Goal: Transaction & Acquisition: Purchase product/service

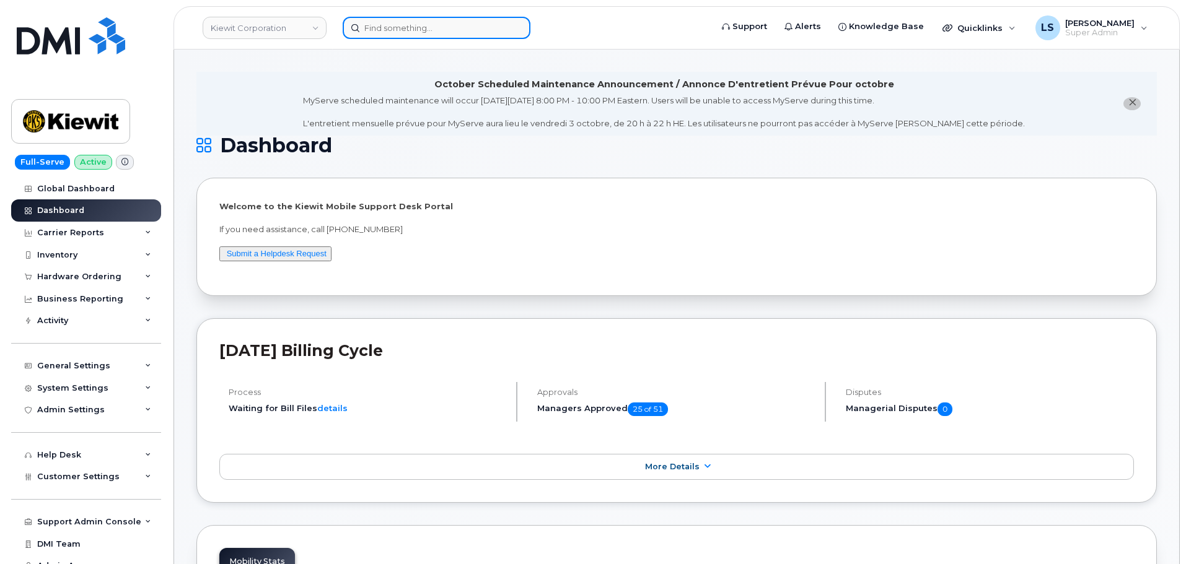
click at [381, 27] on input at bounding box center [437, 28] width 188 height 22
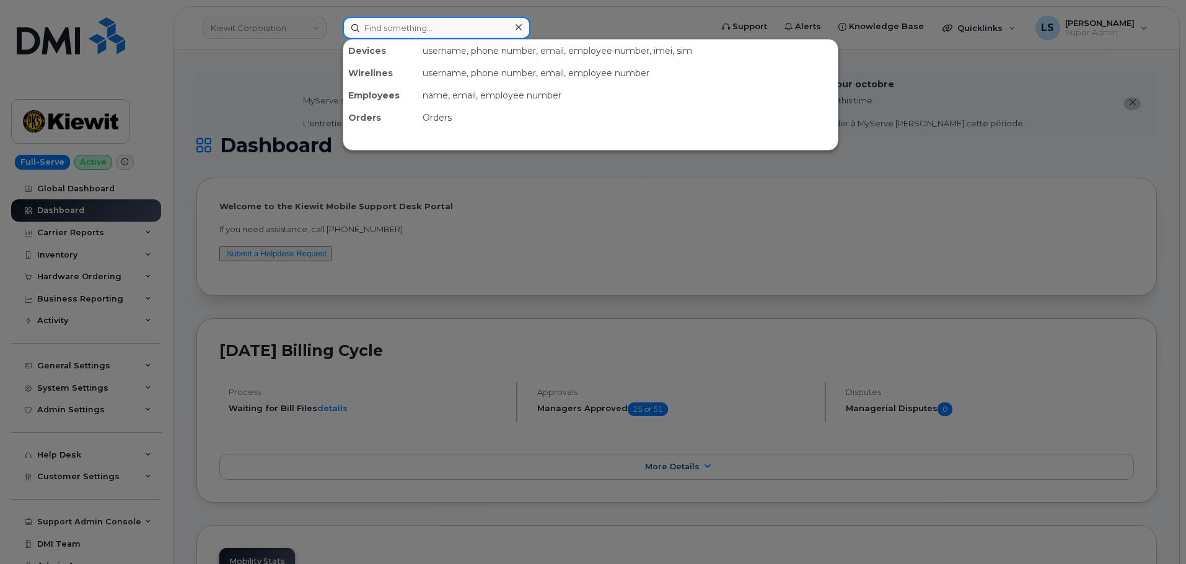
paste input "[PERSON_NAME]"
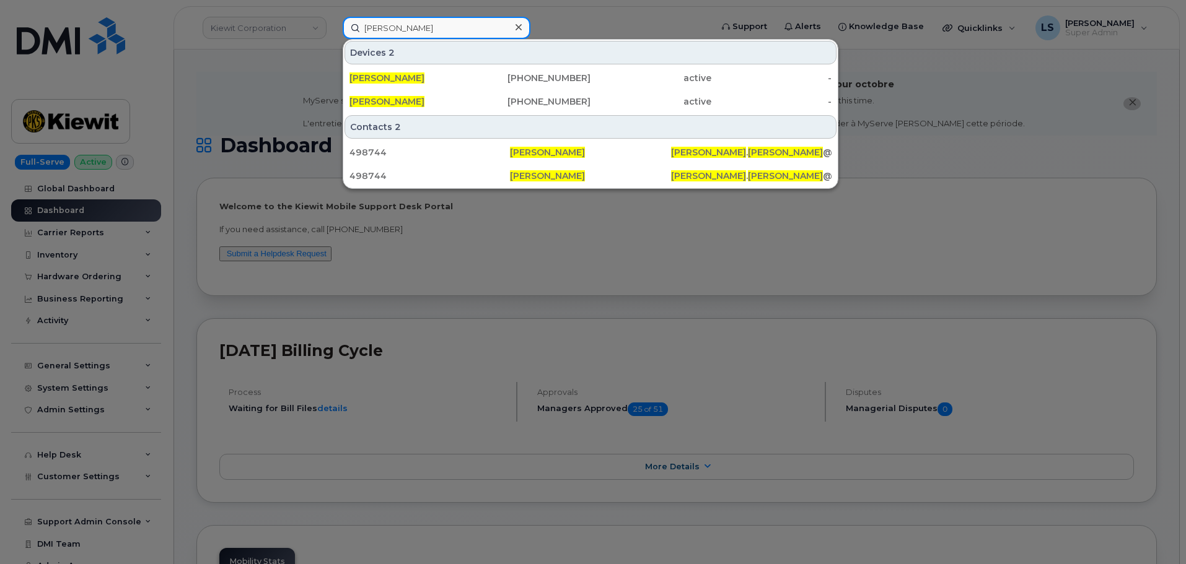
type input "[PERSON_NAME]"
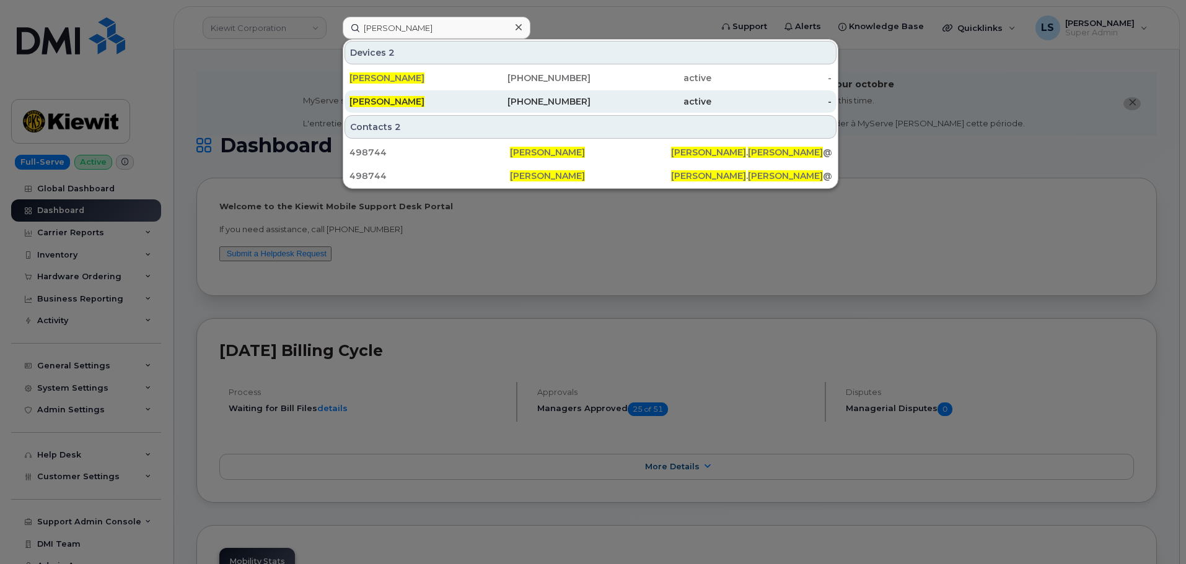
click at [509, 101] on div "913-216-0856" at bounding box center [530, 101] width 121 height 12
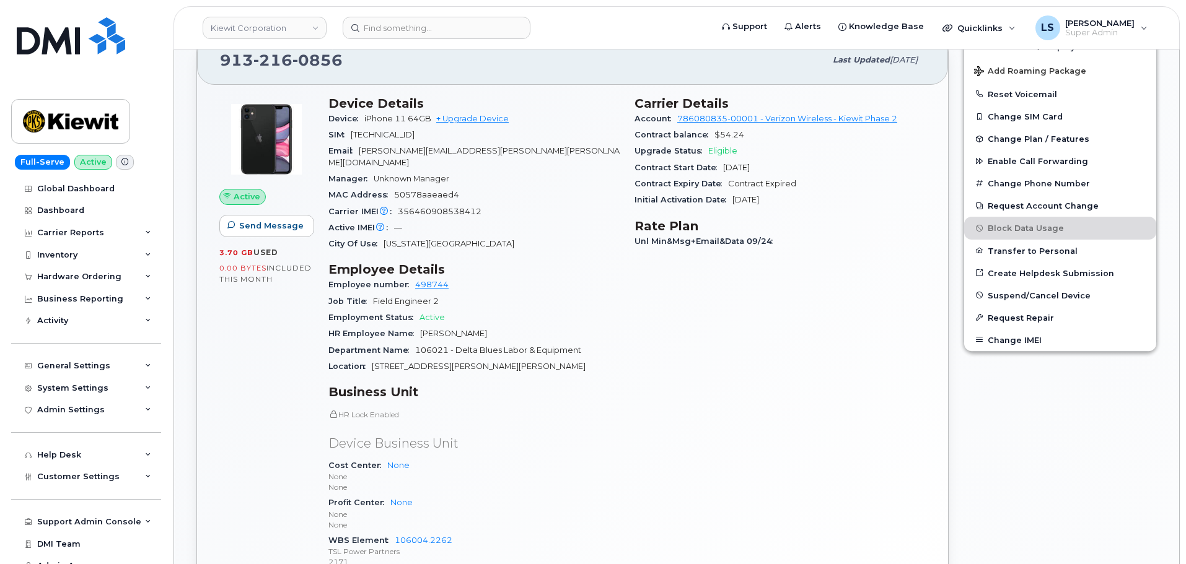
scroll to position [406, 0]
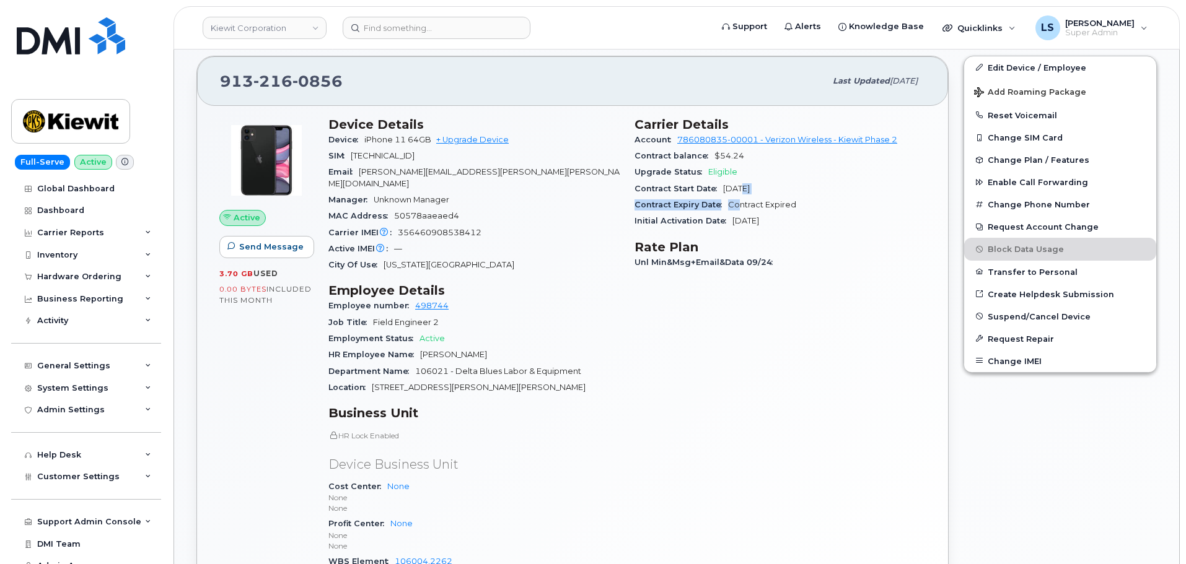
click at [741, 199] on section "Carrier Details Account 786080835-00001 - Verizon Wireless - Kiewit Phase 2 Con…" at bounding box center [779, 173] width 291 height 113
click at [761, 255] on div "Unl Min&Msg+Email&Data 09/24" at bounding box center [779, 263] width 291 height 16
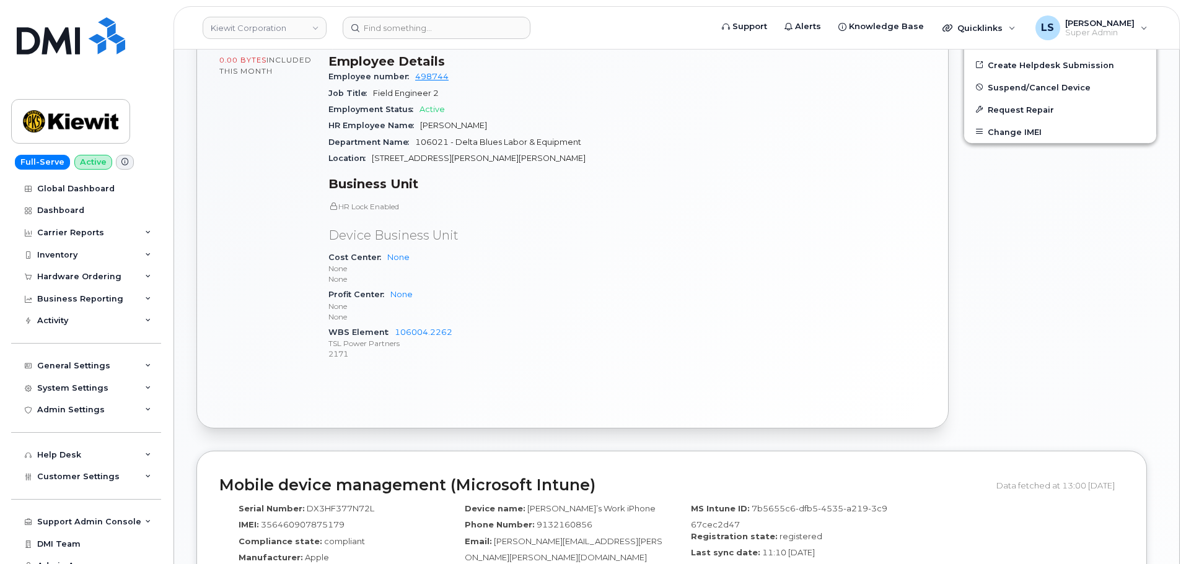
scroll to position [777, 0]
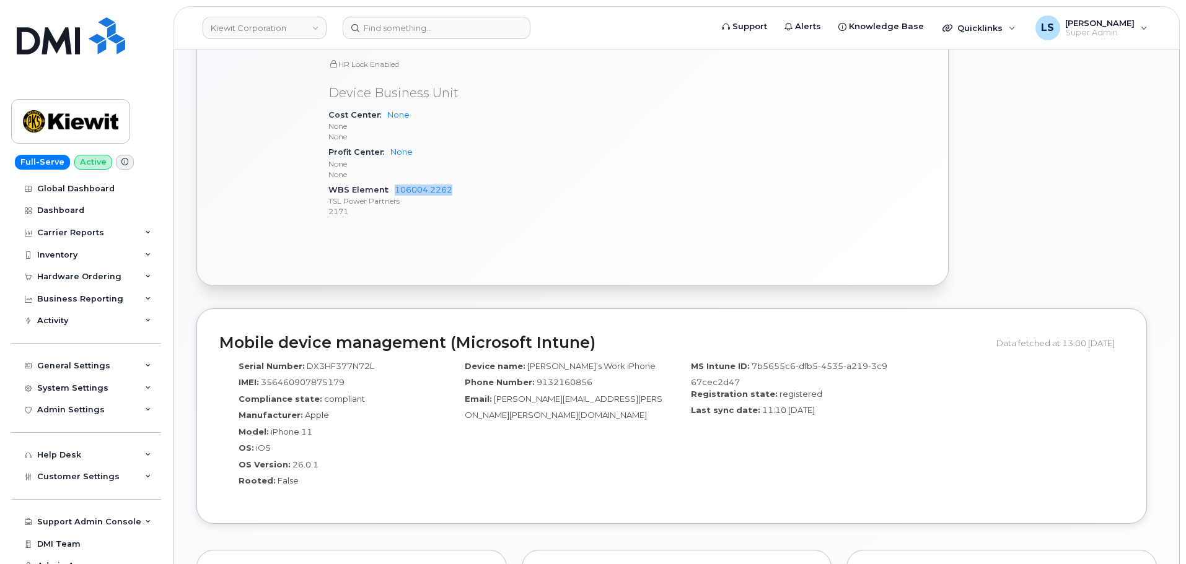
drag, startPoint x: 387, startPoint y: 179, endPoint x: 461, endPoint y: 178, distance: 74.3
click at [461, 182] on div "WBS Element 106004.2262 TSL Power Partners 2171" at bounding box center [473, 201] width 291 height 38
copy link "106004.2262"
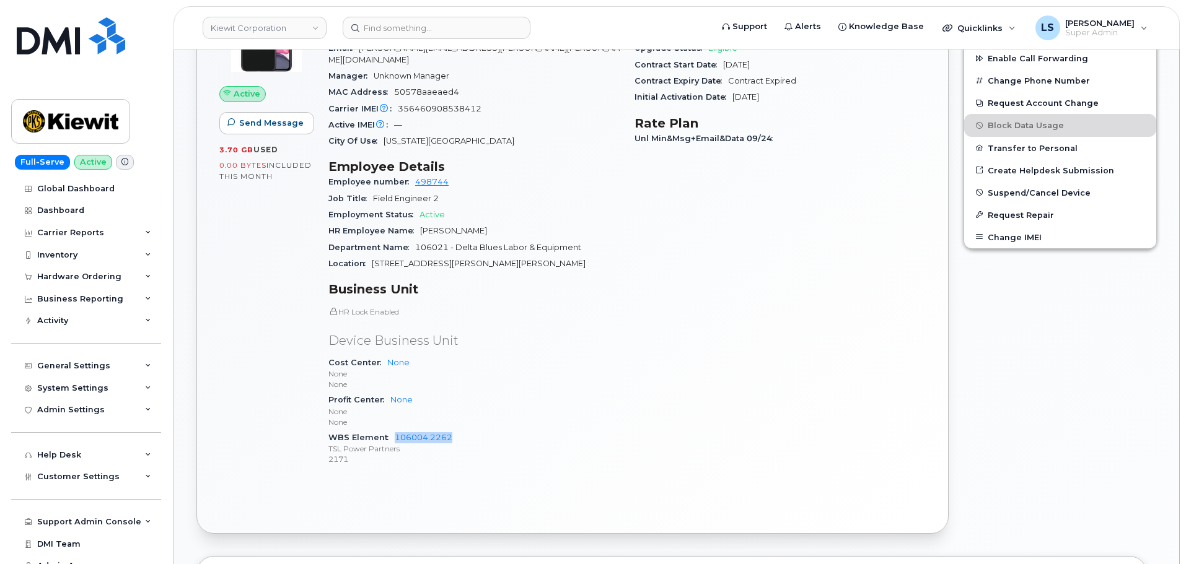
scroll to position [468, 0]
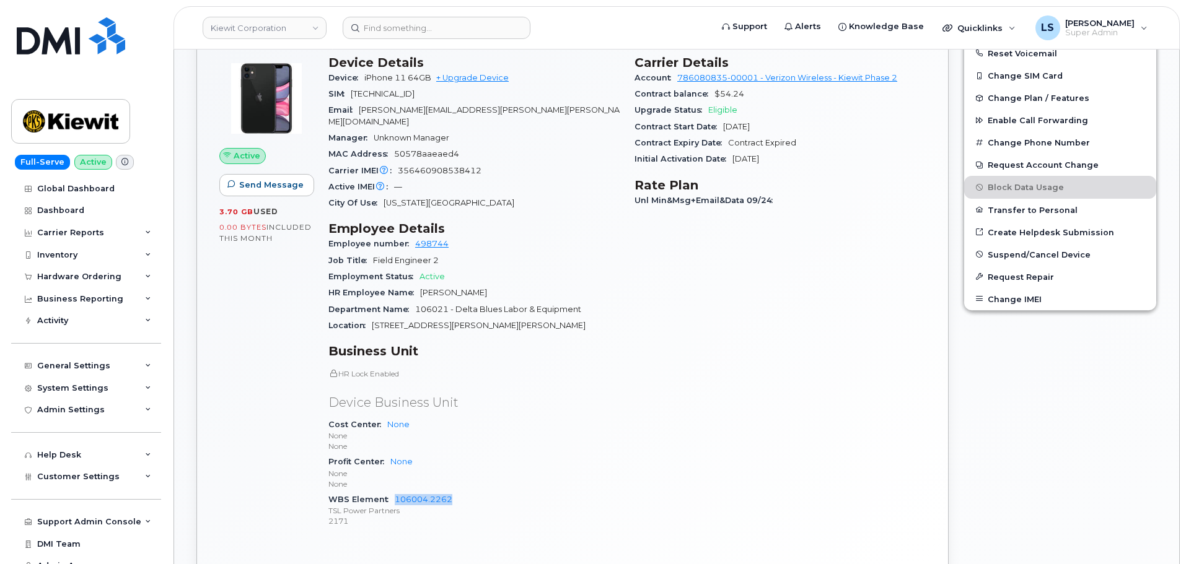
copy link "106004.2262"
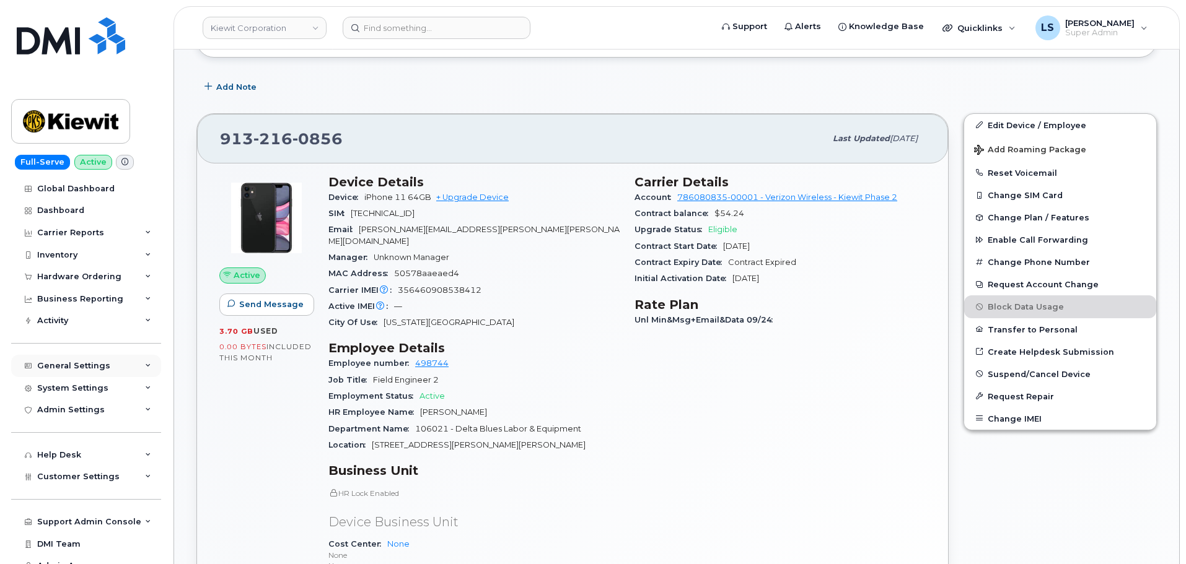
scroll to position [434, 0]
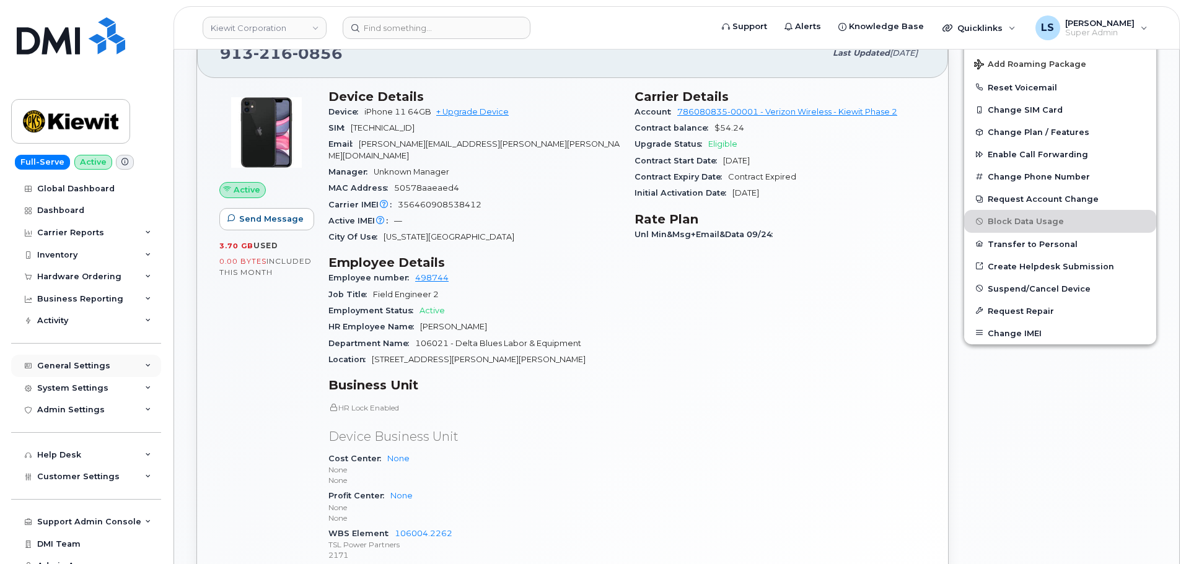
click at [121, 365] on div "General Settings" at bounding box center [86, 366] width 150 height 22
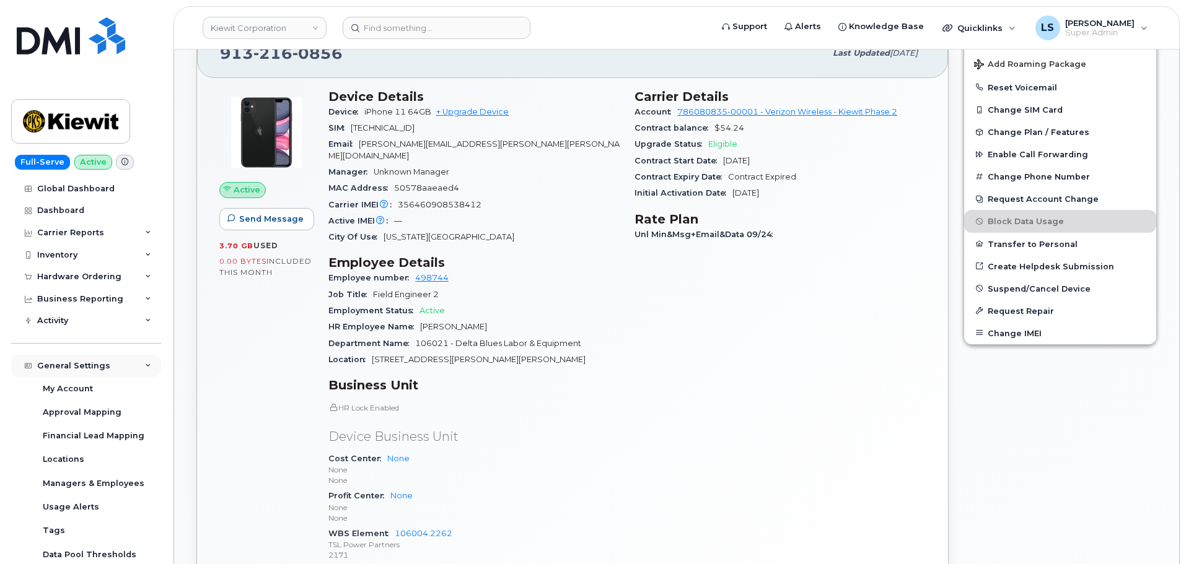
click at [126, 367] on div "General Settings" at bounding box center [86, 366] width 150 height 22
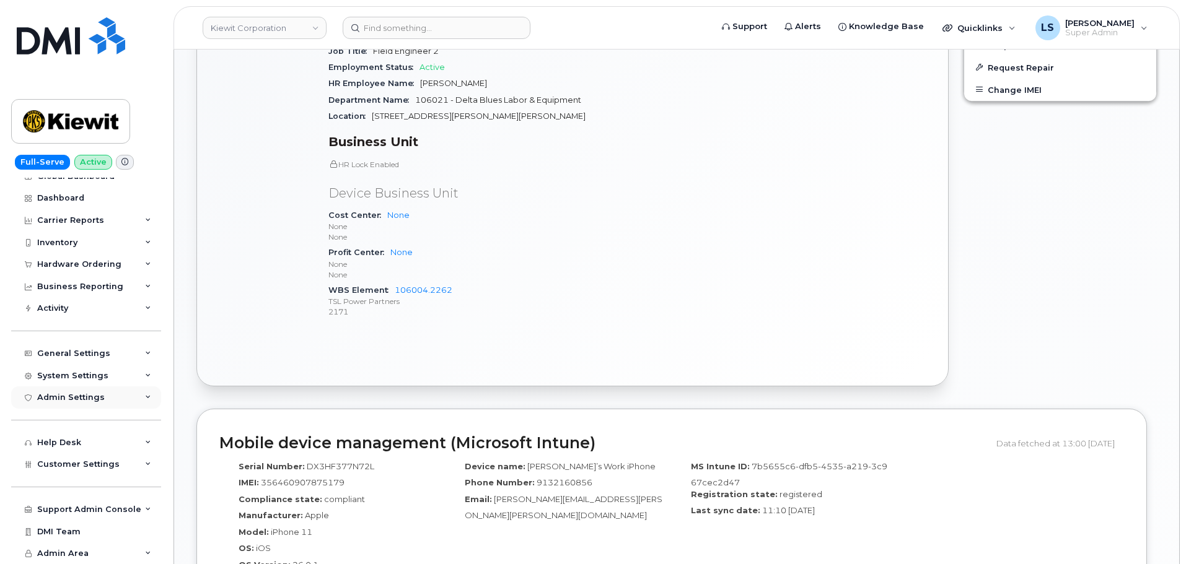
scroll to position [681, 0]
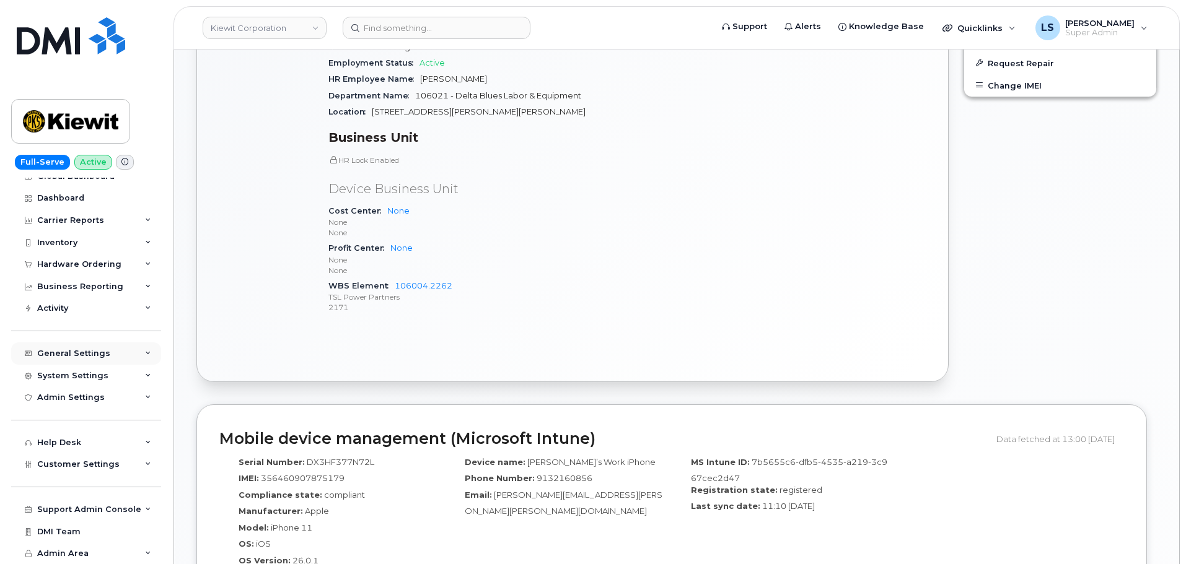
click at [95, 355] on div "General Settings" at bounding box center [73, 354] width 73 height 10
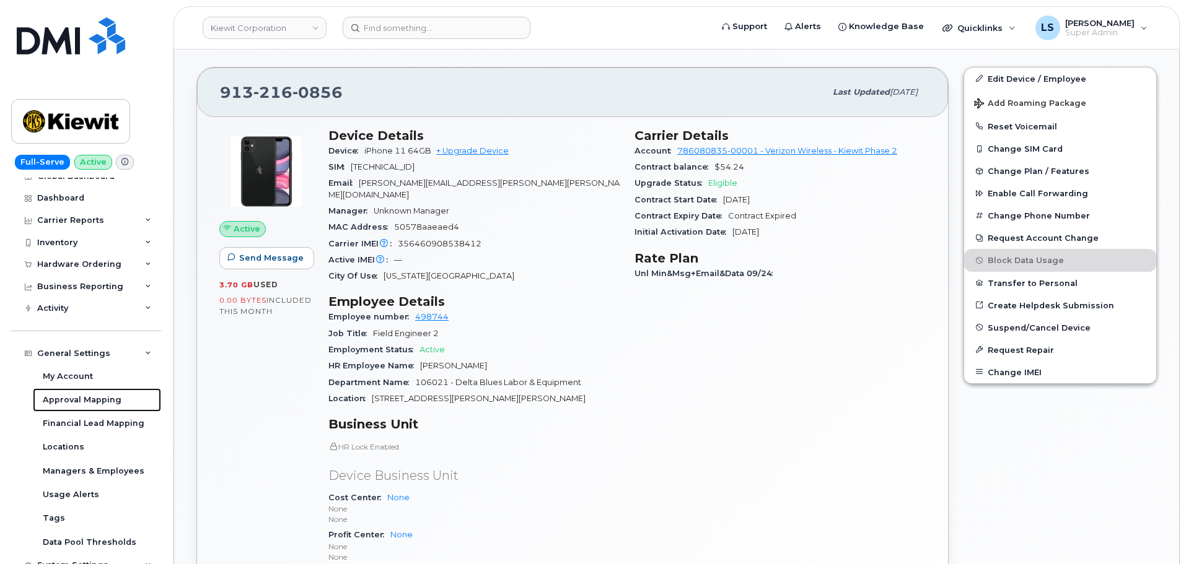
scroll to position [434, 0]
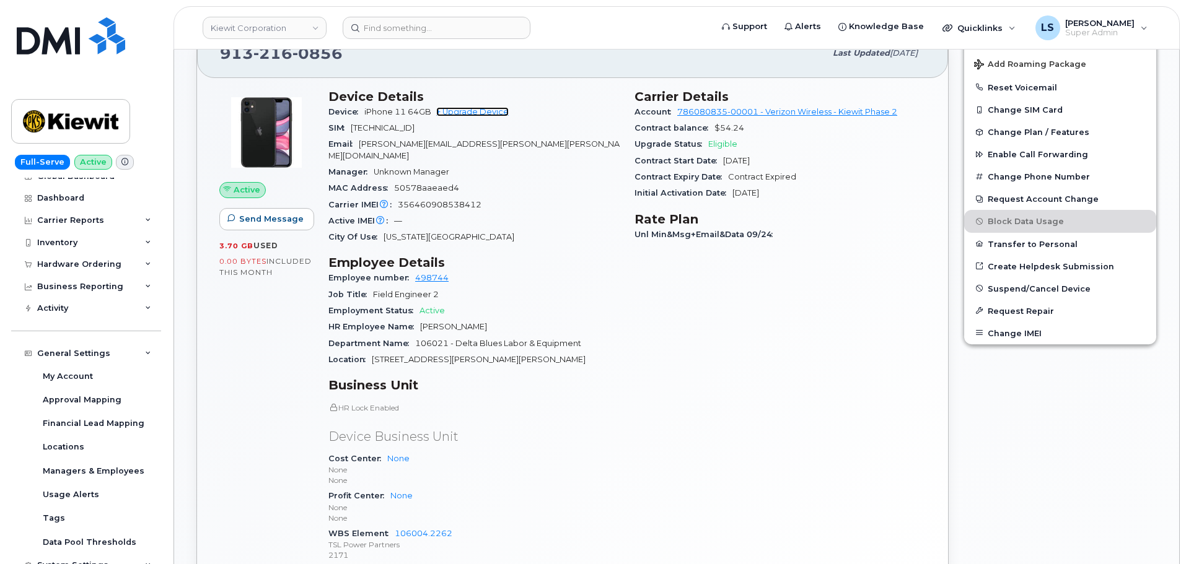
click at [491, 111] on link "+ Upgrade Device" at bounding box center [472, 111] width 72 height 9
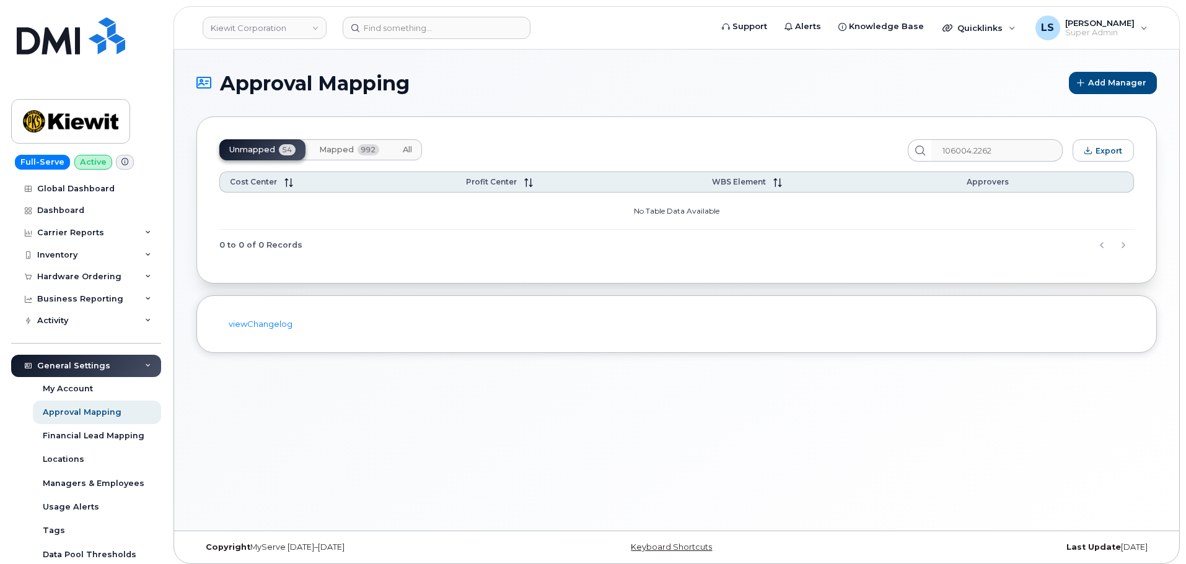
type input "106004.2262"
click at [419, 152] on button "All" at bounding box center [407, 149] width 29 height 21
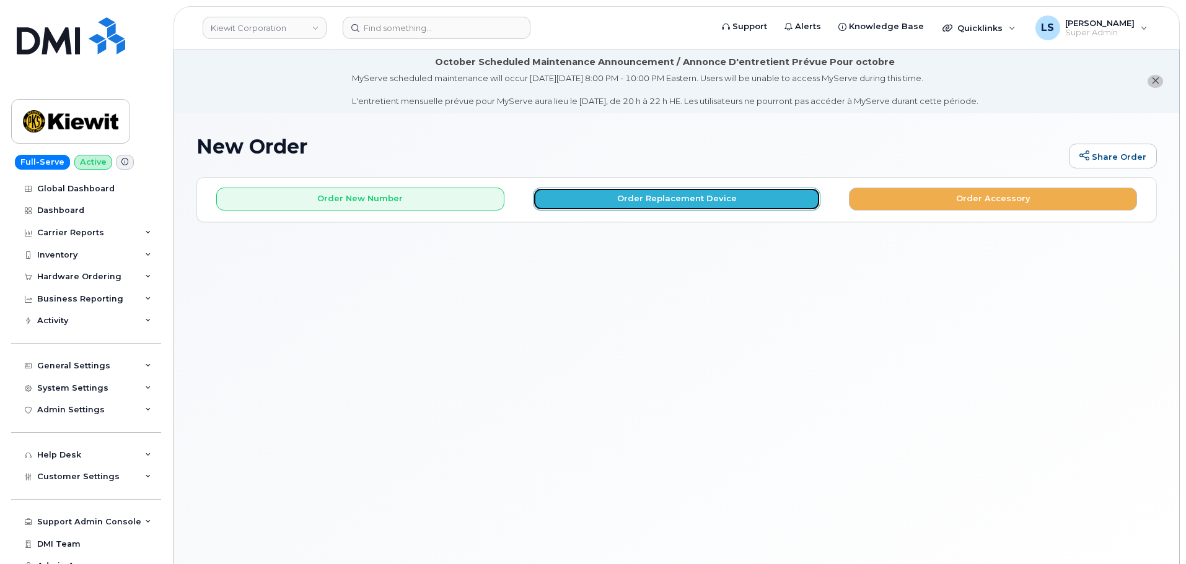
click at [640, 202] on button "Order Replacement Device" at bounding box center [677, 199] width 288 height 23
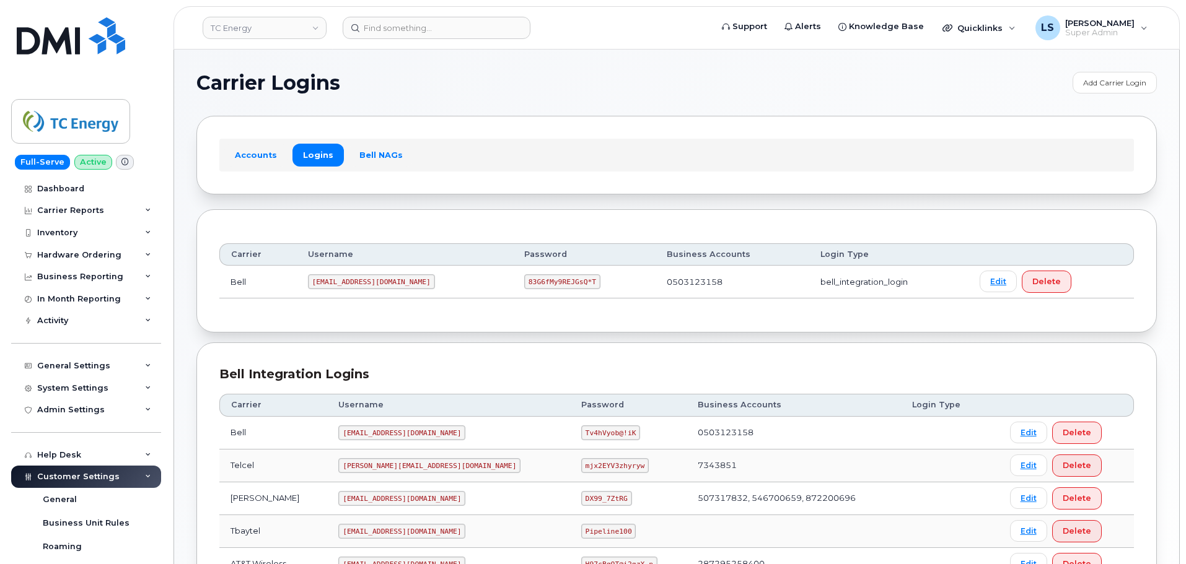
click at [340, 282] on code "[EMAIL_ADDRESS][DOMAIN_NAME]" at bounding box center [371, 281] width 127 height 15
copy code "[EMAIL_ADDRESS][DOMAIN_NAME]"
click at [524, 281] on code "83G6fMy9REJGsQ*T" at bounding box center [562, 281] width 76 height 15
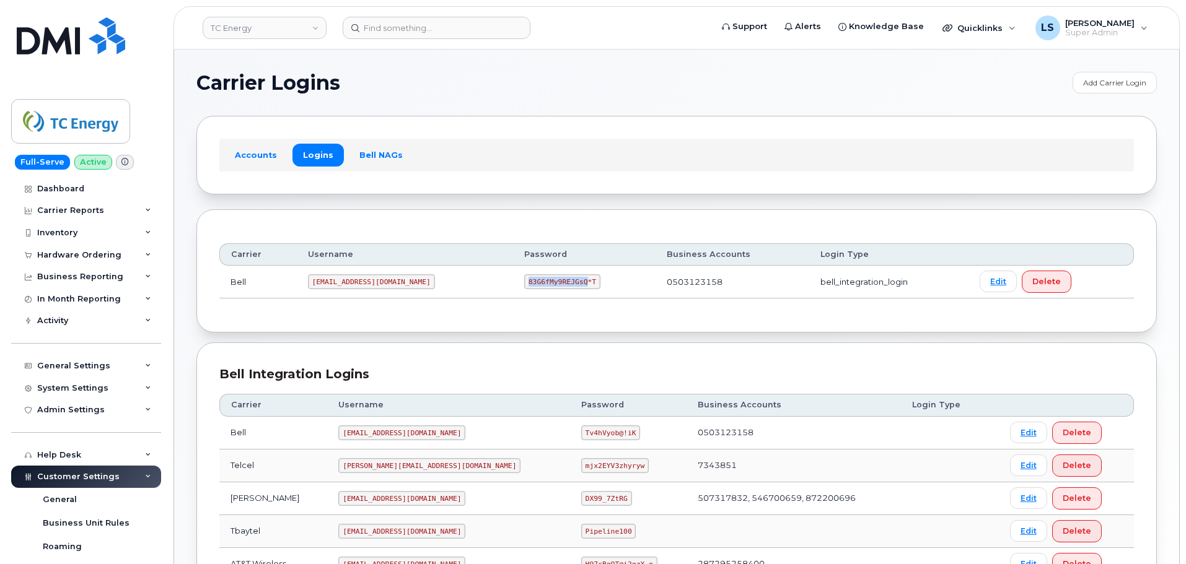
click at [524, 282] on code "83G6fMy9REJGsQ*T" at bounding box center [562, 281] width 76 height 15
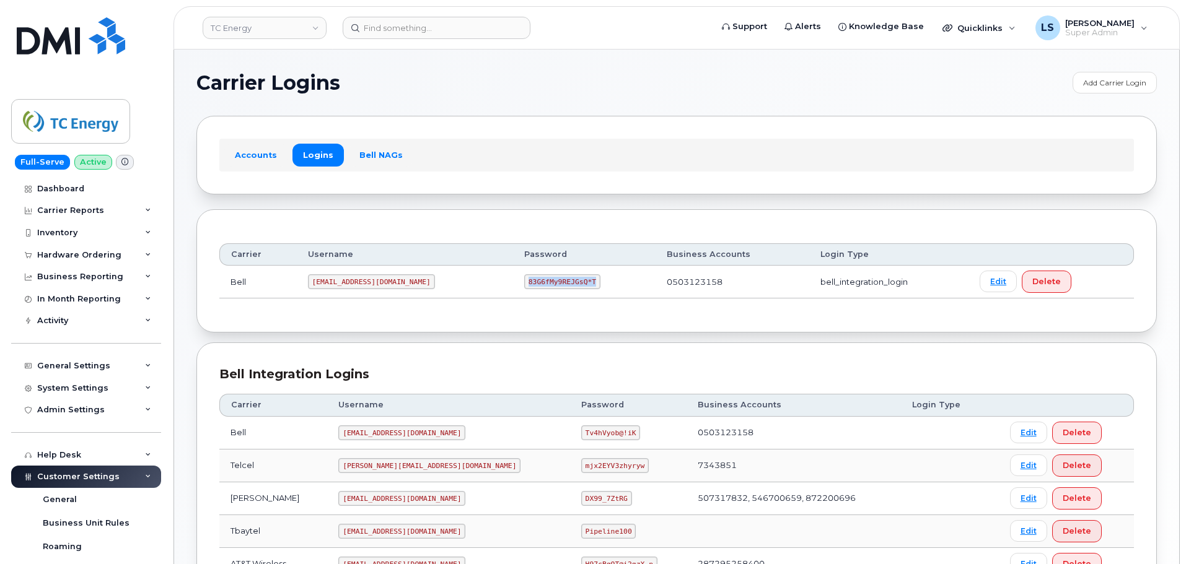
copy code "83G6fMy9REJGsQ*T"
click at [473, 287] on td "tcenergysm@myserve.ca" at bounding box center [405, 282] width 216 height 33
click at [426, 14] on header "TC Energy Support Alerts Knowledge Base Quicklinks Suspend / Cancel Device Chan…" at bounding box center [676, 27] width 1006 height 43
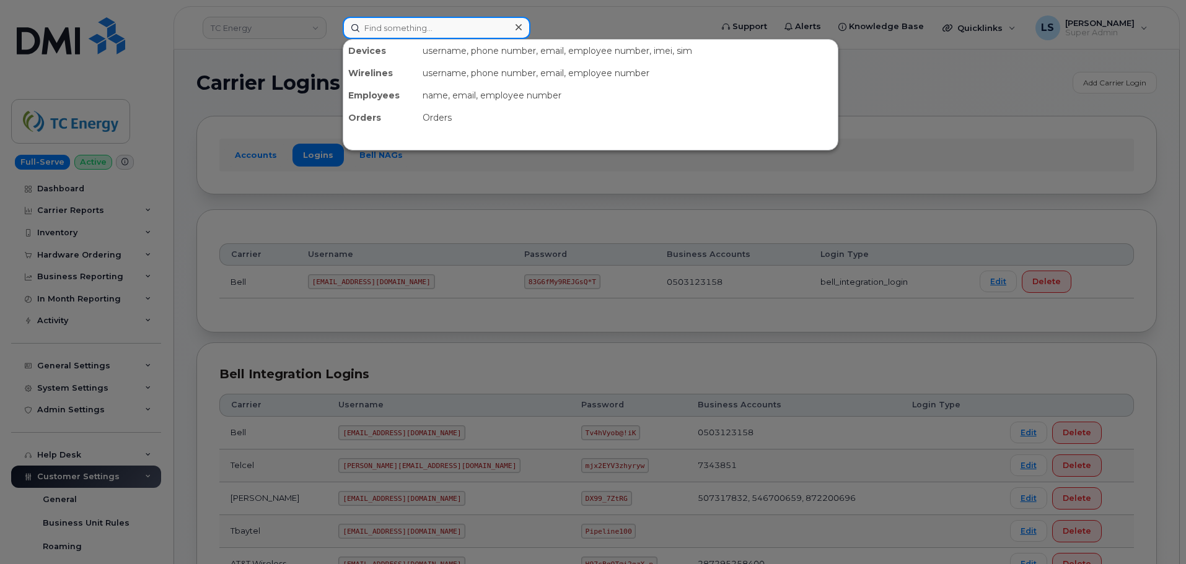
click at [423, 30] on input at bounding box center [437, 28] width 188 height 22
paste input "5873436828"
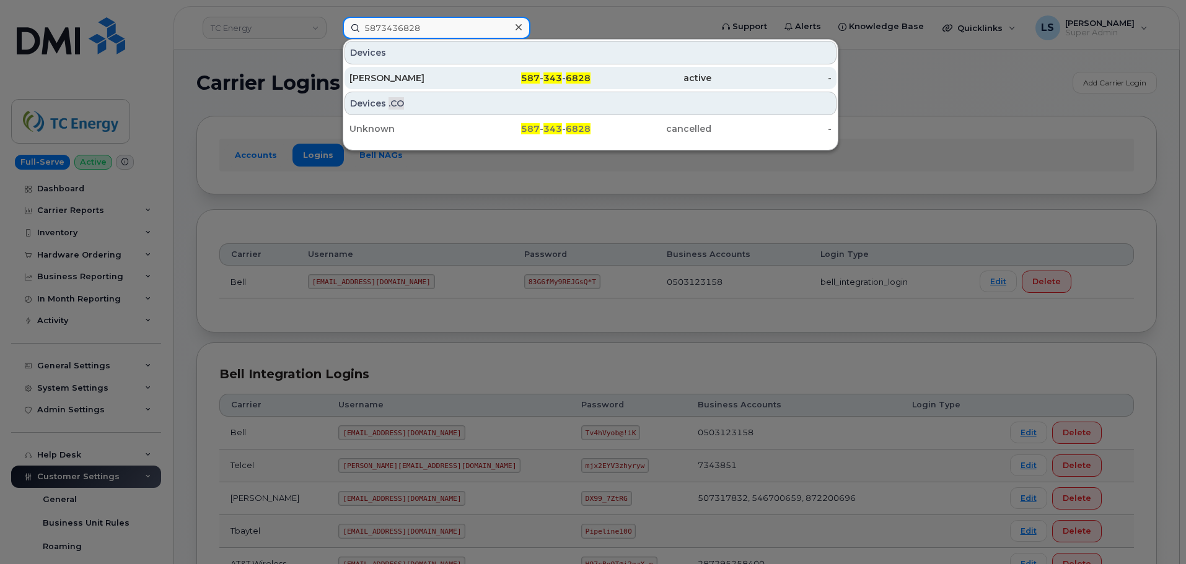
type input "5873436828"
click at [438, 82] on div "Braden Dalgleish" at bounding box center [409, 78] width 121 height 12
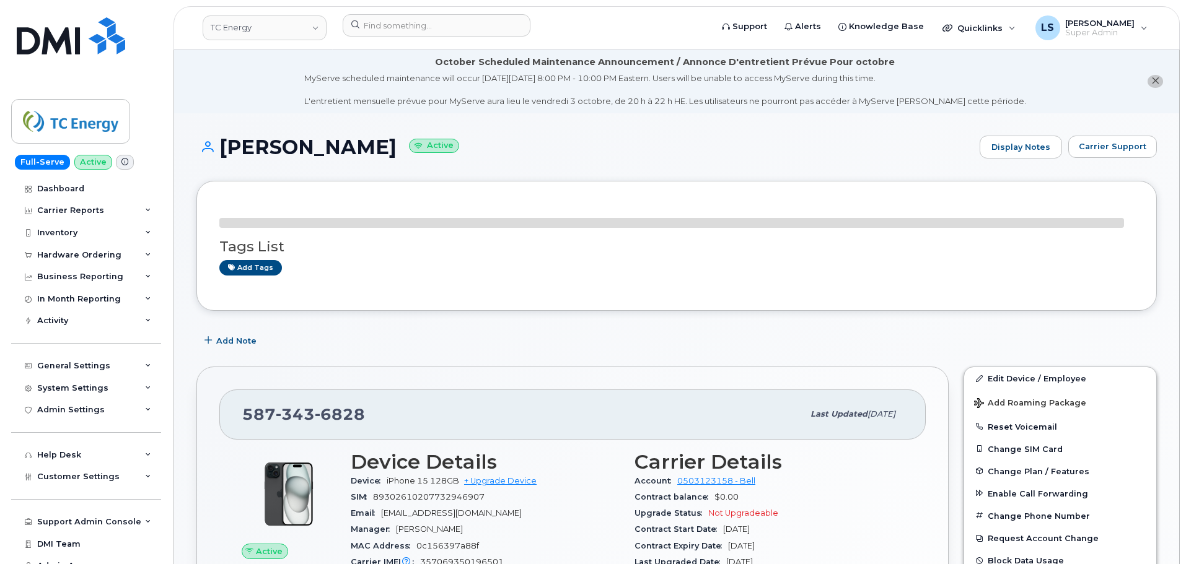
drag, startPoint x: 393, startPoint y: 150, endPoint x: 202, endPoint y: 133, distance: 192.2
copy h1 "Braden Dalgleish"
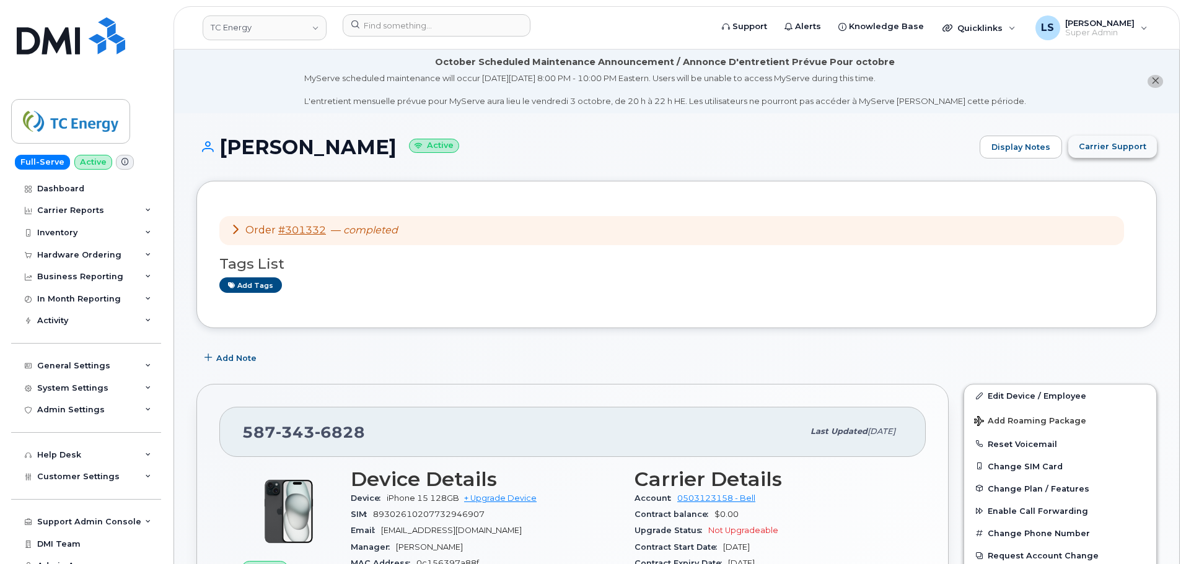
click at [1132, 139] on button "Carrier Support" at bounding box center [1112, 147] width 89 height 22
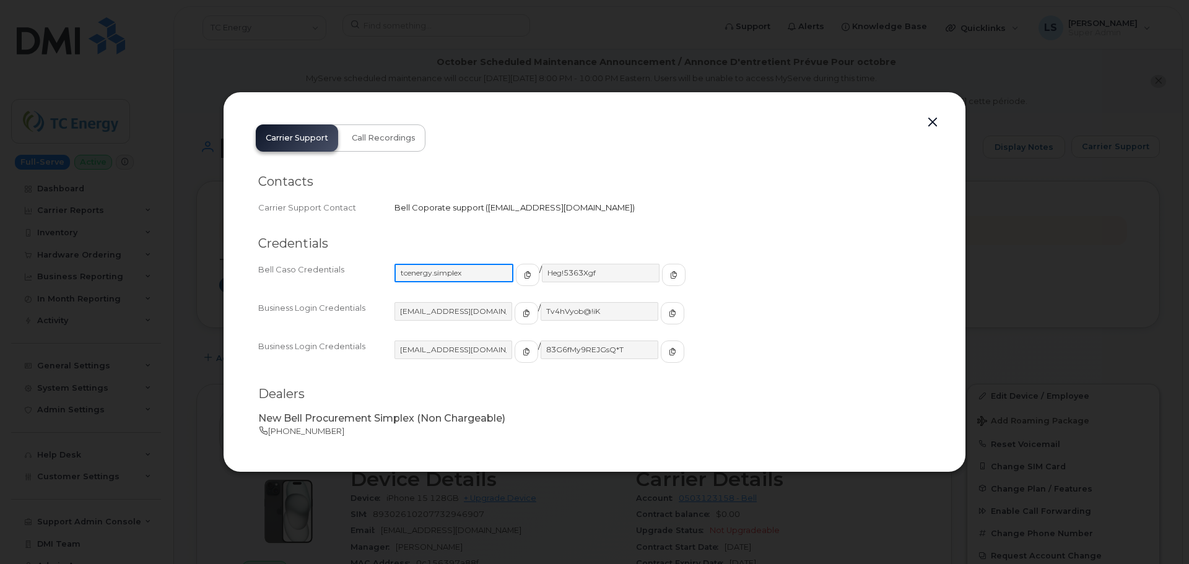
click at [464, 274] on input "tcenergy.simplex" at bounding box center [454, 273] width 119 height 19
click at [492, 227] on div "Credentials Bell Caso Credentials tcenergy.simplex / Heg!5363Xgf Business Login…" at bounding box center [594, 306] width 673 height 160
drag, startPoint x: 474, startPoint y: 274, endPoint x: 300, endPoint y: 273, distance: 173.4
click at [302, 273] on div "Bell Caso Credentials tcenergy.simplex / Heg!5363Xgf" at bounding box center [594, 280] width 673 height 38
drag, startPoint x: 600, startPoint y: 273, endPoint x: 394, endPoint y: 271, distance: 206.3
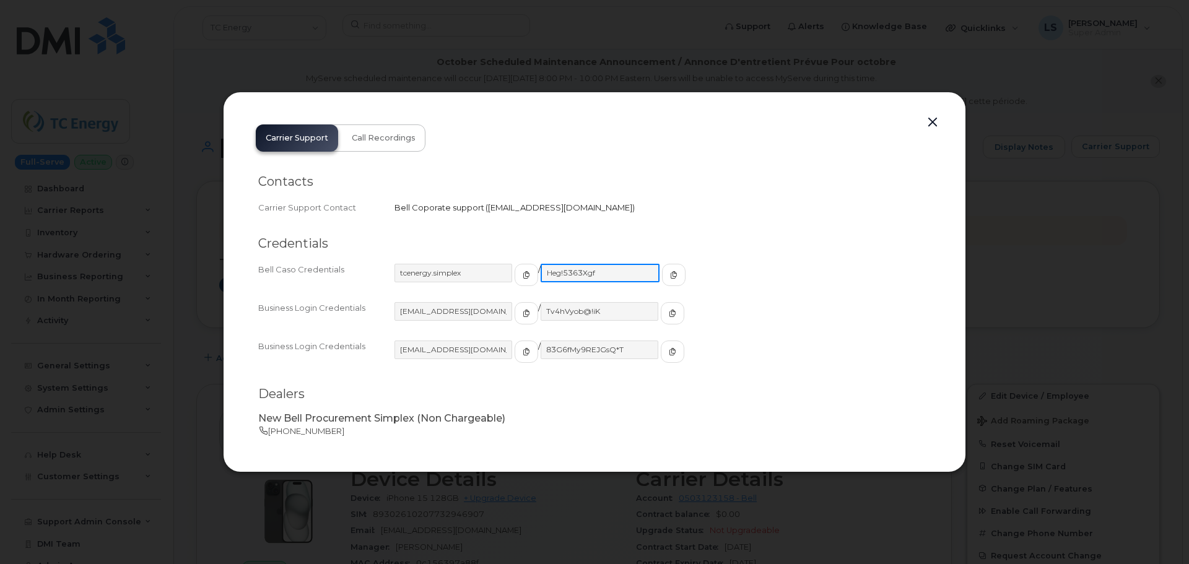
click at [394, 271] on div "Bell Caso Credentials tcenergy.simplex / Heg!5363Xgf" at bounding box center [594, 280] width 673 height 38
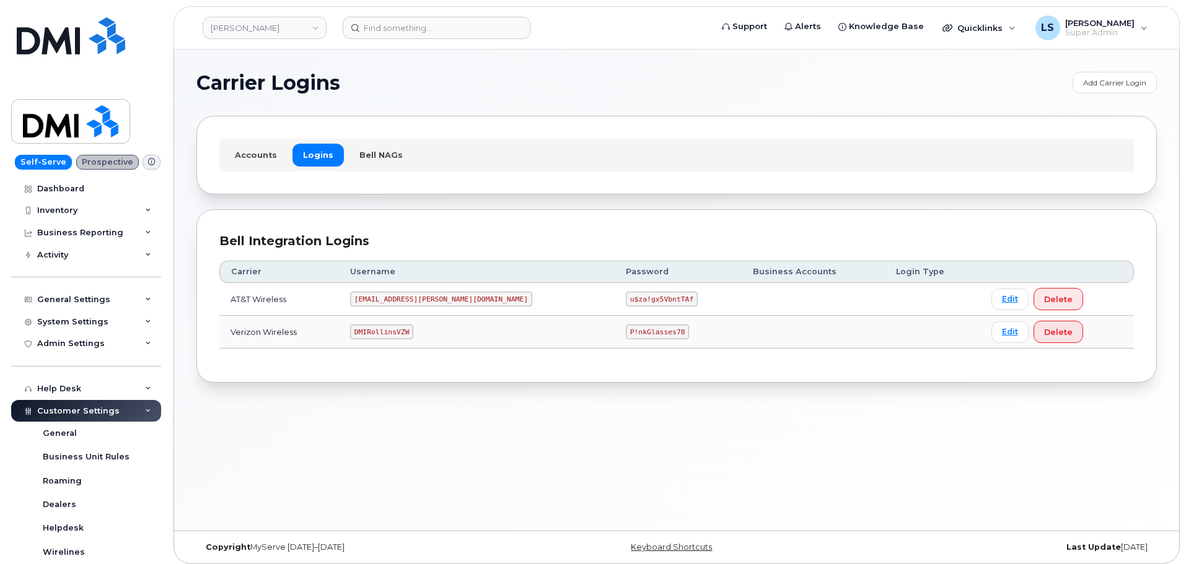
click at [626, 333] on code "P!nkGlasses78" at bounding box center [657, 332] width 63 height 15
click at [626, 334] on code "P!nkGlasses78" at bounding box center [657, 332] width 63 height 15
click at [585, 352] on div "Carrier Username Password Business Accounts Login Type AT&T Wireless [EMAIL_ADD…" at bounding box center [676, 305] width 914 height 110
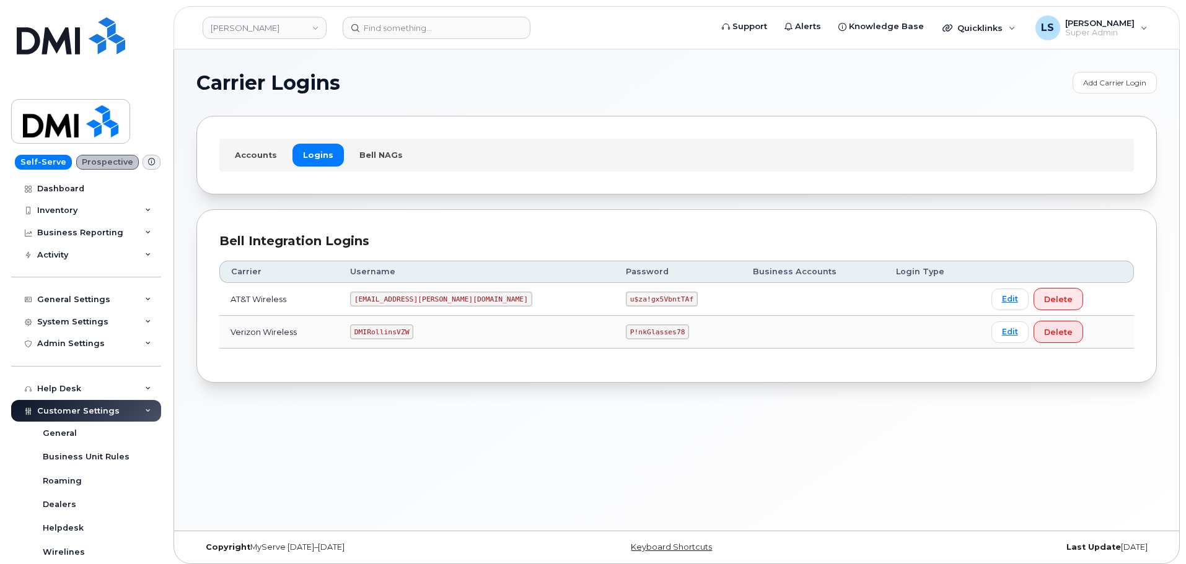
click at [626, 331] on code "P!nkGlasses78" at bounding box center [657, 332] width 63 height 15
copy code "P!nkGlasses78"
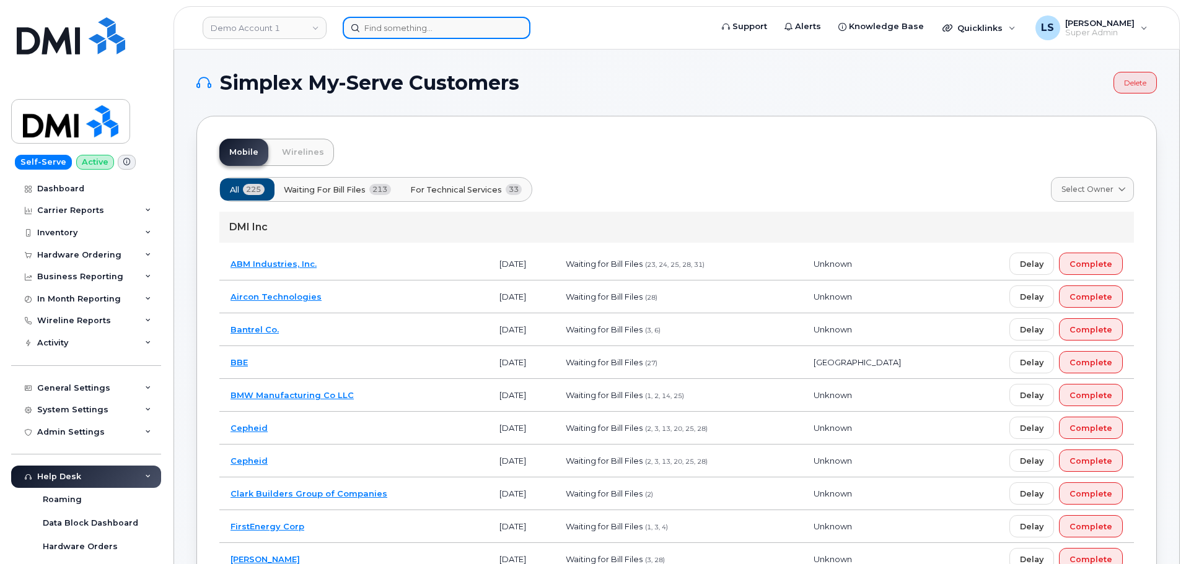
click at [406, 29] on input at bounding box center [437, 28] width 188 height 22
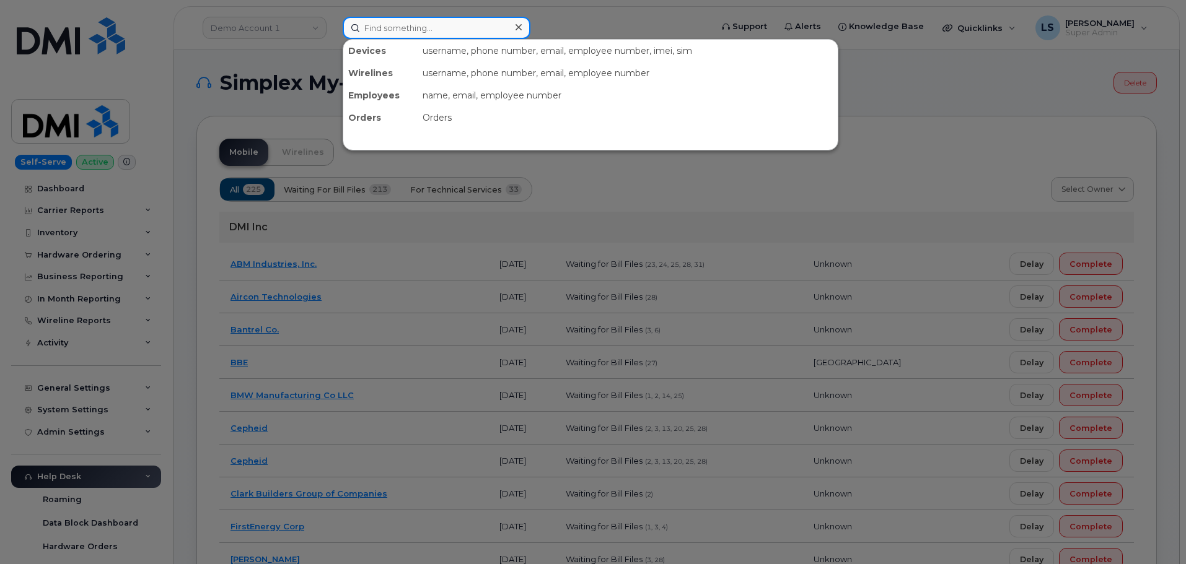
paste input "9132160856"
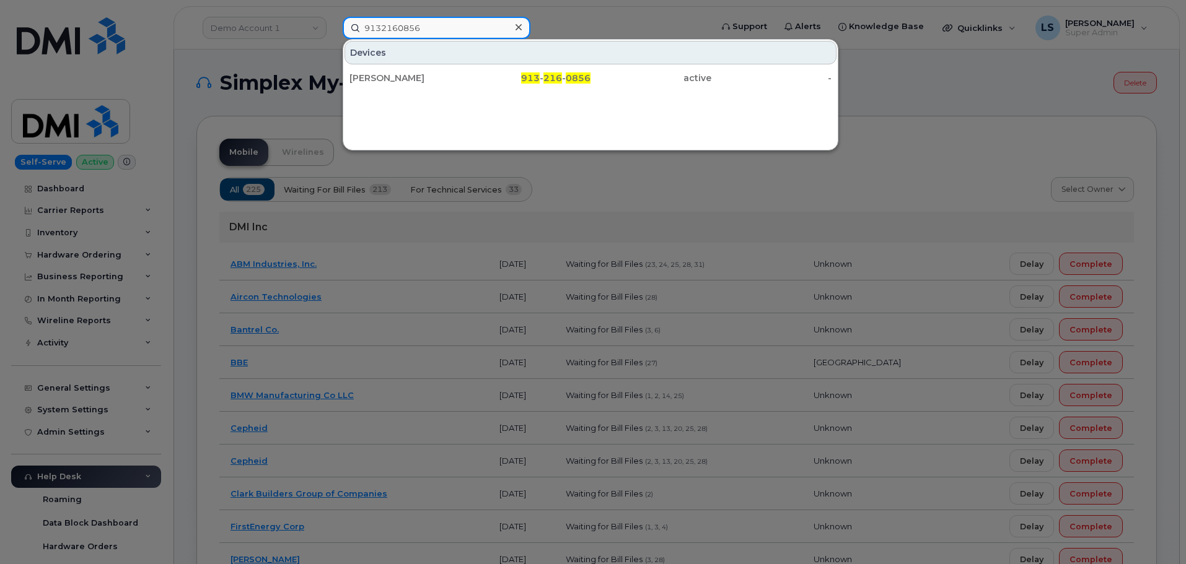
type input "9132160856"
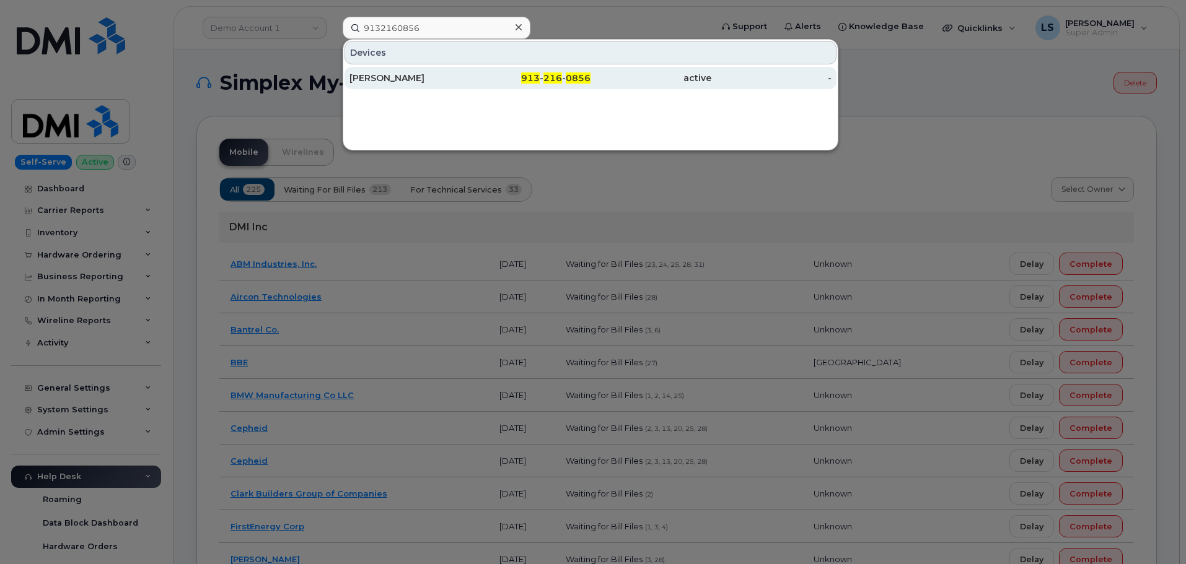
click at [437, 72] on div "[PERSON_NAME]" at bounding box center [409, 78] width 121 height 12
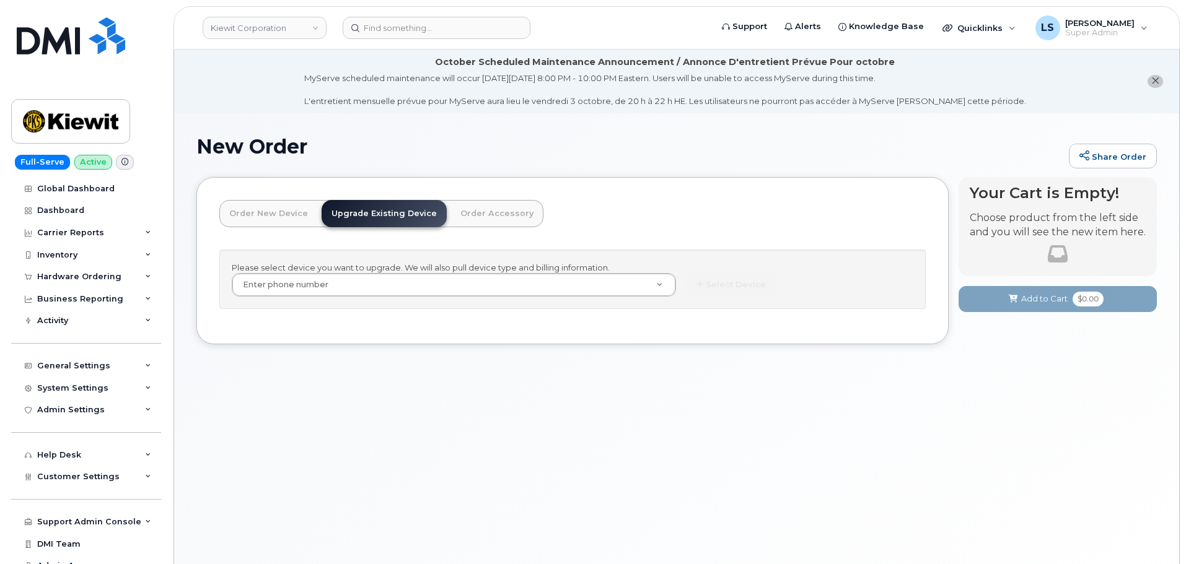
click at [274, 214] on link "Order New Device" at bounding box center [268, 213] width 98 height 27
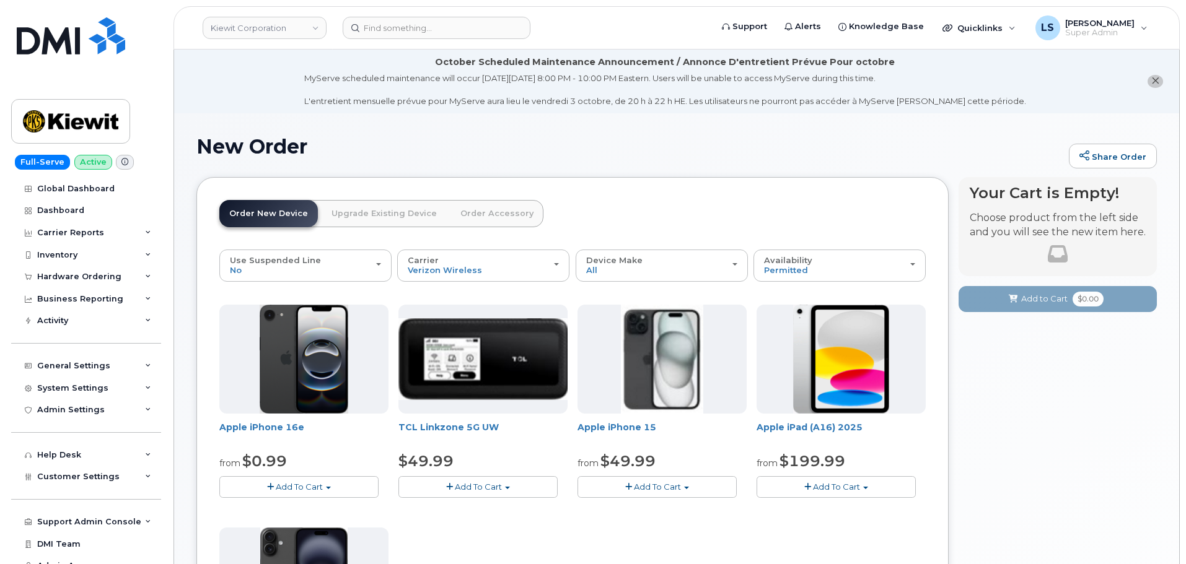
click at [359, 217] on link "Upgrade Existing Device" at bounding box center [383, 213] width 125 height 27
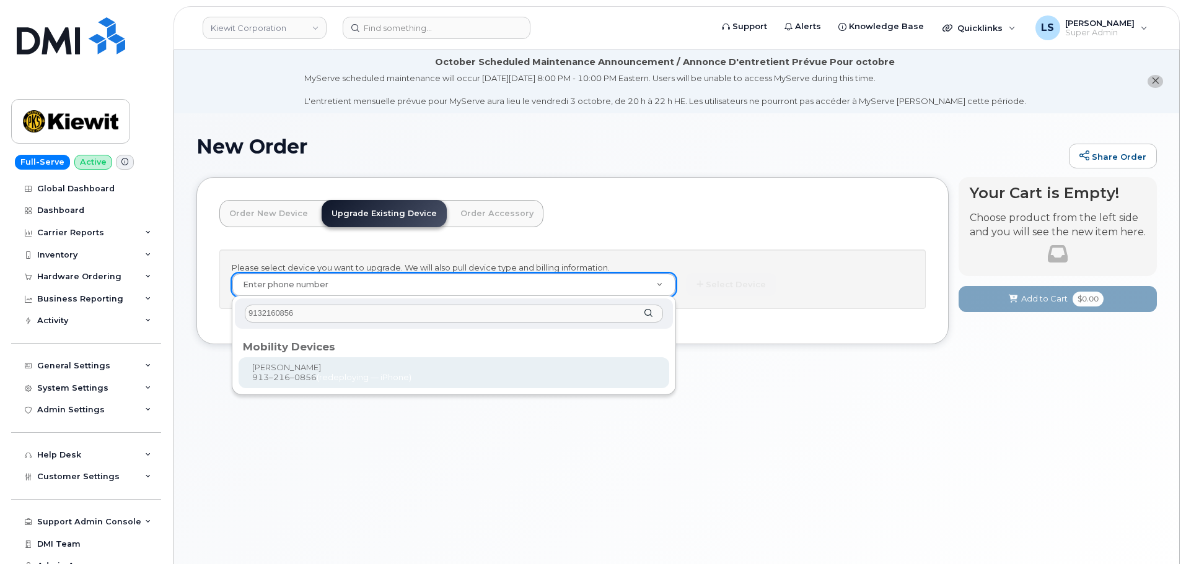
type input "9132160856"
type input "1173815"
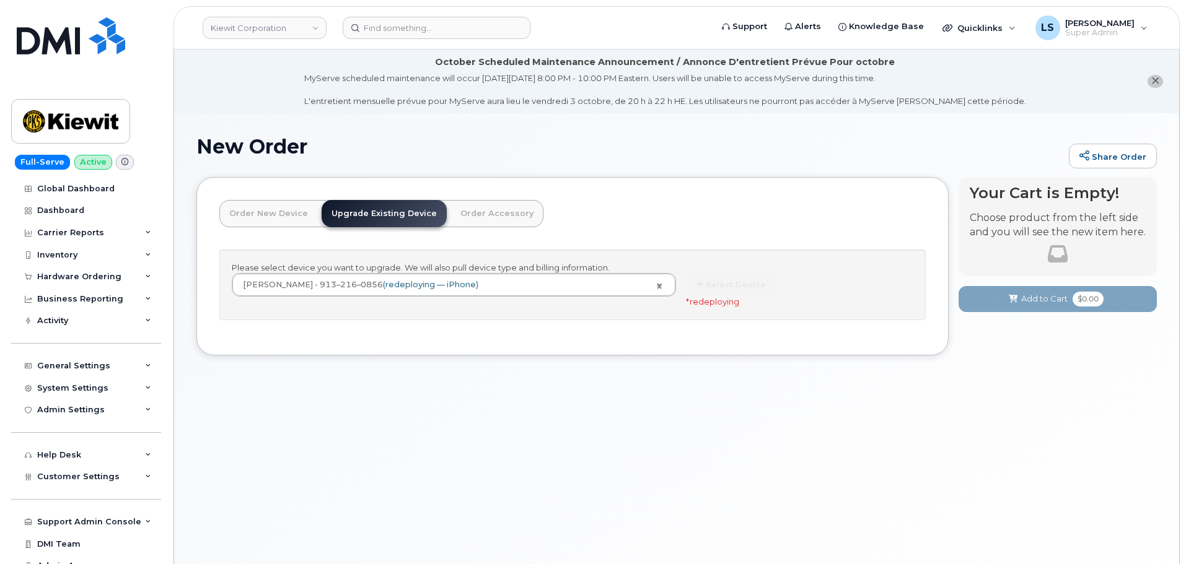
click at [447, 399] on div "New Order Share Order × Share This Order If you want to allow others to create …" at bounding box center [676, 353] width 1005 height 481
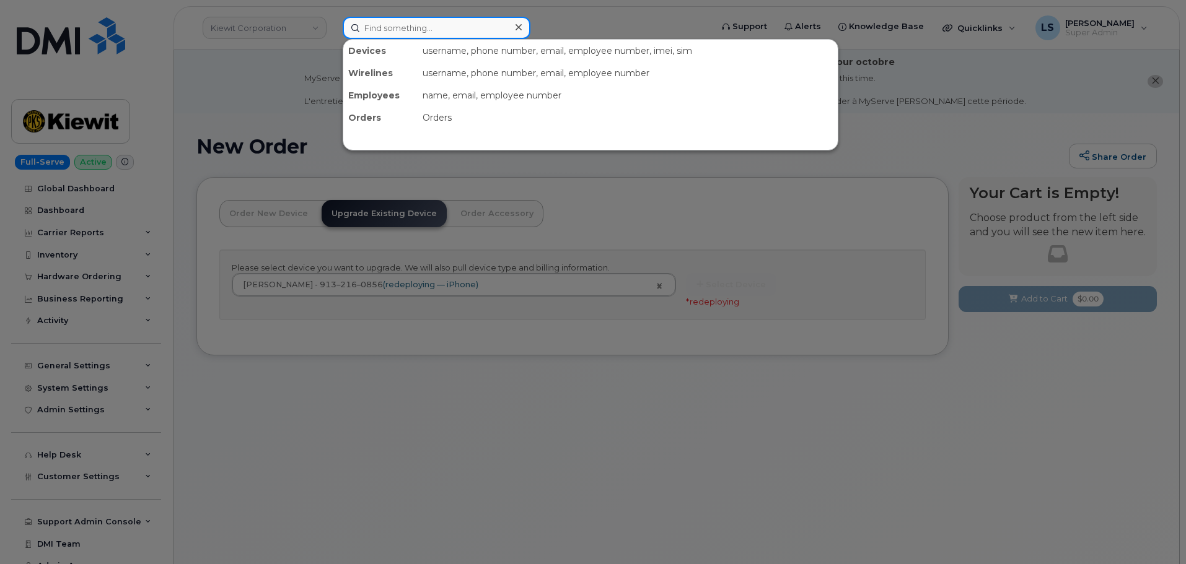
click at [385, 28] on input at bounding box center [437, 28] width 188 height 22
paste input "9132160856"
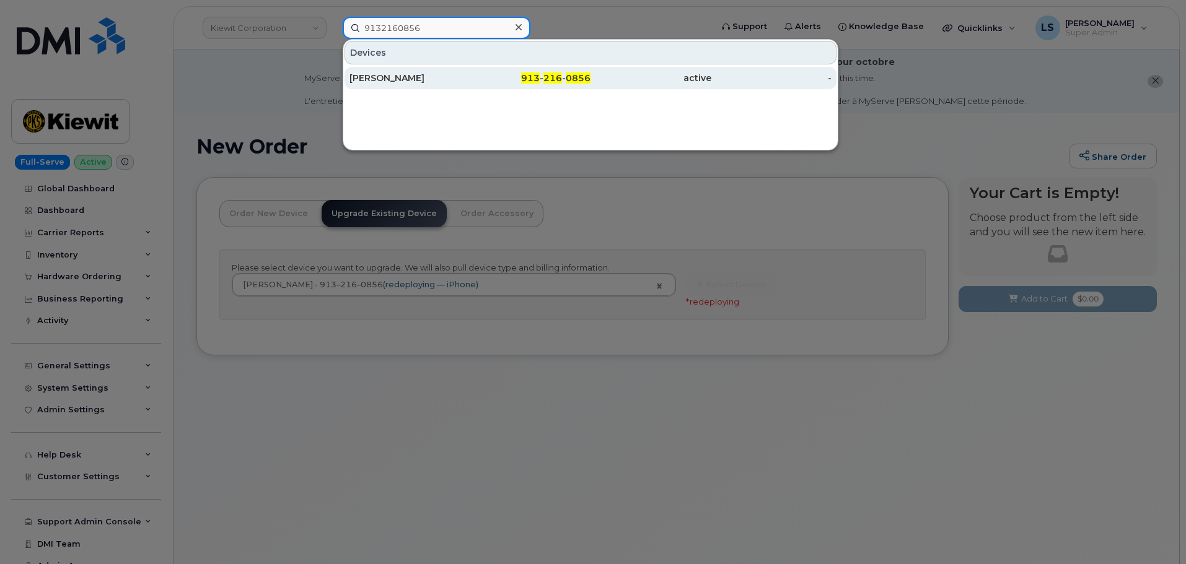
type input "9132160856"
click at [491, 76] on div "913 - 216 - 0856" at bounding box center [530, 78] width 121 height 12
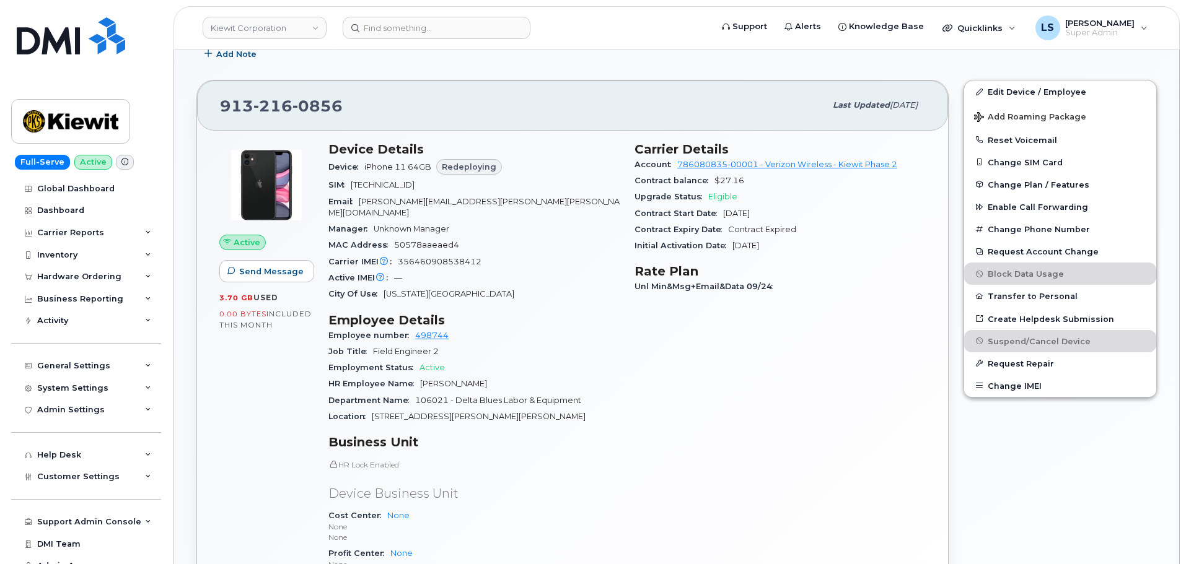
scroll to position [434, 0]
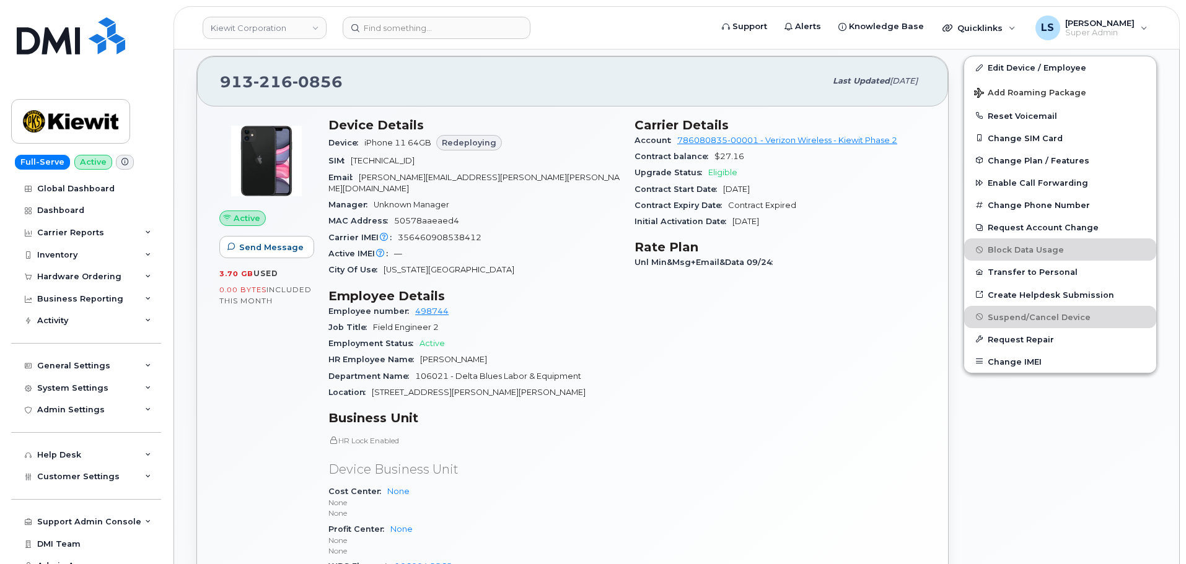
click at [477, 143] on span "Redeploying" at bounding box center [469, 143] width 55 height 12
click at [520, 199] on div "Manager Unknown Manager" at bounding box center [473, 205] width 291 height 16
click at [463, 141] on span "Redeploying" at bounding box center [469, 143] width 55 height 12
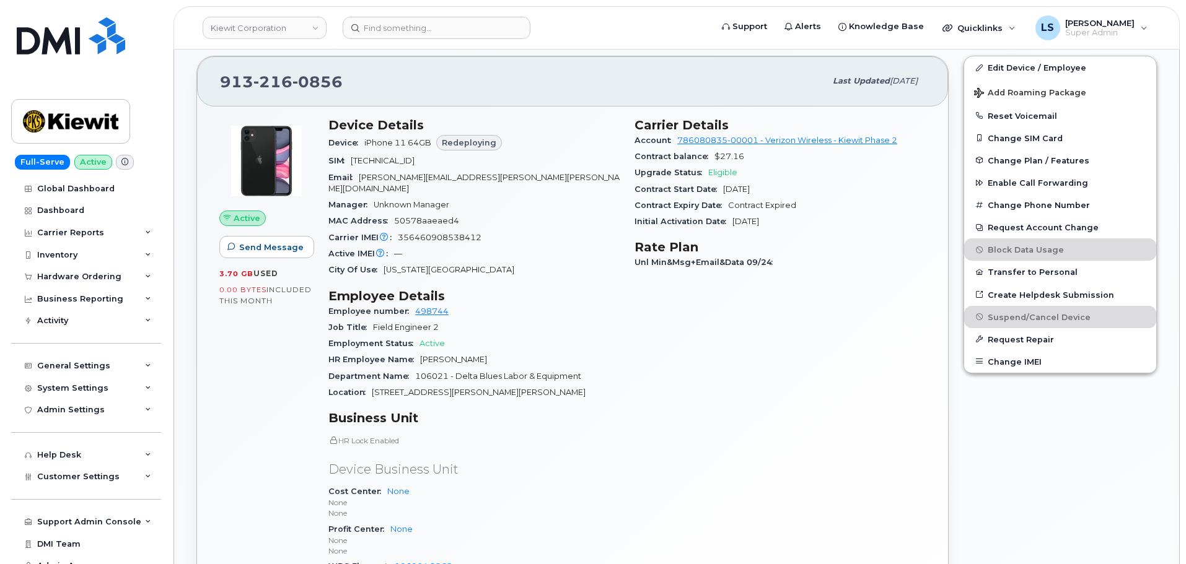
click at [505, 179] on div "Email EMANUEL.EKANEM@KIEWIT.COM" at bounding box center [473, 184] width 291 height 28
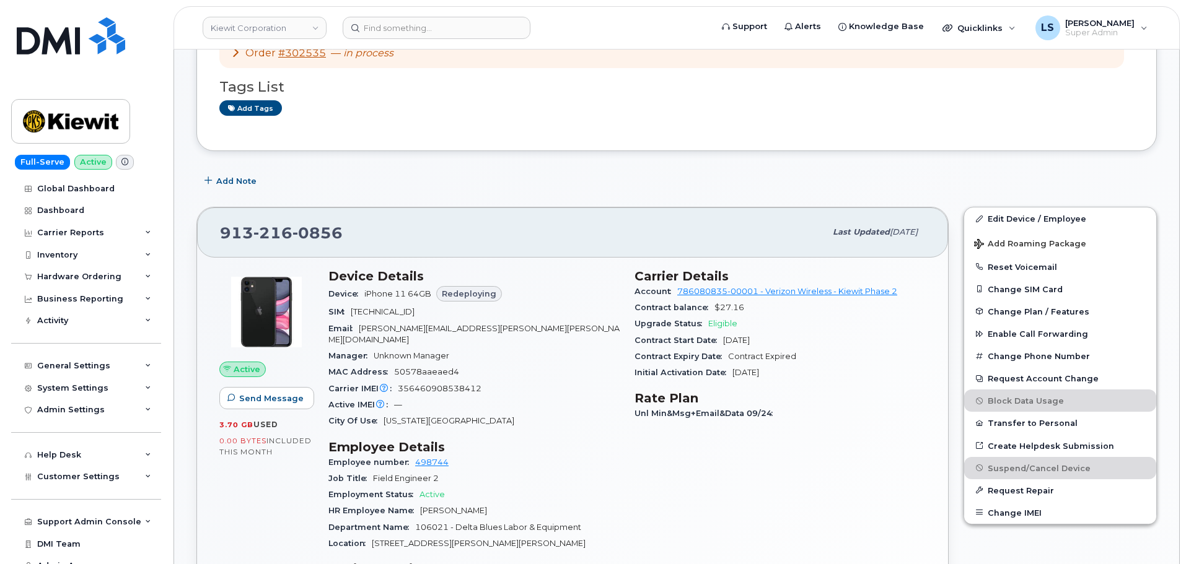
scroll to position [372, 0]
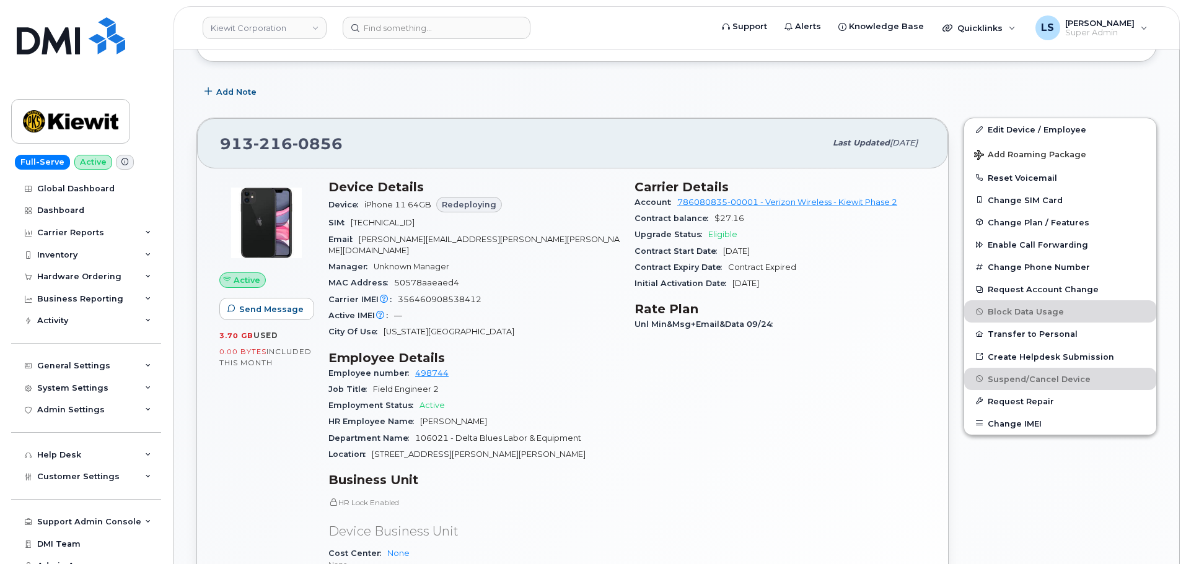
click at [720, 216] on span "$27.16" at bounding box center [729, 218] width 30 height 9
drag, startPoint x: 720, startPoint y: 216, endPoint x: 736, endPoint y: 266, distance: 52.9
click at [721, 222] on span "$27.16" at bounding box center [729, 218] width 30 height 9
click at [738, 269] on span "Contract Expired" at bounding box center [762, 267] width 68 height 9
click at [450, 16] on header "Kiewit Corporation Support Alerts Knowledge Base Quicklinks Suspend / Cancel De…" at bounding box center [676, 27] width 1006 height 43
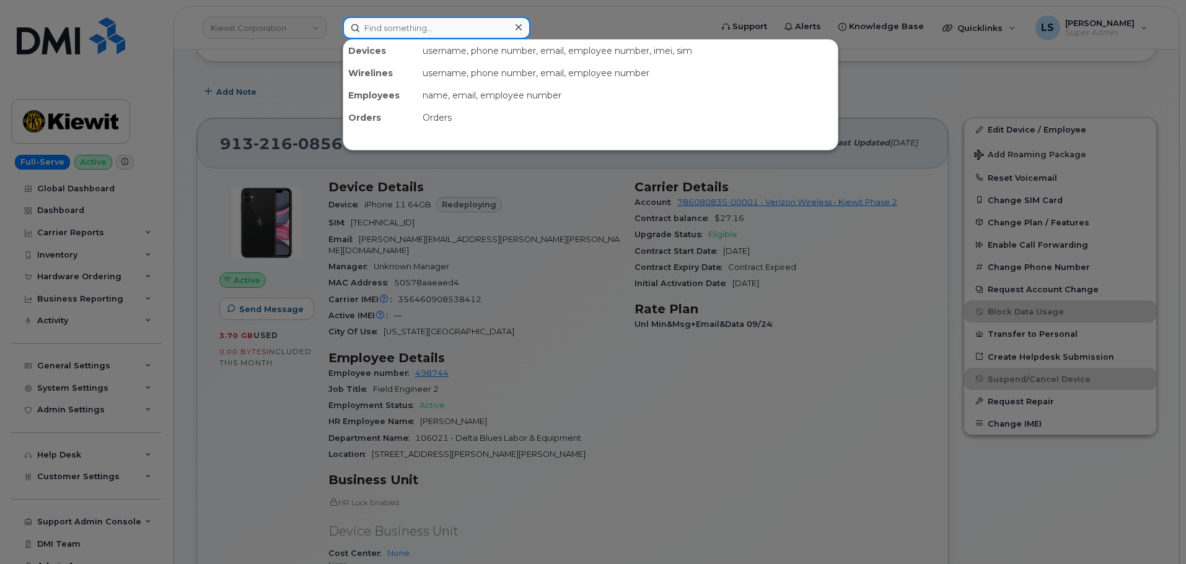
click at [447, 22] on input at bounding box center [437, 28] width 188 height 22
paste input "346-733-0413"
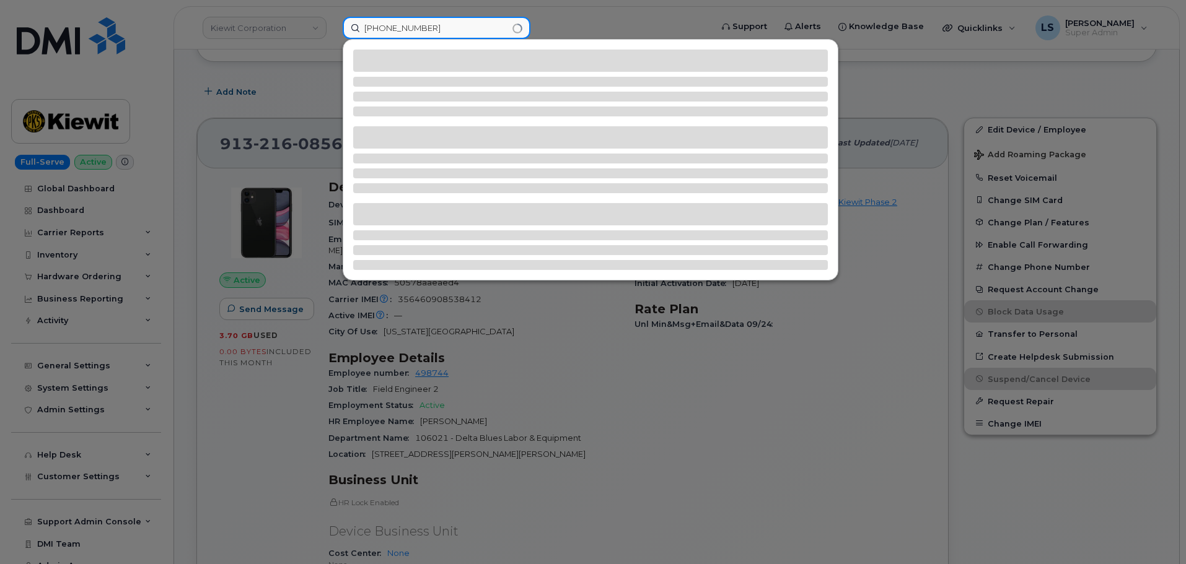
type input "346-733-0413"
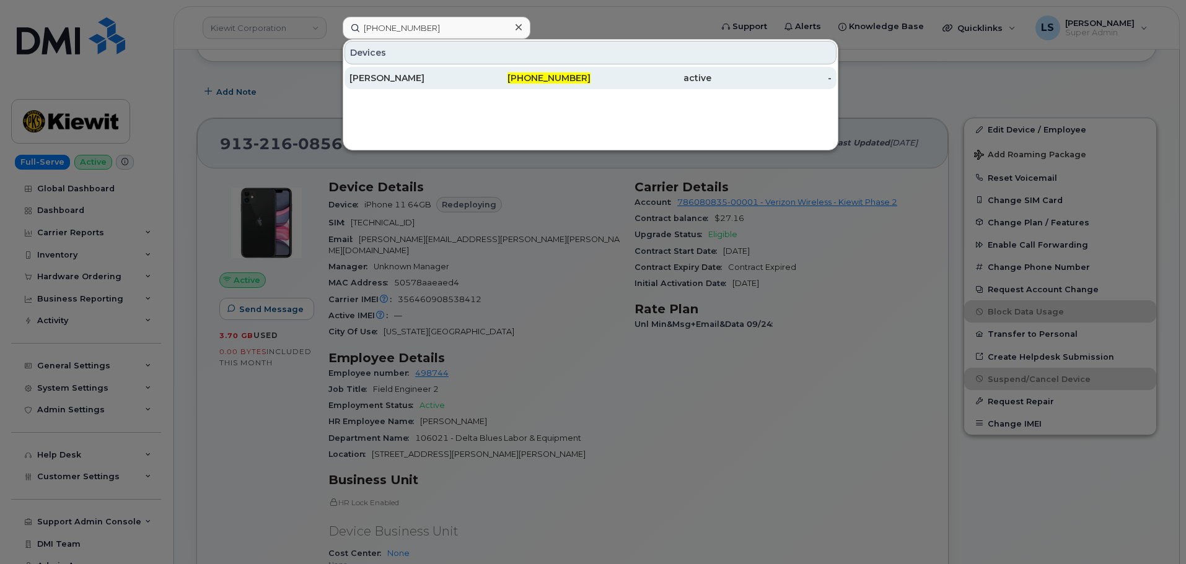
click at [439, 74] on div "SHAWN HERRERA" at bounding box center [409, 78] width 121 height 12
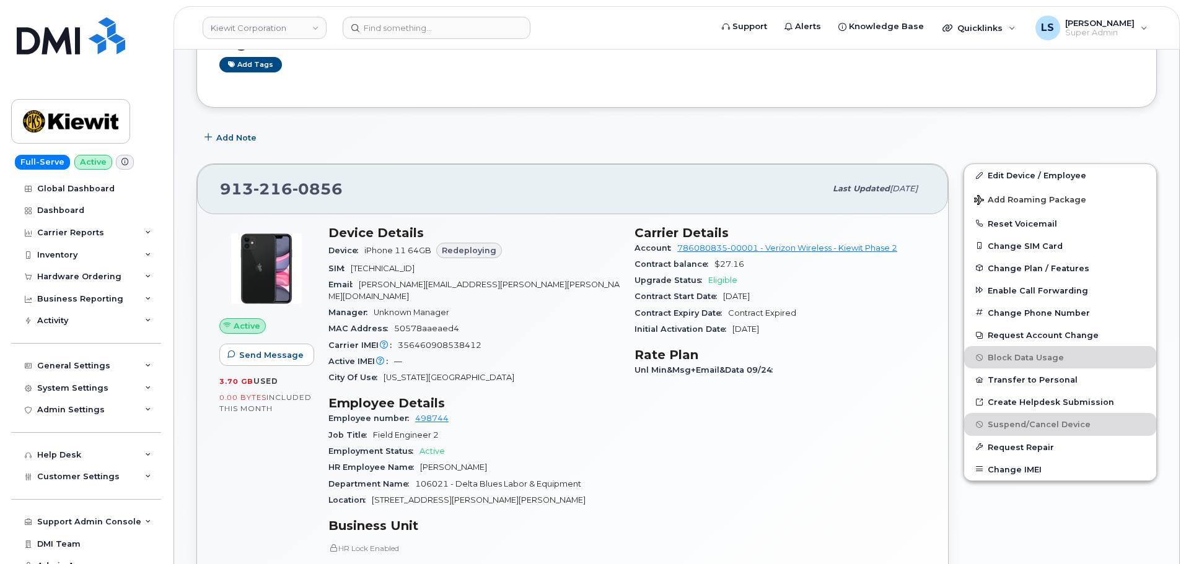
scroll to position [310, 0]
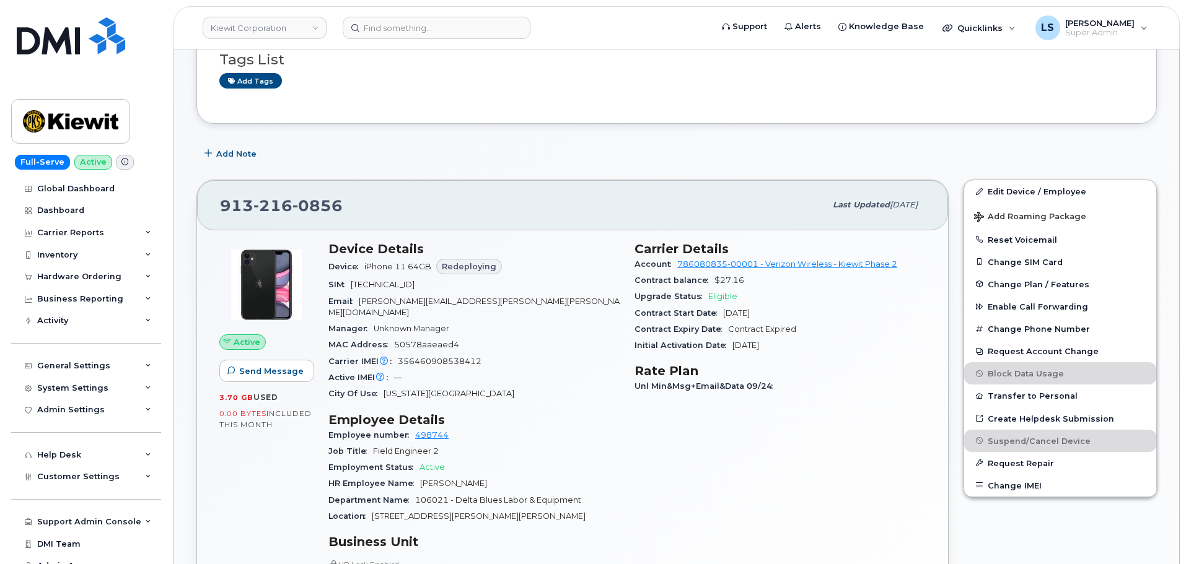
click at [482, 263] on span "Redeploying" at bounding box center [469, 267] width 55 height 12
click at [550, 263] on div "Device iPhone 11 64GB Redeploying" at bounding box center [473, 266] width 291 height 21
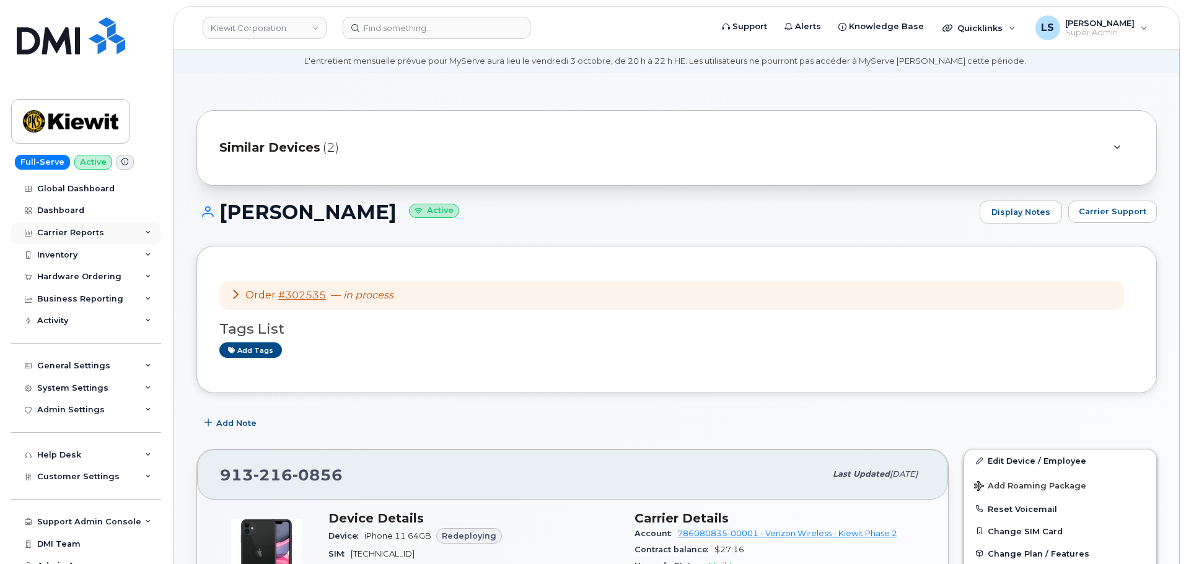
scroll to position [0, 0]
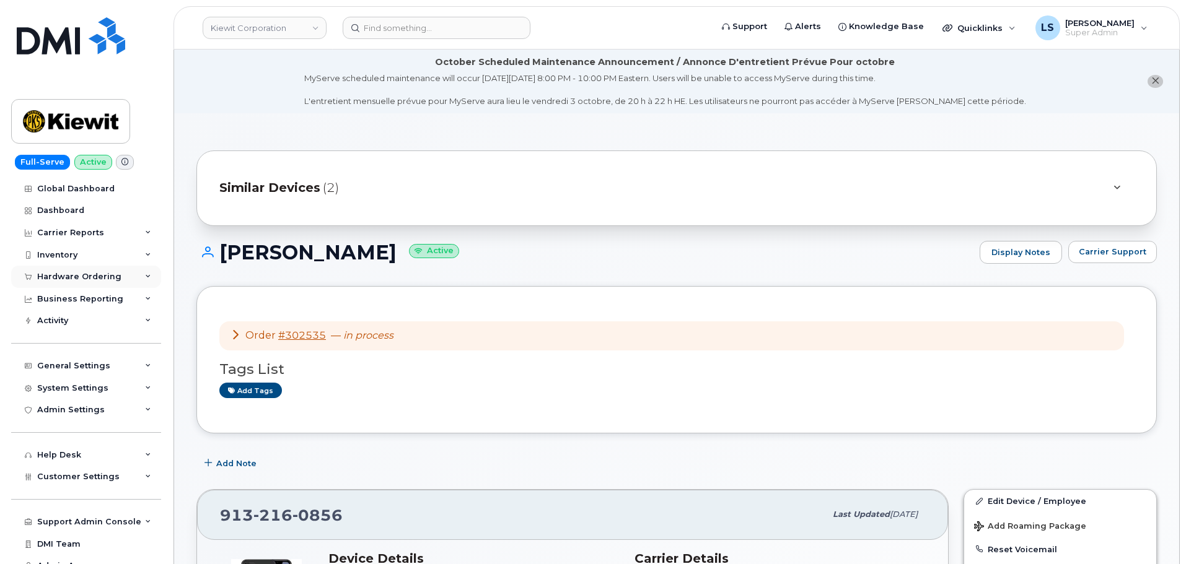
click at [142, 281] on div "Hardware Ordering" at bounding box center [86, 277] width 150 height 22
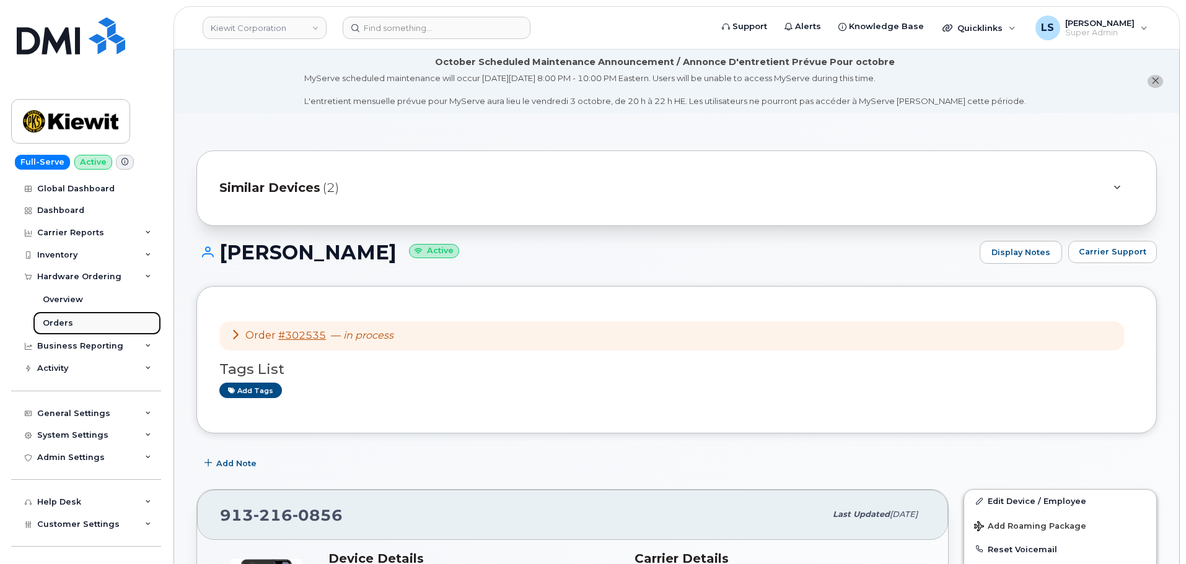
click at [102, 325] on link "Orders" at bounding box center [97, 324] width 128 height 24
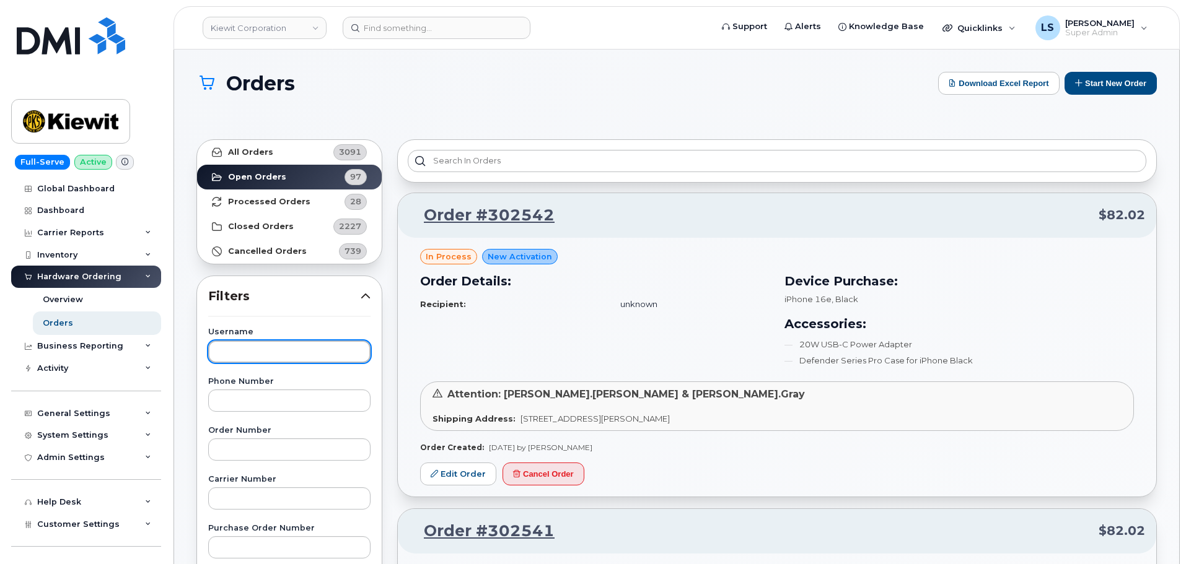
click at [265, 348] on input "text" at bounding box center [289, 352] width 162 height 22
paste input "9132160856"
type input "9132160856"
drag, startPoint x: 276, startPoint y: 355, endPoint x: 126, endPoint y: 360, distance: 150.0
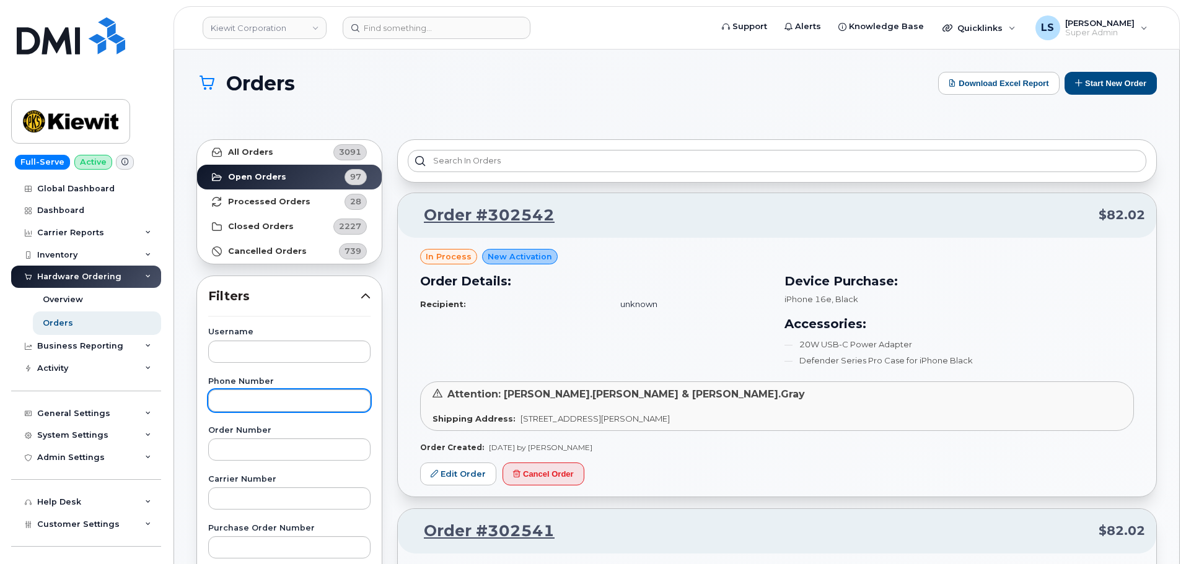
drag, startPoint x: 272, startPoint y: 414, endPoint x: 274, endPoint y: 404, distance: 10.1
click at [274, 404] on input "text" at bounding box center [289, 401] width 162 height 22
paste input "9132160856"
click at [465, 82] on h1 "Orders" at bounding box center [563, 83] width 735 height 22
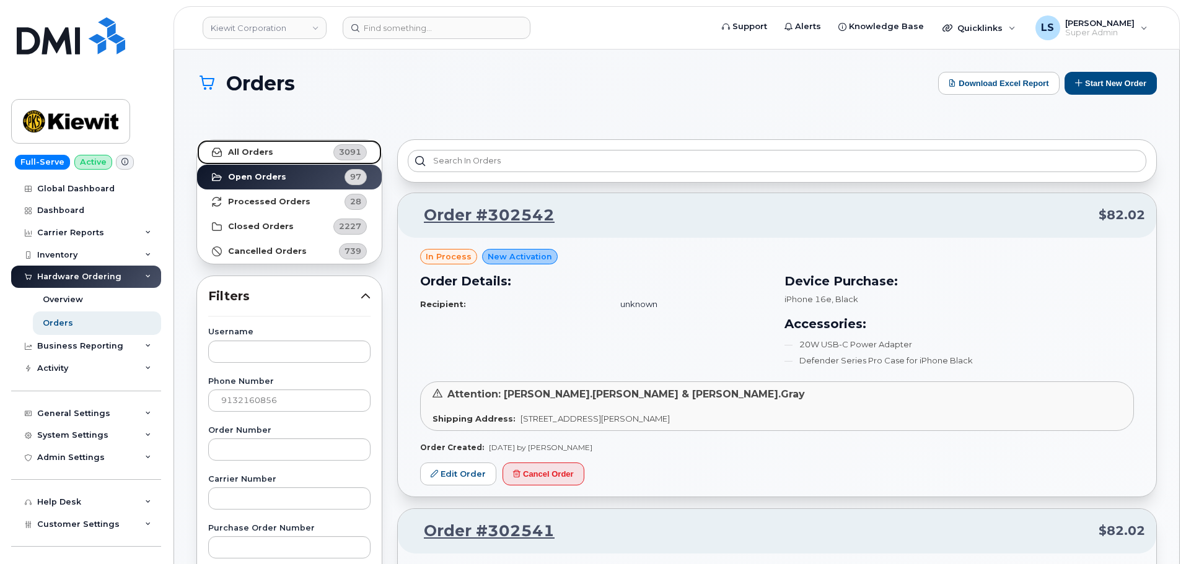
click at [323, 160] on link "All Orders 3091" at bounding box center [289, 152] width 185 height 25
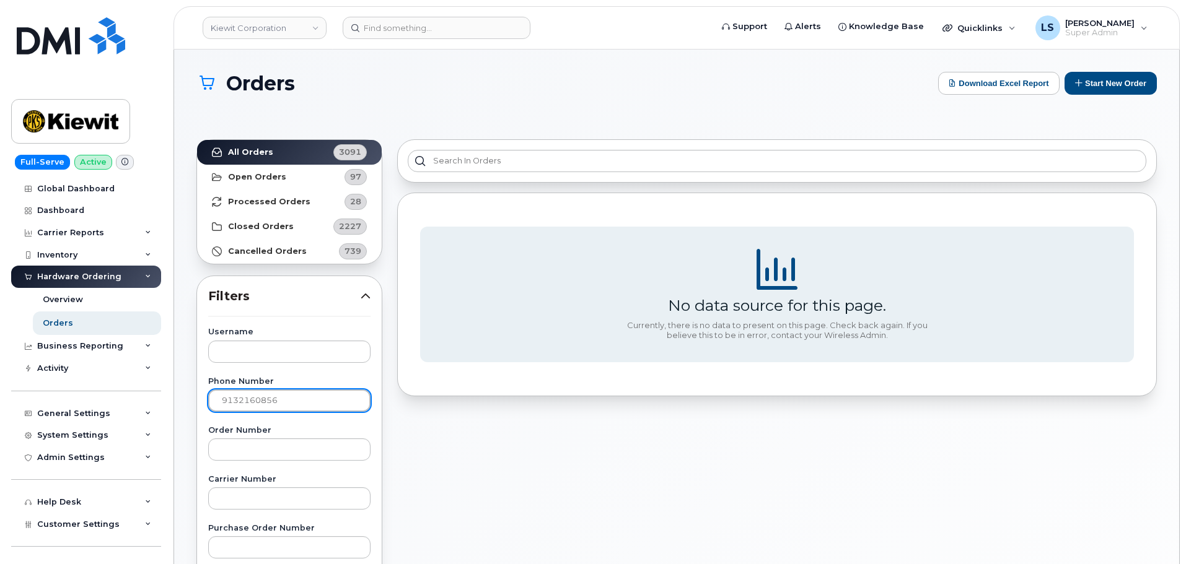
drag, startPoint x: 310, startPoint y: 396, endPoint x: 281, endPoint y: 407, distance: 30.4
click at [308, 396] on input "9132160856" at bounding box center [289, 401] width 162 height 22
type input "9"
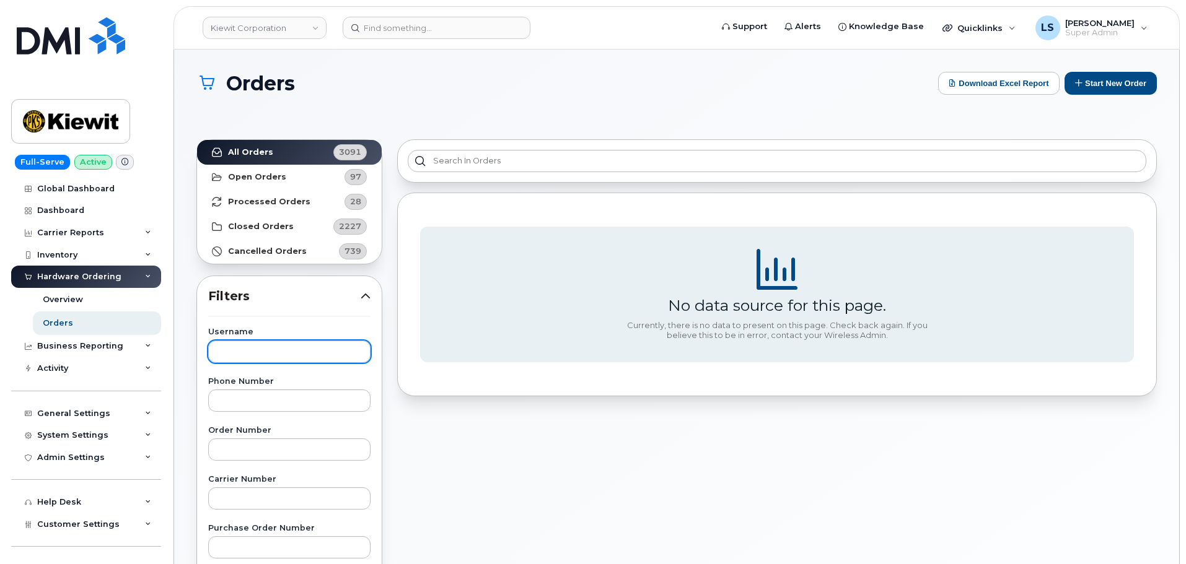
drag, startPoint x: 266, startPoint y: 338, endPoint x: 268, endPoint y: 347, distance: 10.2
click at [266, 338] on div "Username" at bounding box center [289, 345] width 162 height 34
click at [268, 347] on input "text" at bounding box center [289, 352] width 162 height 22
click at [296, 356] on input "text" at bounding box center [289, 352] width 162 height 22
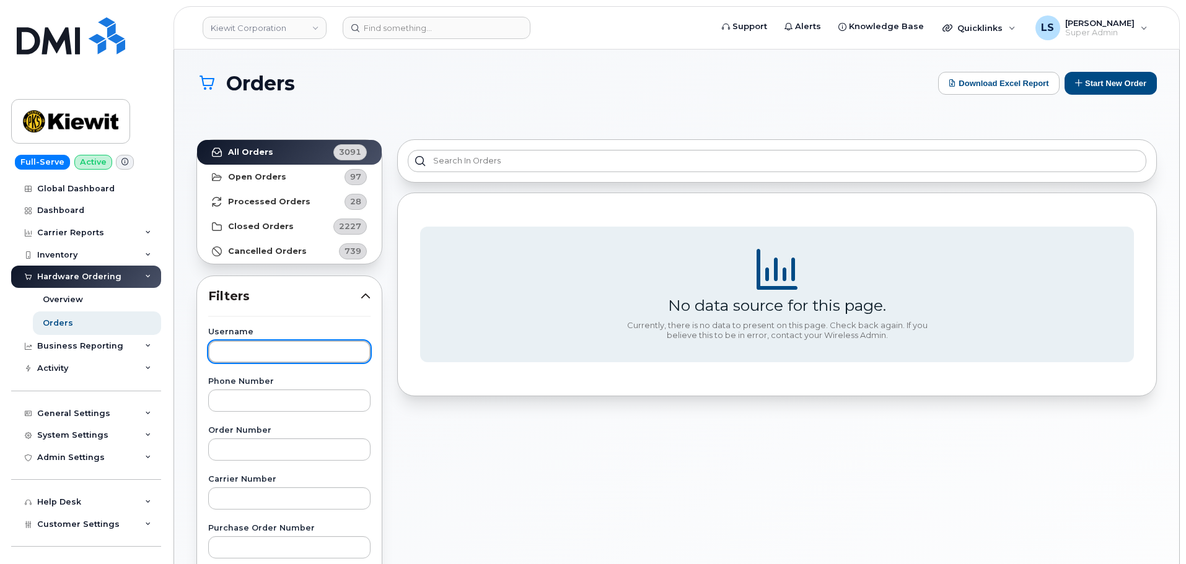
paste input "Emanuel Ekanem"
type input "Emanuel Ekanem"
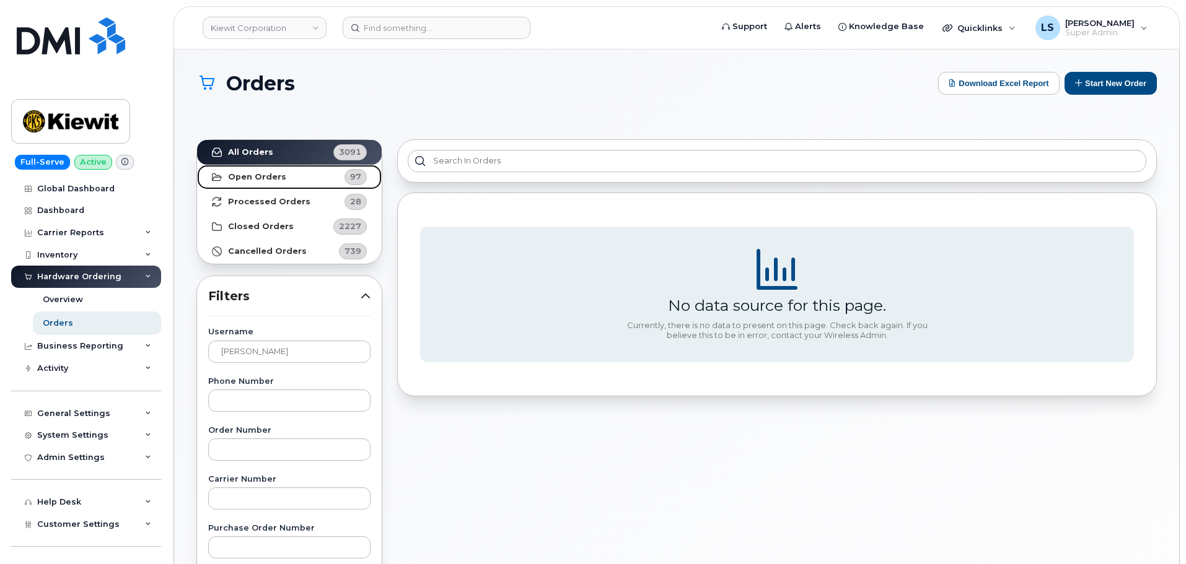
click at [253, 172] on strong "Open Orders" at bounding box center [257, 177] width 58 height 10
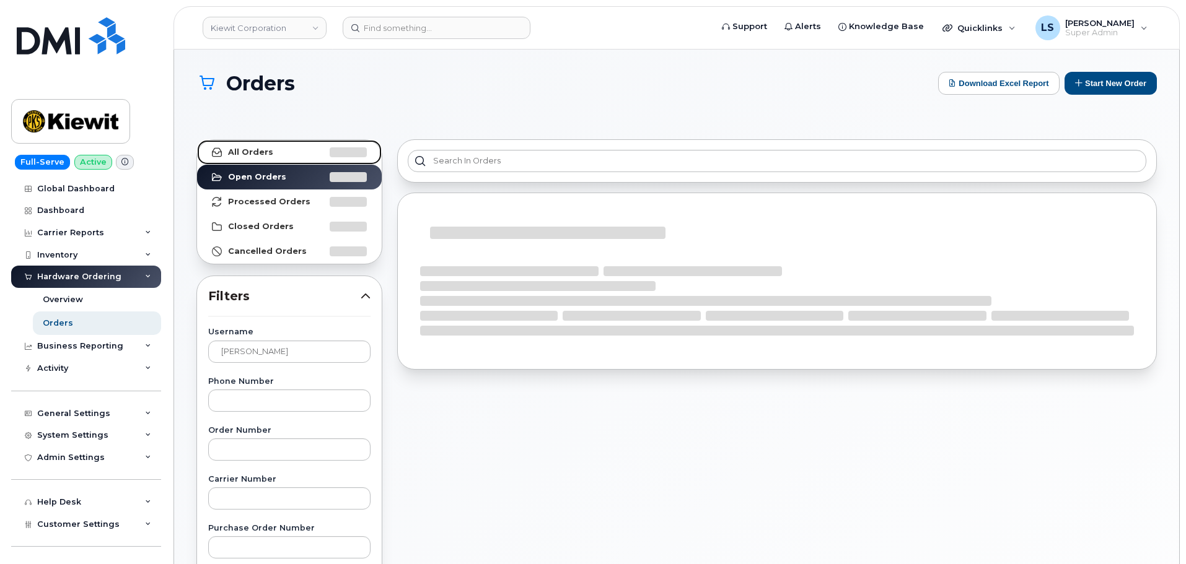
click at [255, 160] on link "All Orders" at bounding box center [289, 152] width 185 height 25
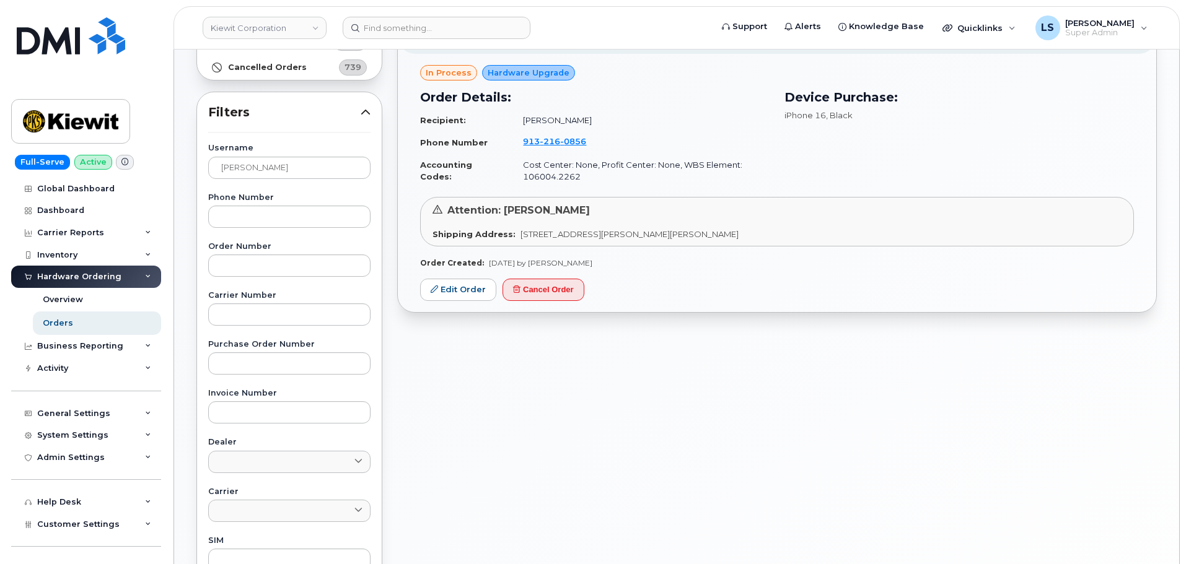
scroll to position [124, 0]
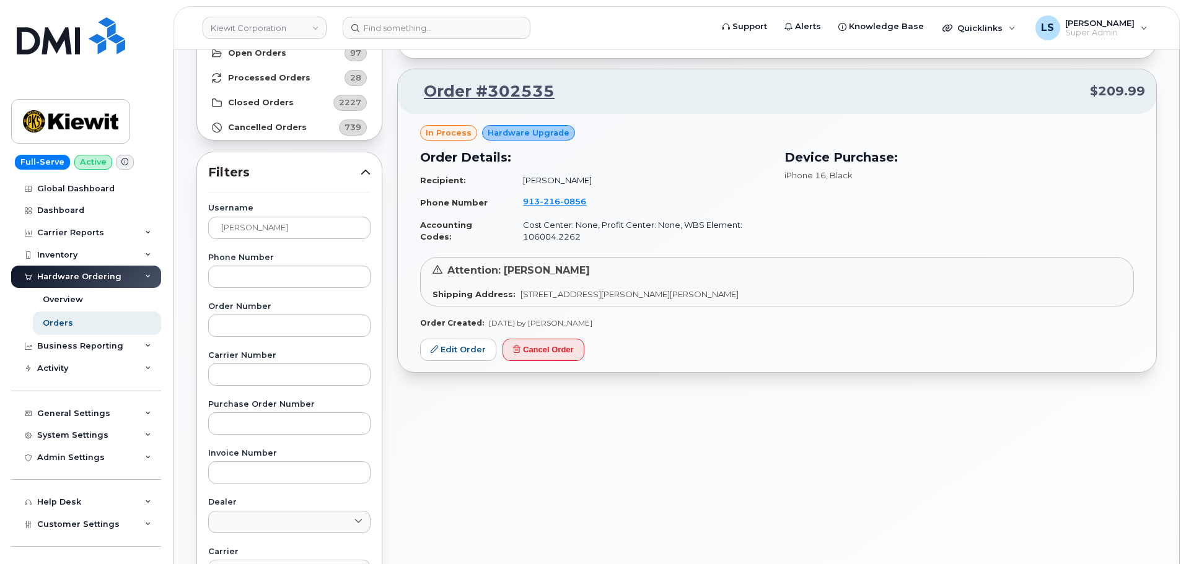
click at [610, 293] on span "85 Stokes King Road, Greenville, MS, 38701, USA" at bounding box center [629, 294] width 218 height 10
click at [639, 337] on div "in process Hardware Upgrade Order Details: Recipient: EMANUEL EKANEM Phone Numb…" at bounding box center [777, 243] width 758 height 259
click at [445, 347] on link "Edit Order" at bounding box center [458, 350] width 76 height 23
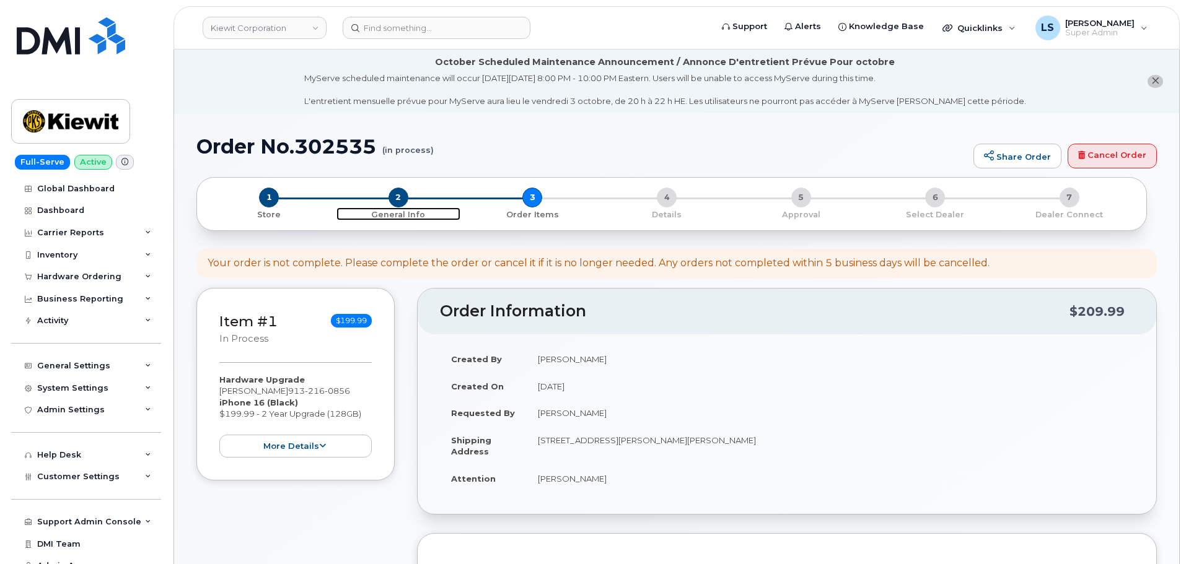
click at [398, 204] on span "2" at bounding box center [398, 198] width 20 height 20
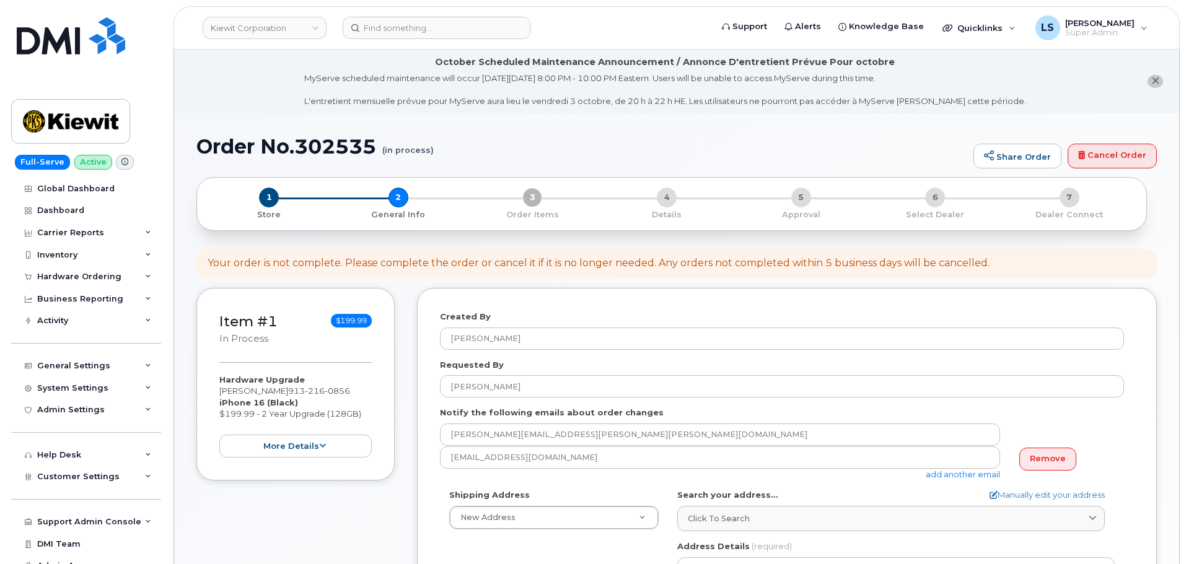
select select
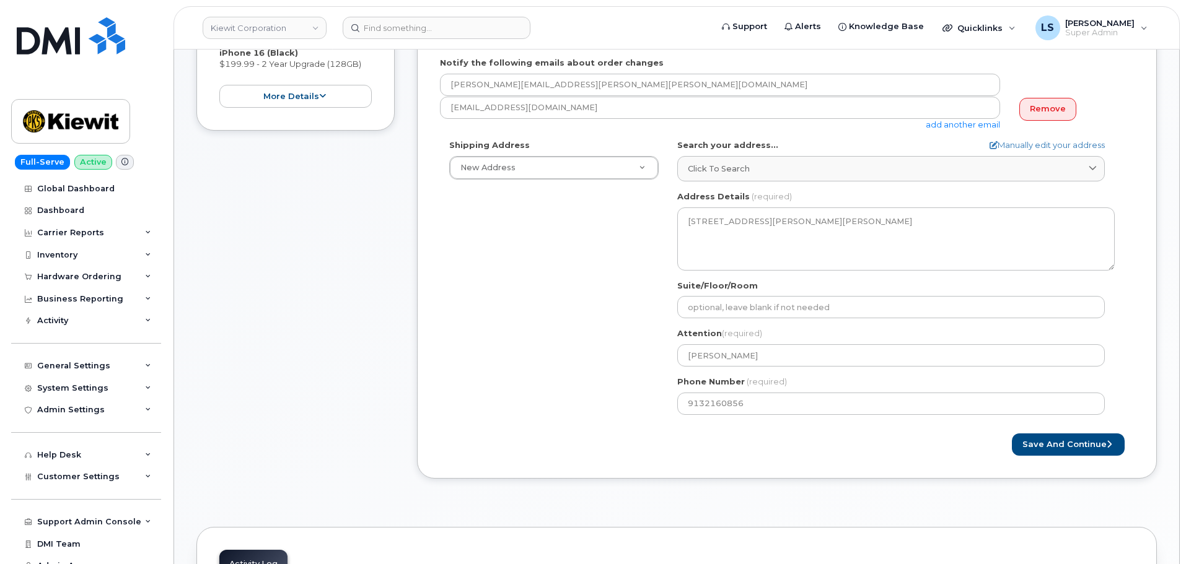
scroll to position [372, 0]
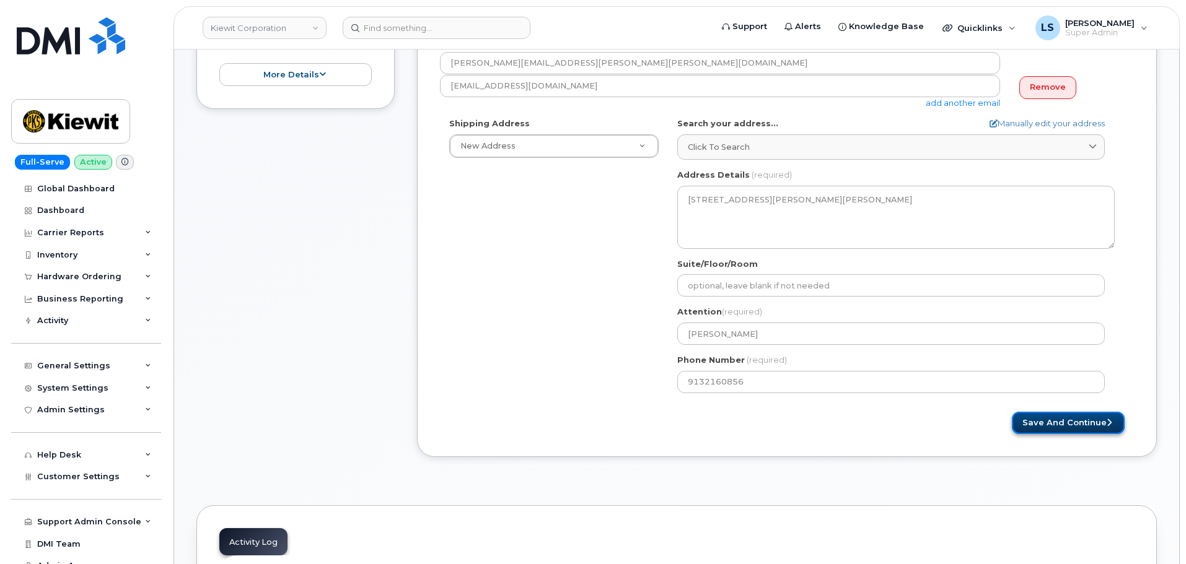
click at [1083, 417] on button "Save and Continue" at bounding box center [1068, 423] width 113 height 23
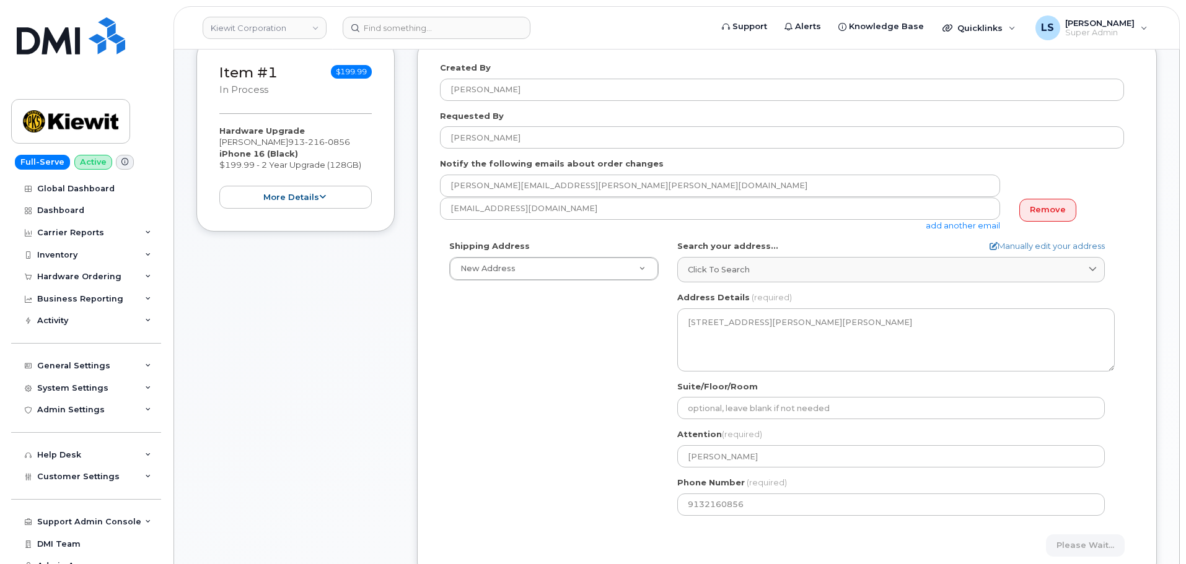
scroll to position [248, 0]
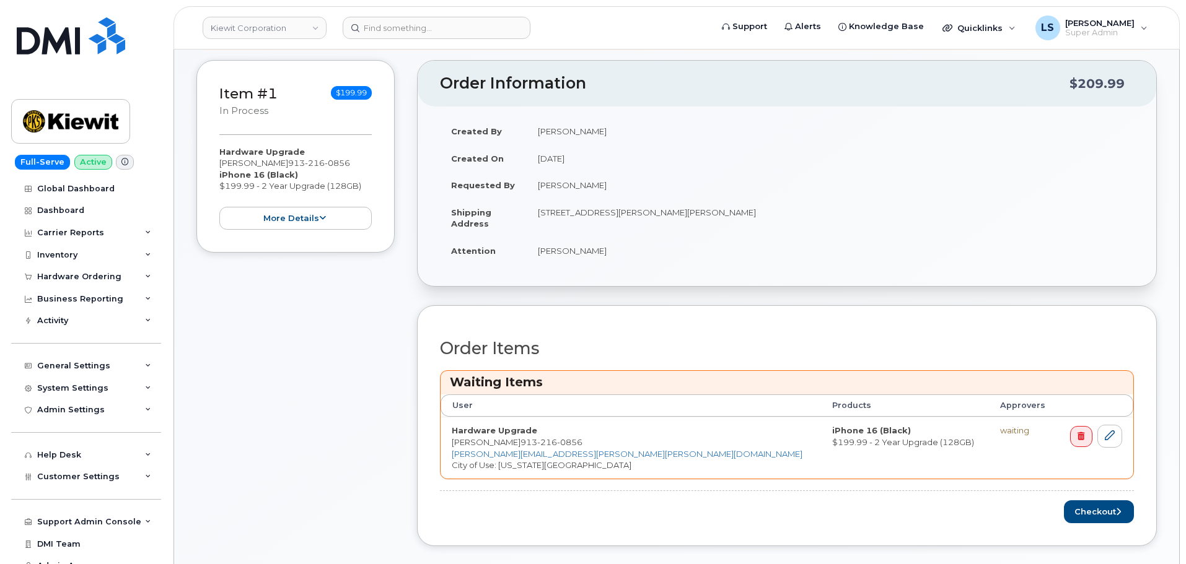
scroll to position [496, 0]
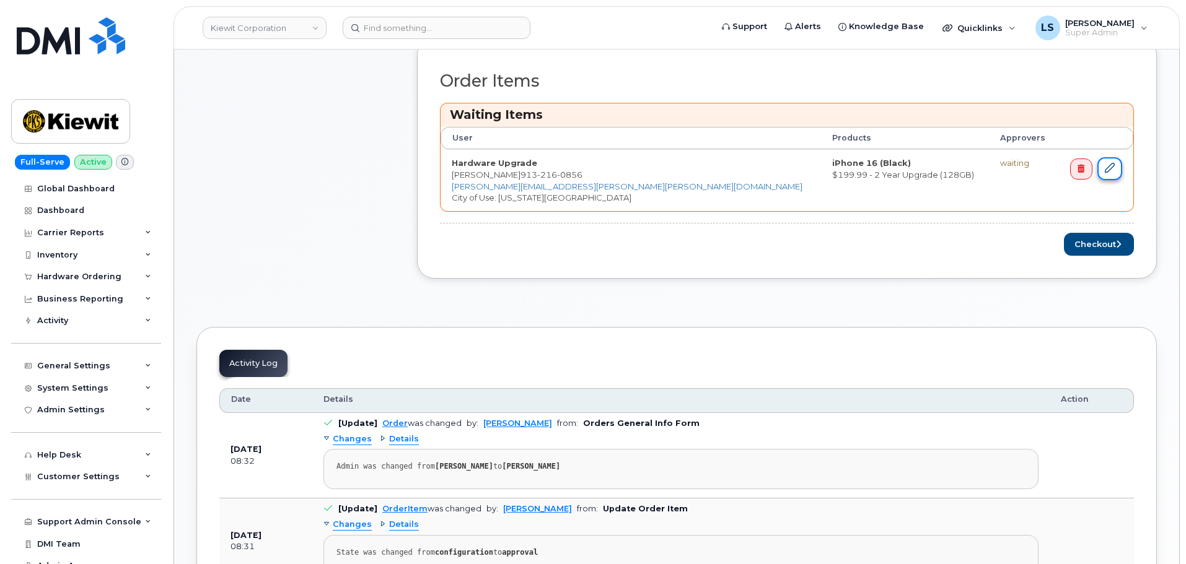
click at [1111, 178] on link at bounding box center [1109, 168] width 25 height 23
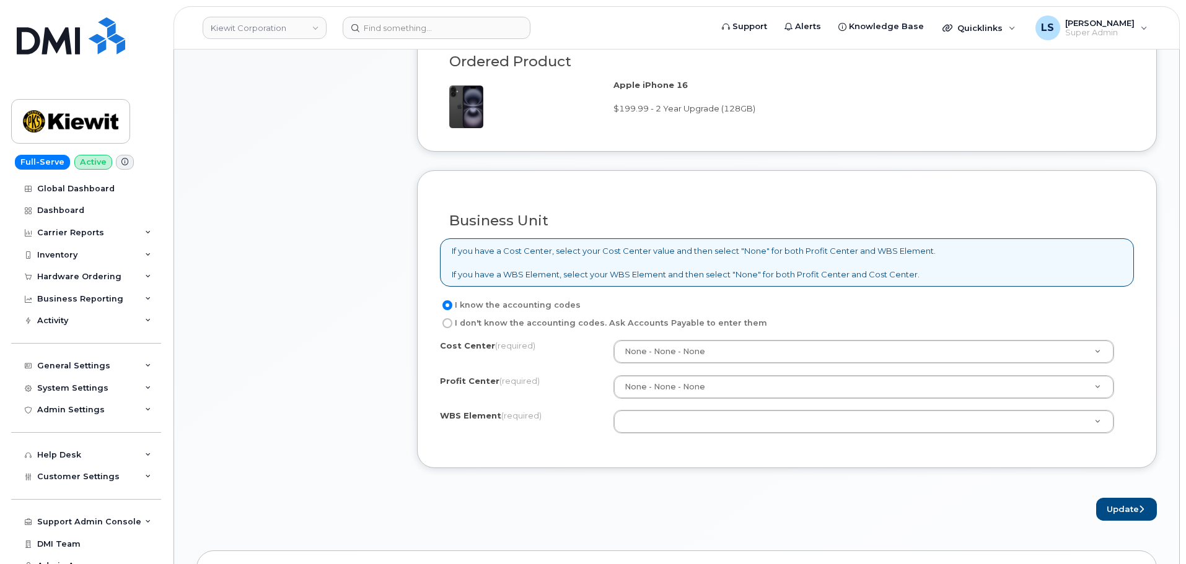
scroll to position [991, 0]
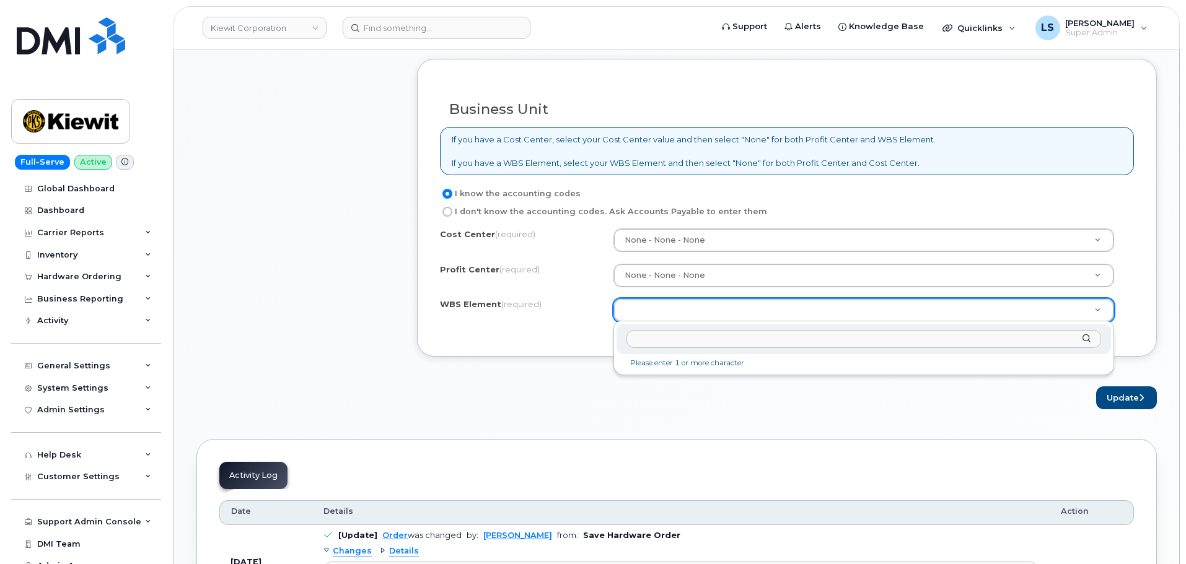
paste input "106004.2262"
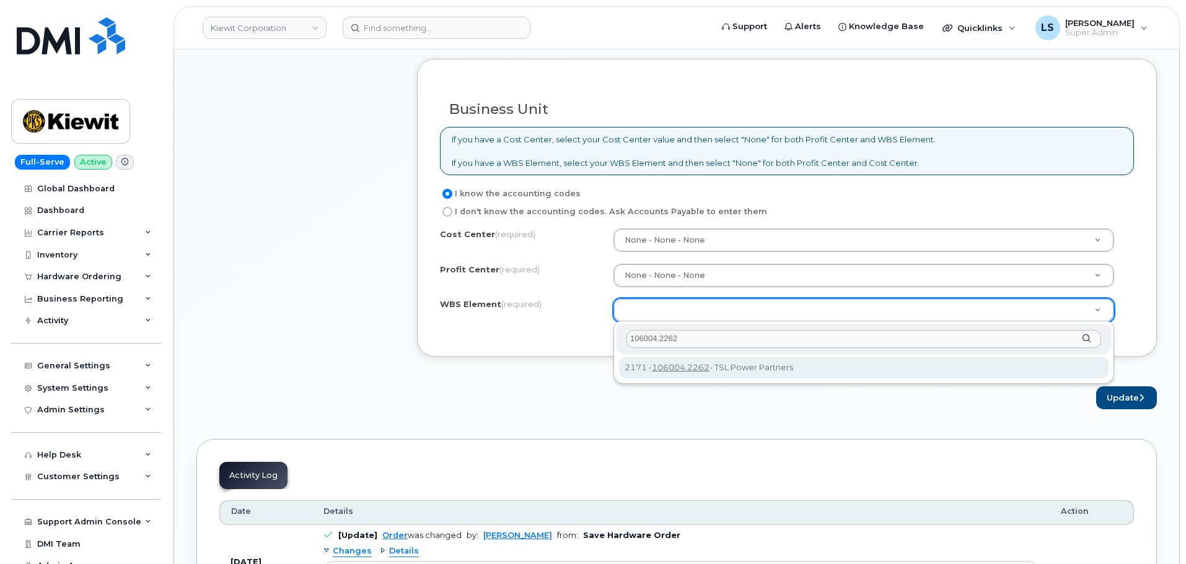
type input "106004.2262"
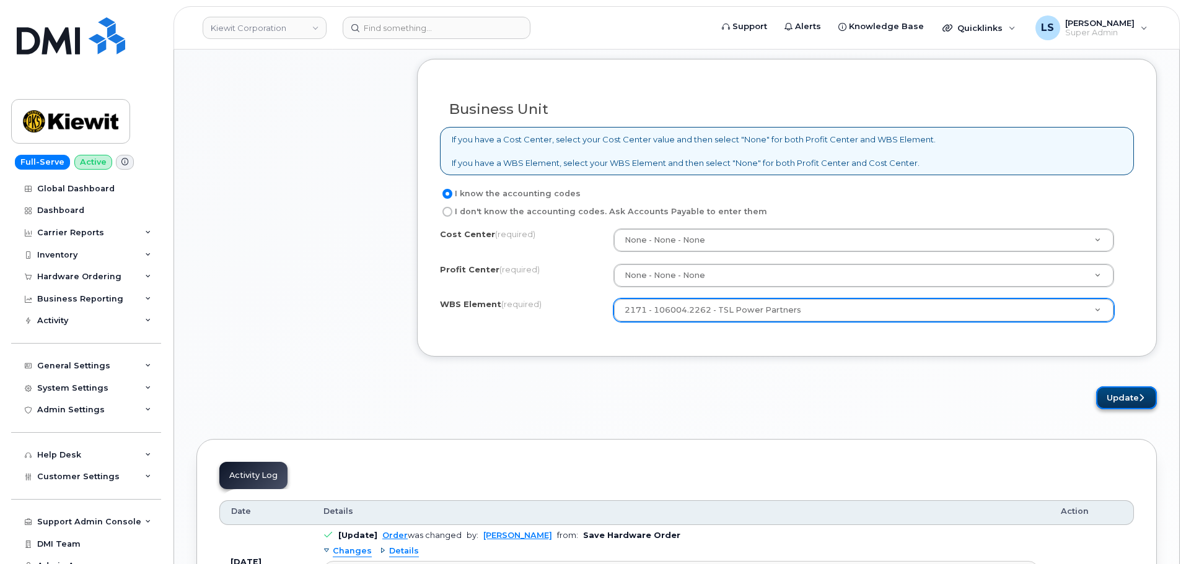
click at [1133, 406] on button "Update" at bounding box center [1126, 398] width 61 height 23
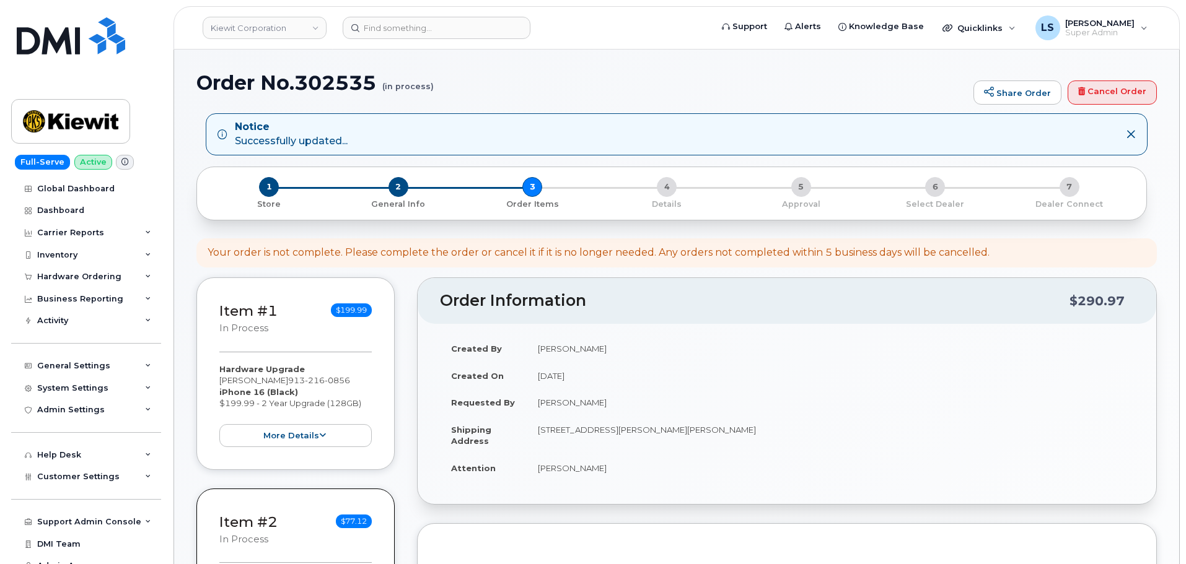
select select
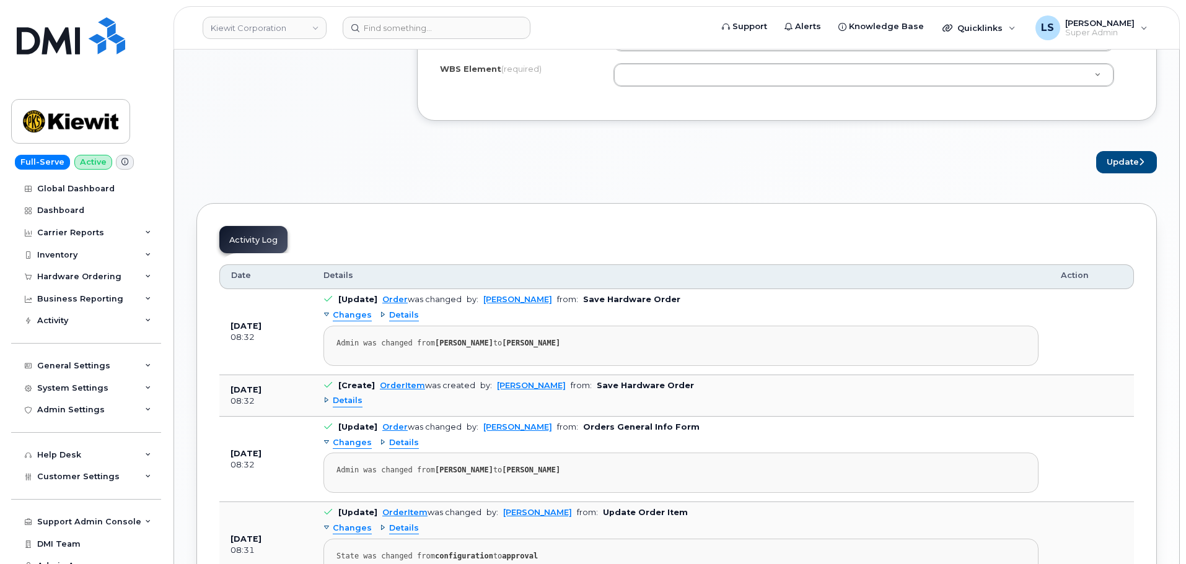
scroll to position [743, 0]
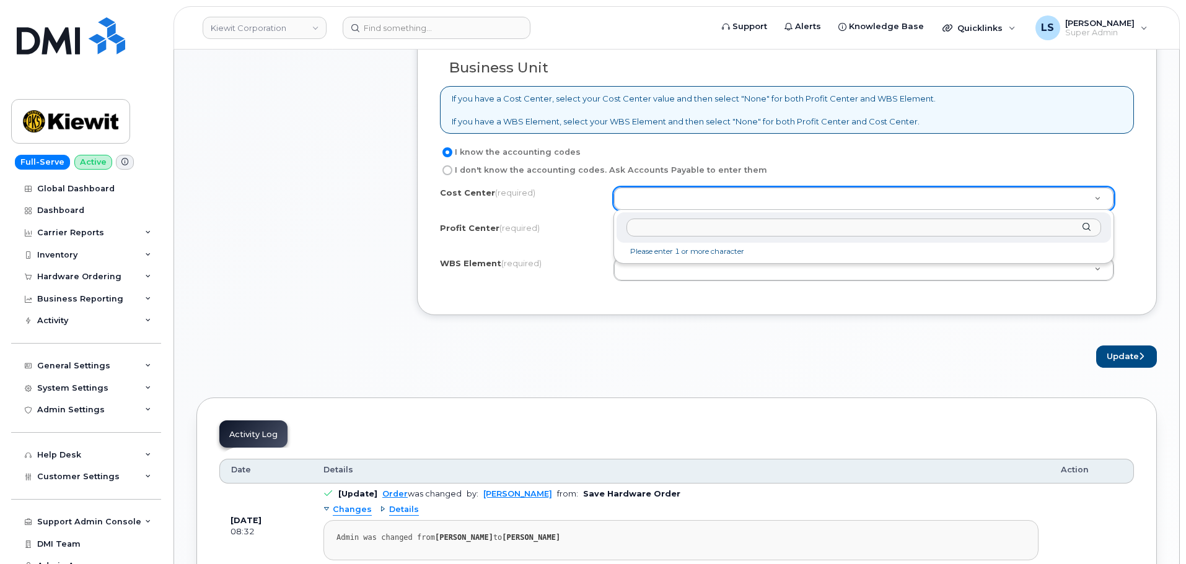
drag, startPoint x: 637, startPoint y: 201, endPoint x: 637, endPoint y: 211, distance: 9.9
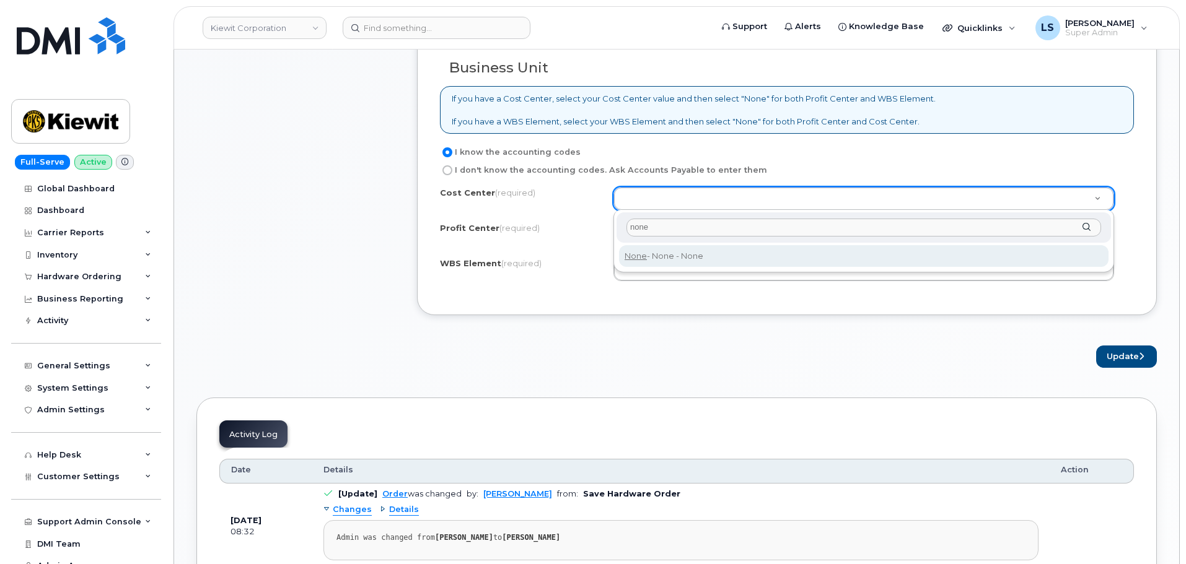
type input "none"
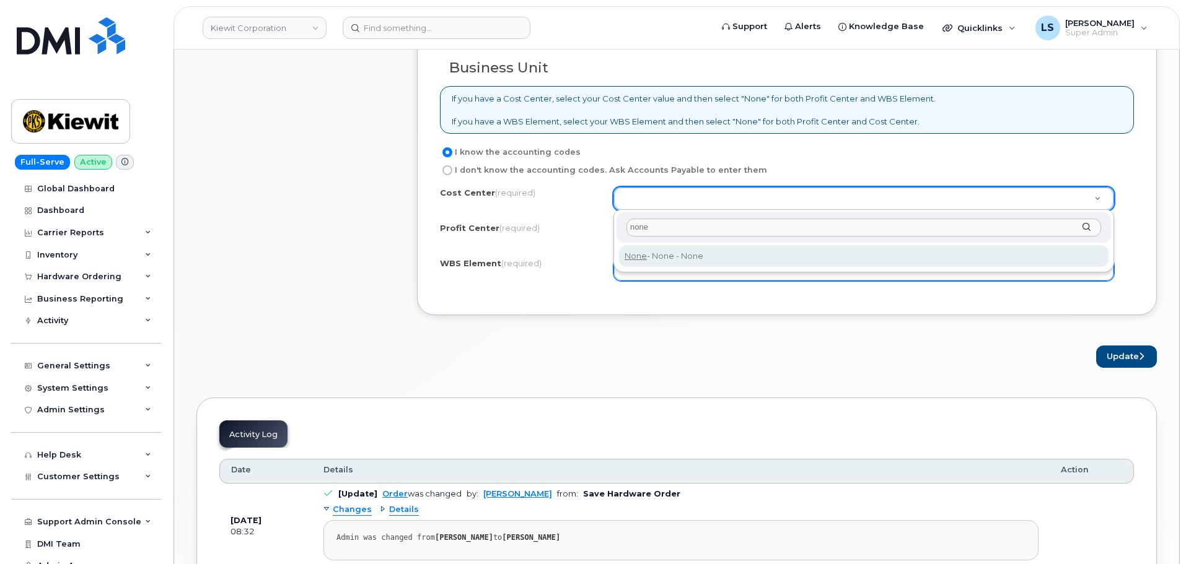
drag, startPoint x: 708, startPoint y: 259, endPoint x: 714, endPoint y: 260, distance: 6.2
type input "None"
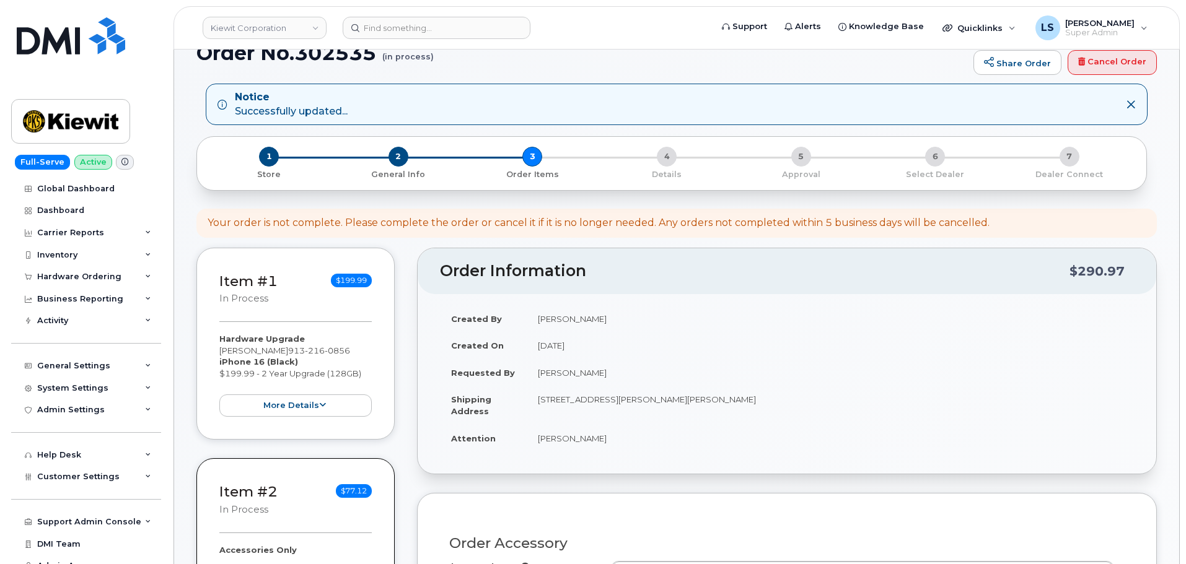
scroll to position [0, 0]
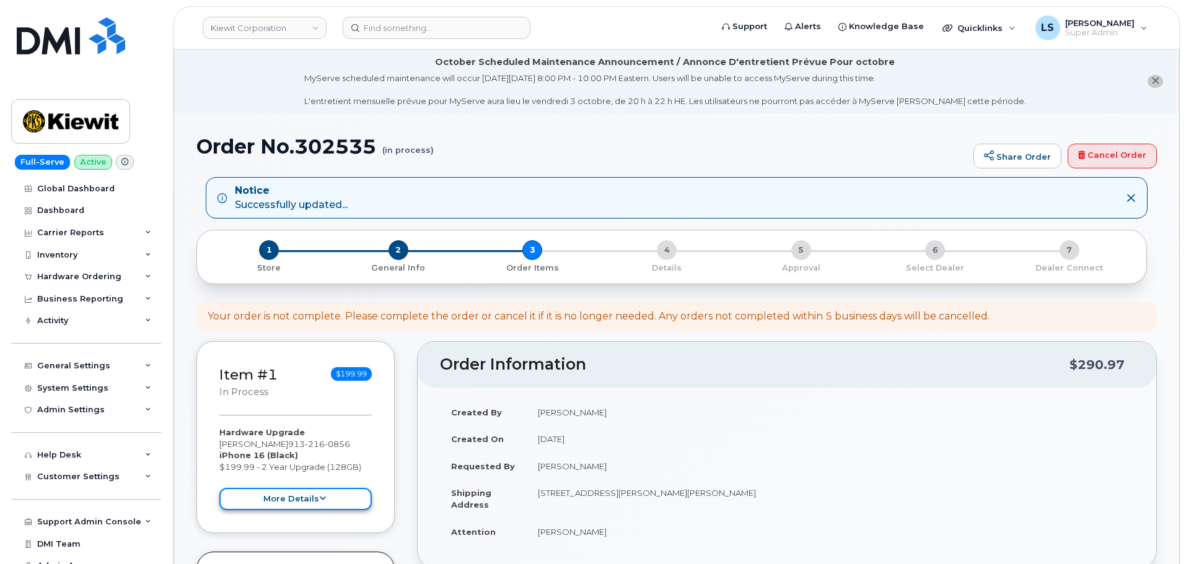
click at [347, 500] on button "more details" at bounding box center [295, 499] width 152 height 23
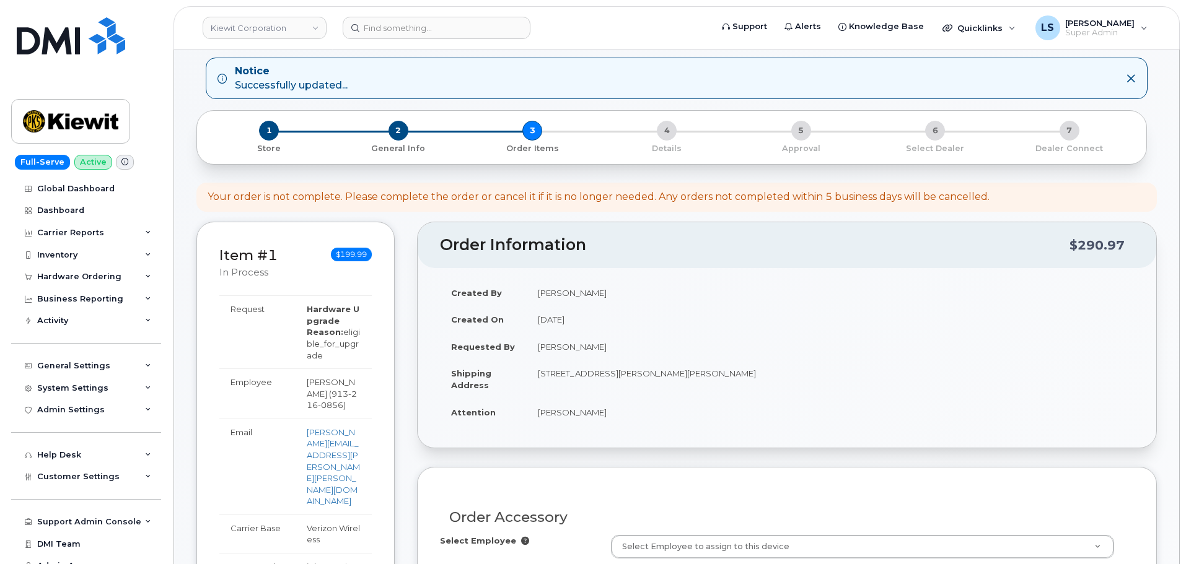
scroll to position [124, 0]
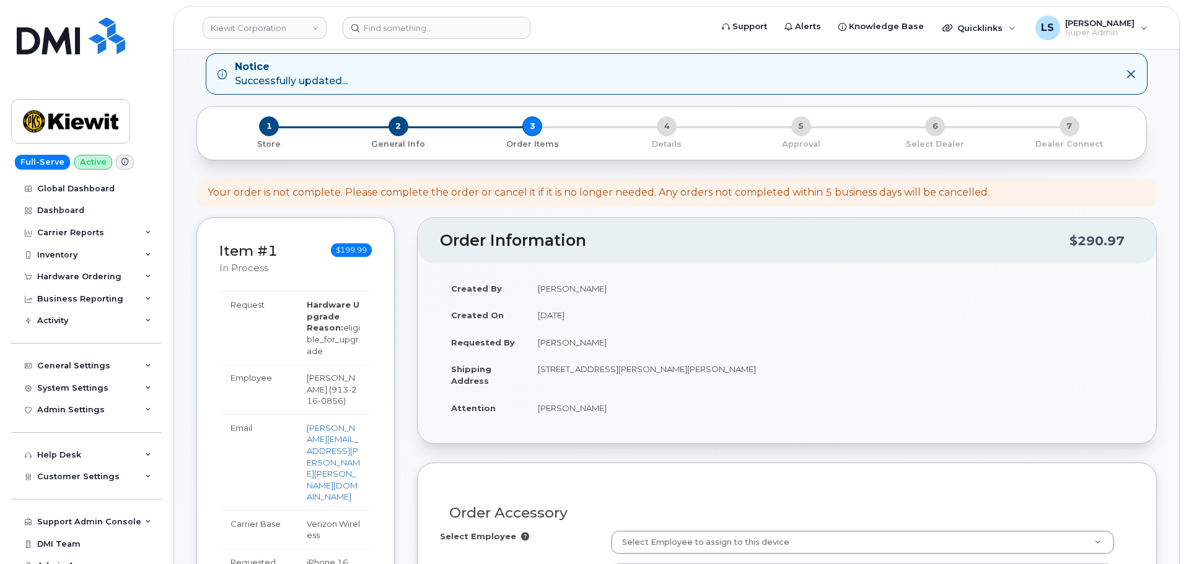
click at [325, 392] on td "EMANUEL EKANEM ( 913 216 0856 )" at bounding box center [333, 389] width 76 height 50
drag, startPoint x: 346, startPoint y: 442, endPoint x: 344, endPoint y: 434, distance: 8.3
click at [346, 442] on link "EMANUEL.EKANEM@KIEWIT.COM" at bounding box center [333, 462] width 53 height 79
click at [693, 420] on td "Emanuel Ekanem" at bounding box center [830, 408] width 607 height 27
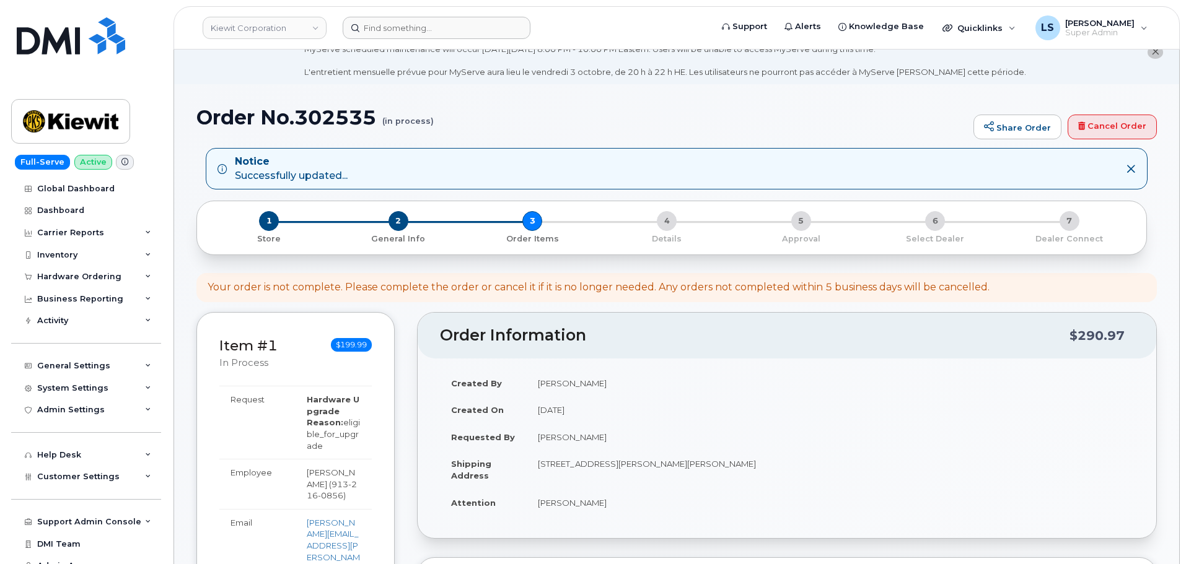
scroll to position [0, 0]
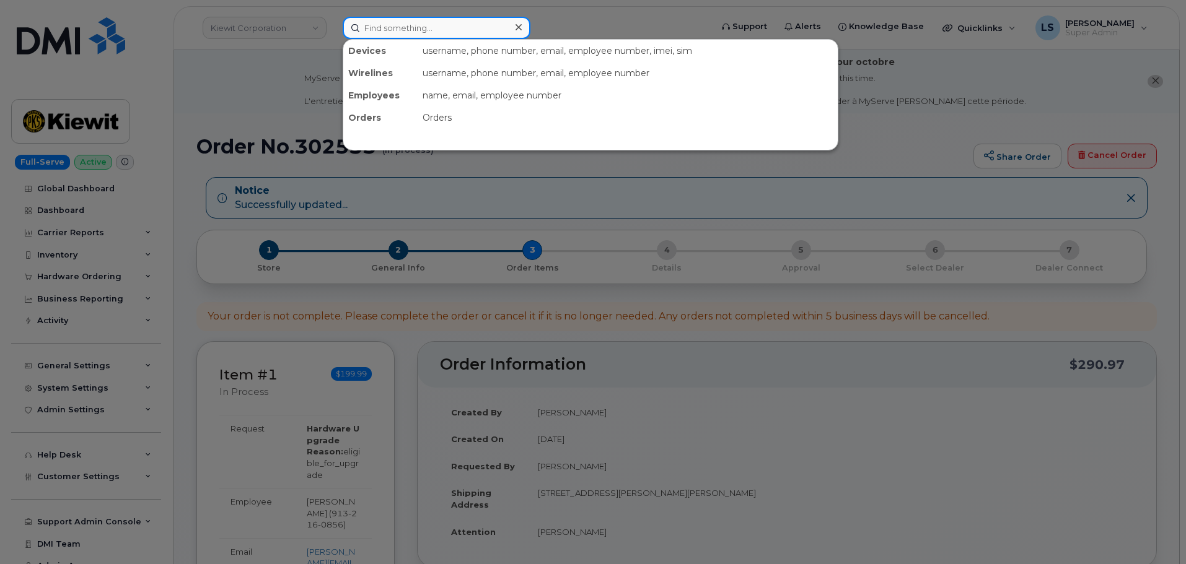
click at [460, 33] on input at bounding box center [437, 28] width 188 height 22
paste input "3075228594"
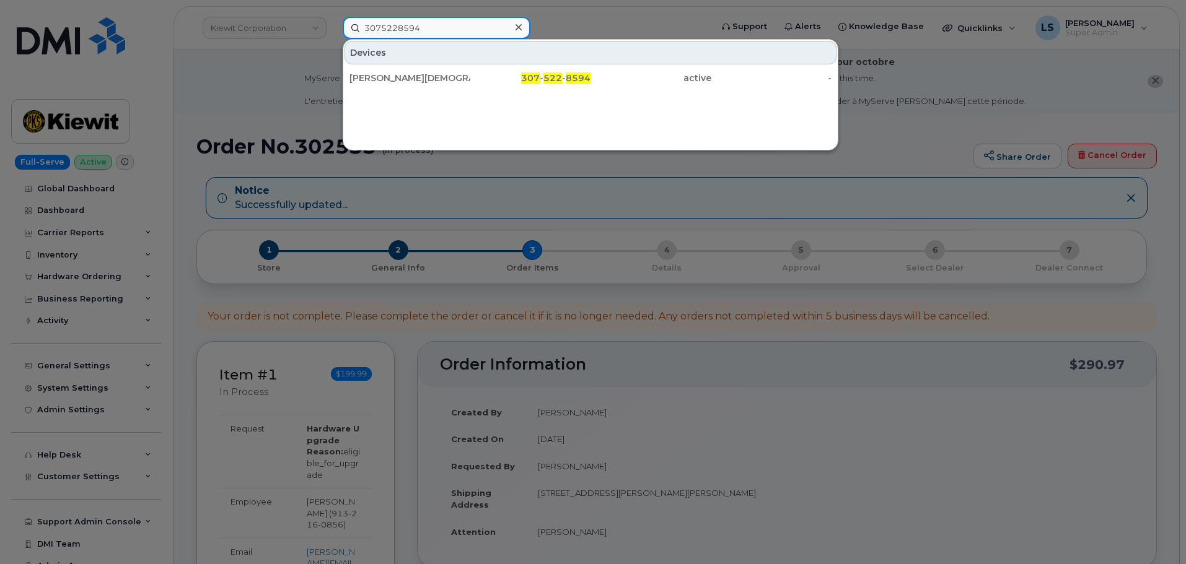
type input "3075228594"
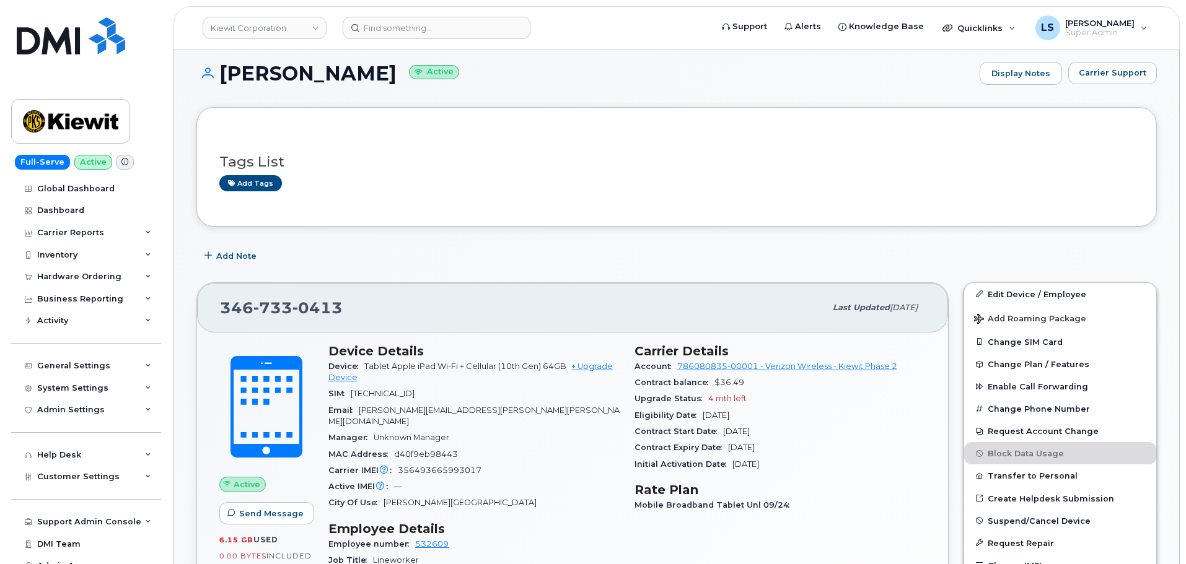
scroll to position [186, 0]
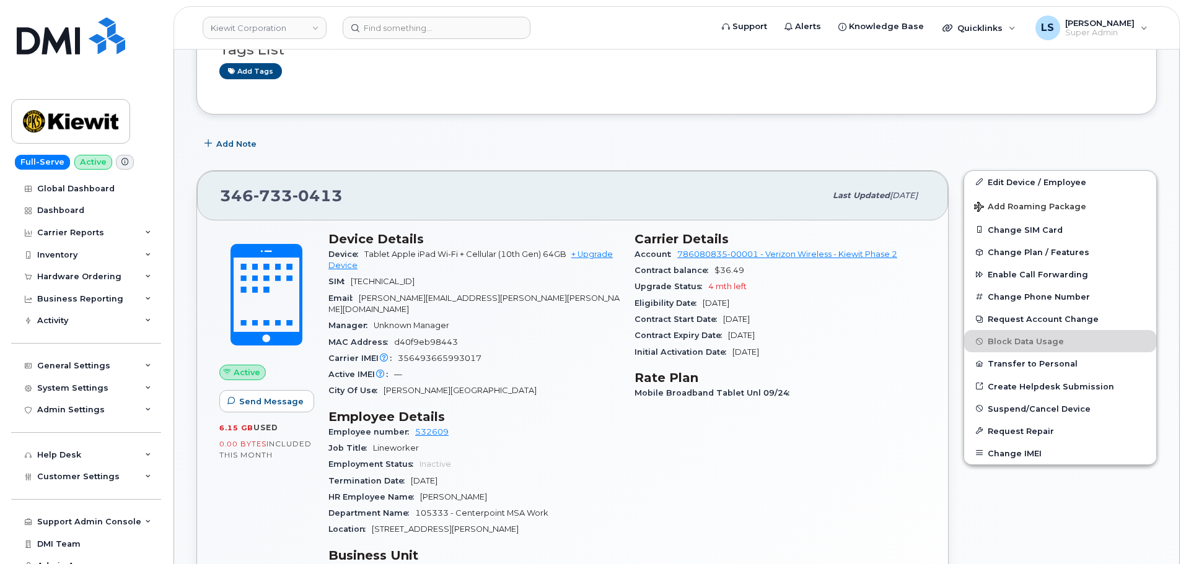
click at [733, 391] on span "Mobile Broadband Tablet Unl 09/24" at bounding box center [714, 392] width 161 height 9
drag, startPoint x: 733, startPoint y: 391, endPoint x: 725, endPoint y: 397, distance: 9.7
click at [732, 391] on span "Mobile Broadband Tablet Unl 09/24" at bounding box center [714, 392] width 161 height 9
click at [709, 392] on span "Mobile Broadband Tablet Unl 09/24" at bounding box center [714, 392] width 161 height 9
click at [994, 181] on link "Edit Device / Employee" at bounding box center [1060, 182] width 192 height 22
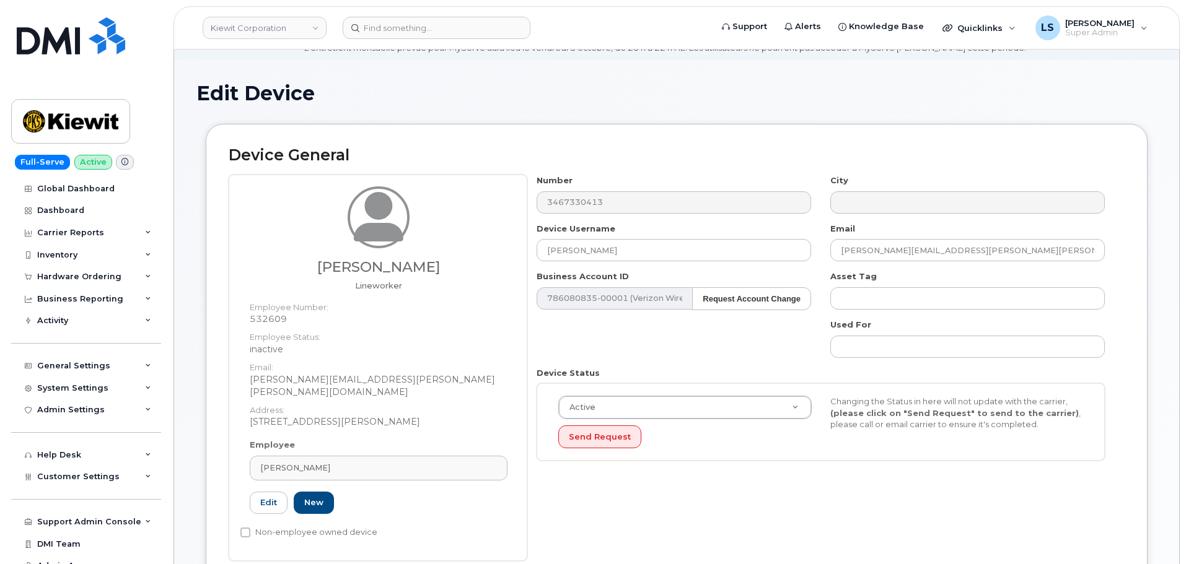
scroll to position [124, 0]
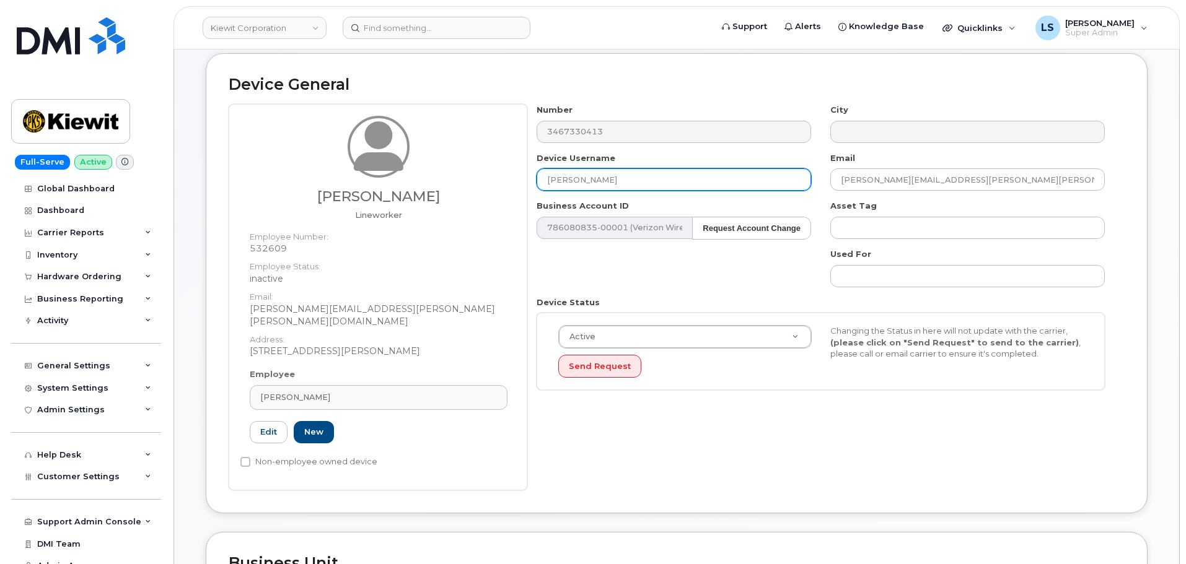
drag, startPoint x: 630, startPoint y: 178, endPoint x: 399, endPoint y: 175, distance: 231.1
click at [399, 175] on div "[PERSON_NAME] Lineworker Employee Number: 532609 Employee Status: inactive Emai…" at bounding box center [677, 297] width 896 height 387
paste input "[PERSON_NAME]"
type input "[PERSON_NAME]"
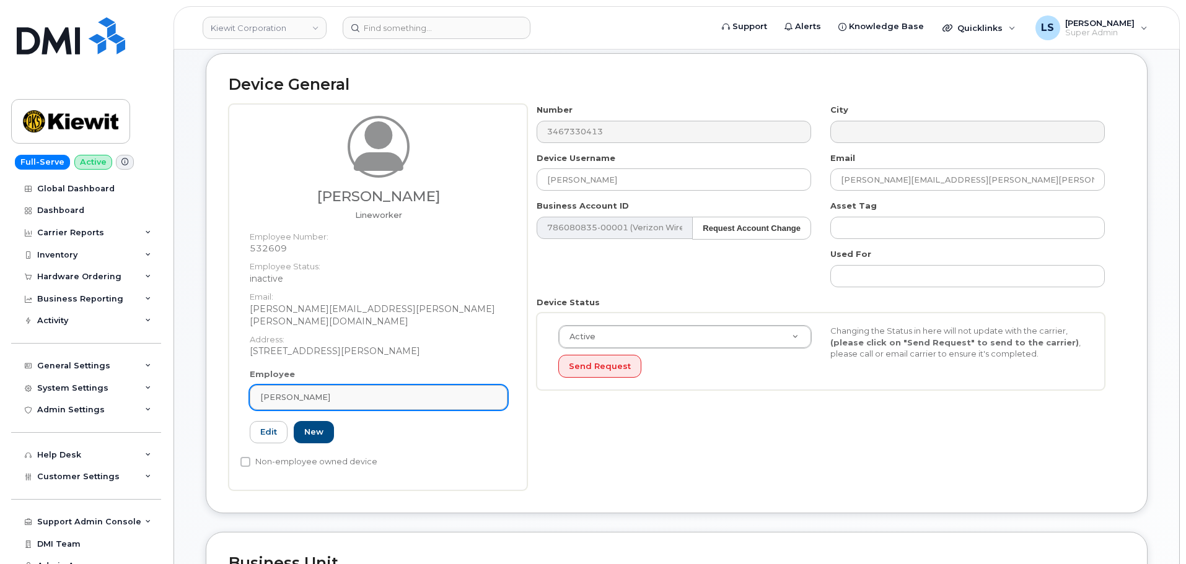
drag, startPoint x: 334, startPoint y: 378, endPoint x: 303, endPoint y: 385, distance: 32.5
click at [298, 370] on div "Employee [PERSON_NAME] Type first three symbols or more 532609 Edit New" at bounding box center [378, 412] width 276 height 86
click at [321, 391] on div "[PERSON_NAME]" at bounding box center [378, 397] width 237 height 12
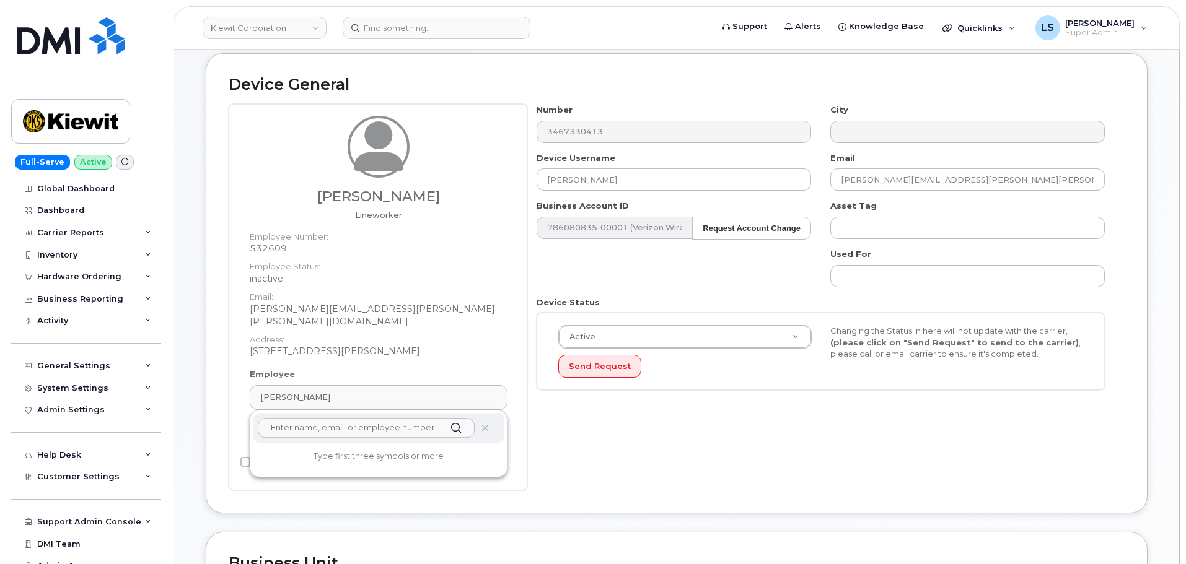
paste input "Isaac Huivar"
click at [350, 421] on input "Isaac Huivar" at bounding box center [366, 428] width 217 height 20
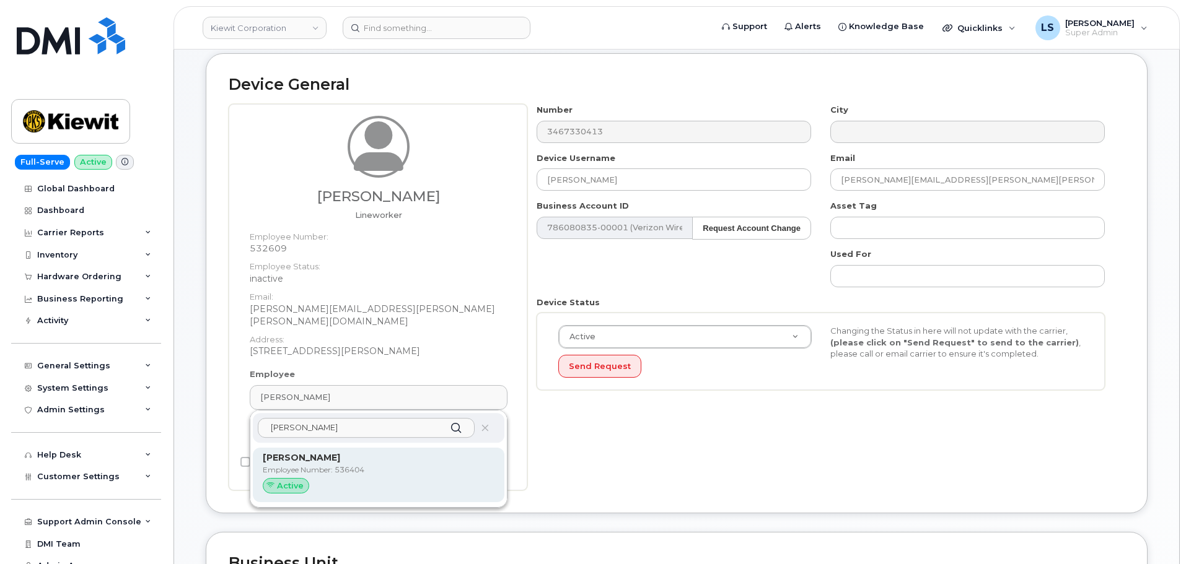
type input "Isaac Hui"
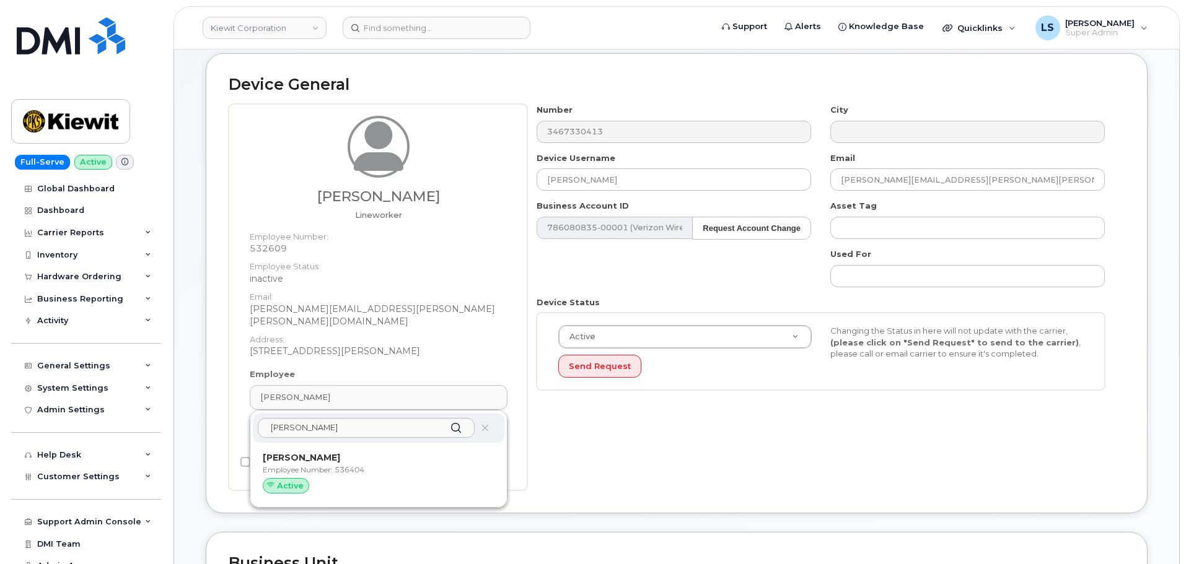
drag, startPoint x: 355, startPoint y: 458, endPoint x: 653, endPoint y: 63, distance: 494.9
click at [354, 465] on p "Employee Number: 536404" at bounding box center [379, 470] width 232 height 11
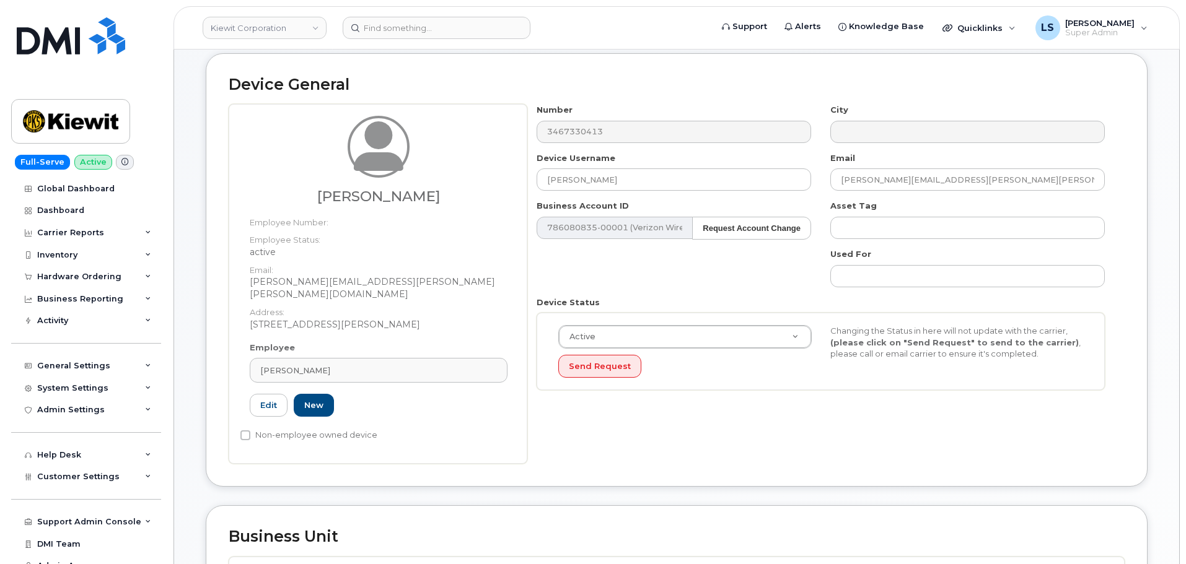
type input "536404"
type input "Isaac Huizar"
type input "isaac.huizar@kiewit.com"
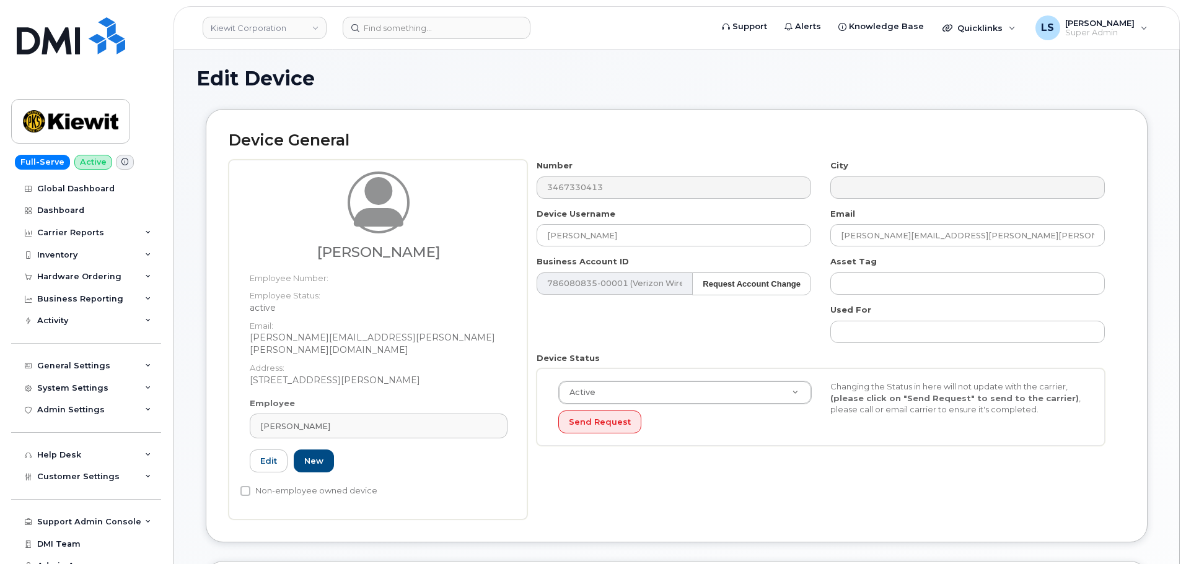
scroll to position [0, 0]
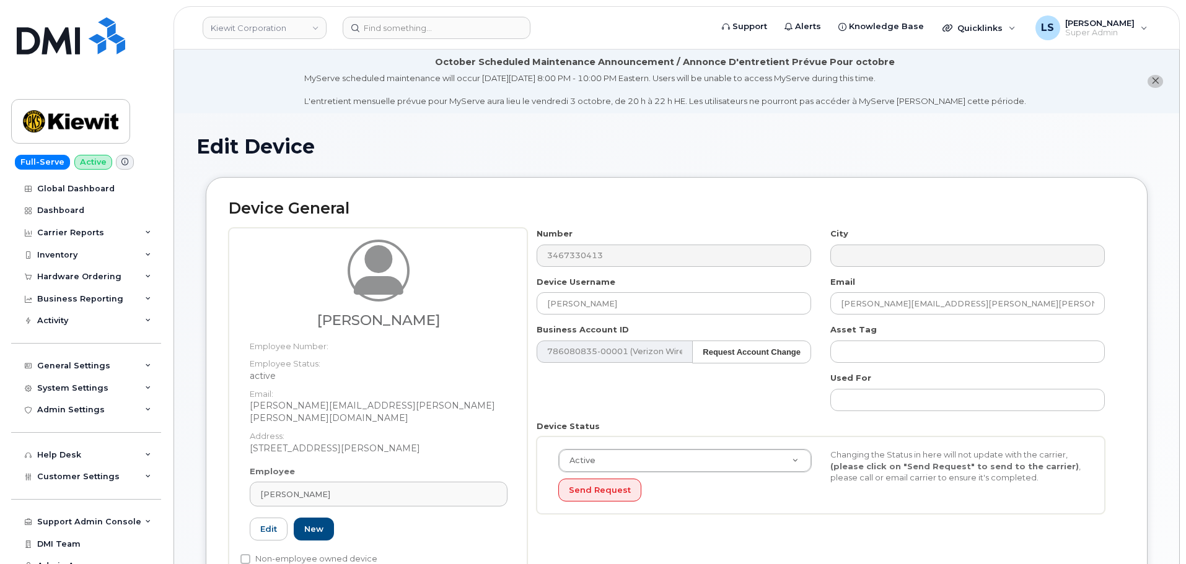
click at [480, 168] on div "Edit Device" at bounding box center [676, 157] width 960 height 42
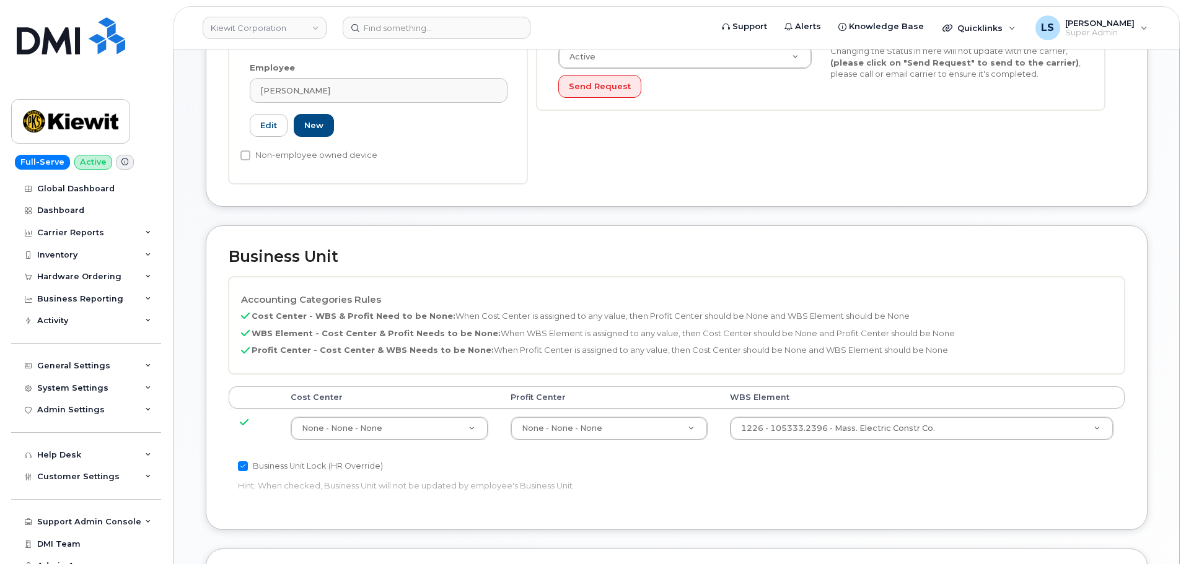
scroll to position [743, 0]
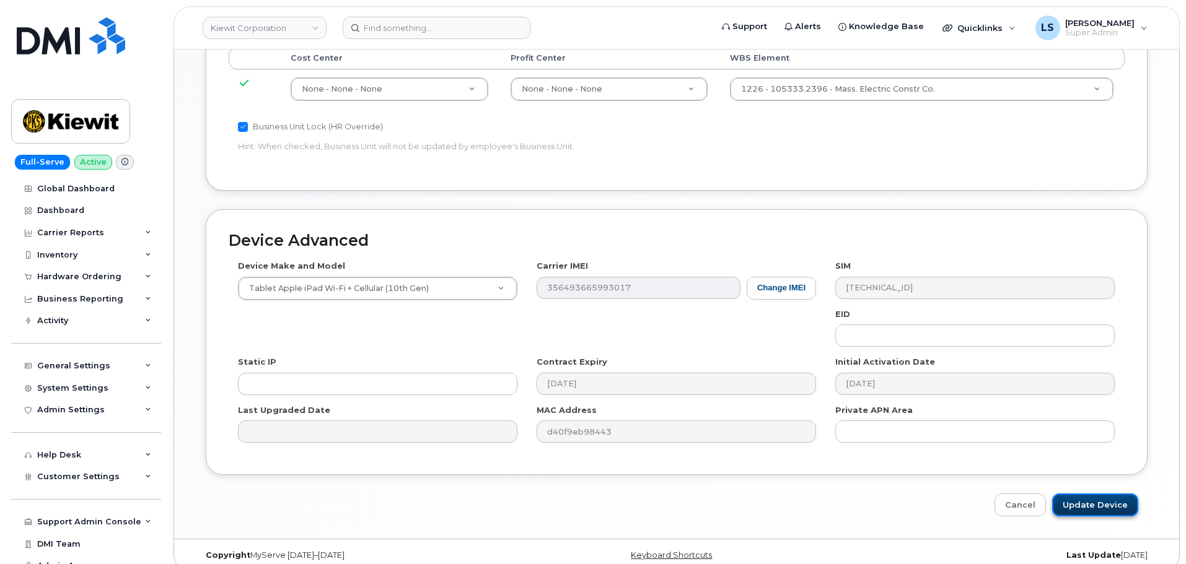
click at [1117, 494] on input "Update Device" at bounding box center [1095, 505] width 86 height 23
type input "Saving..."
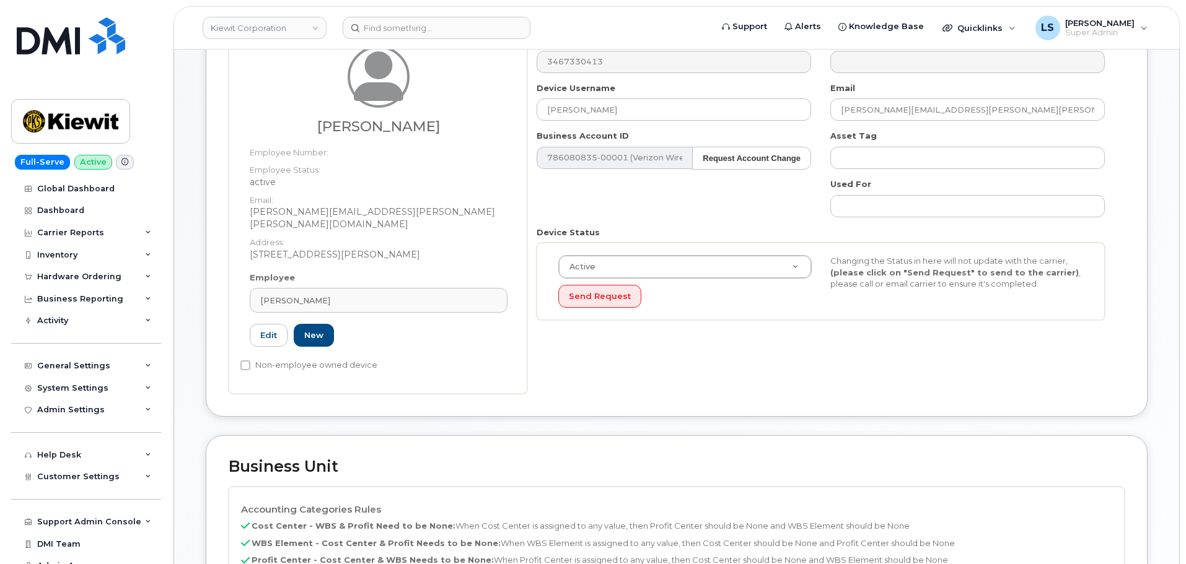
scroll to position [62, 0]
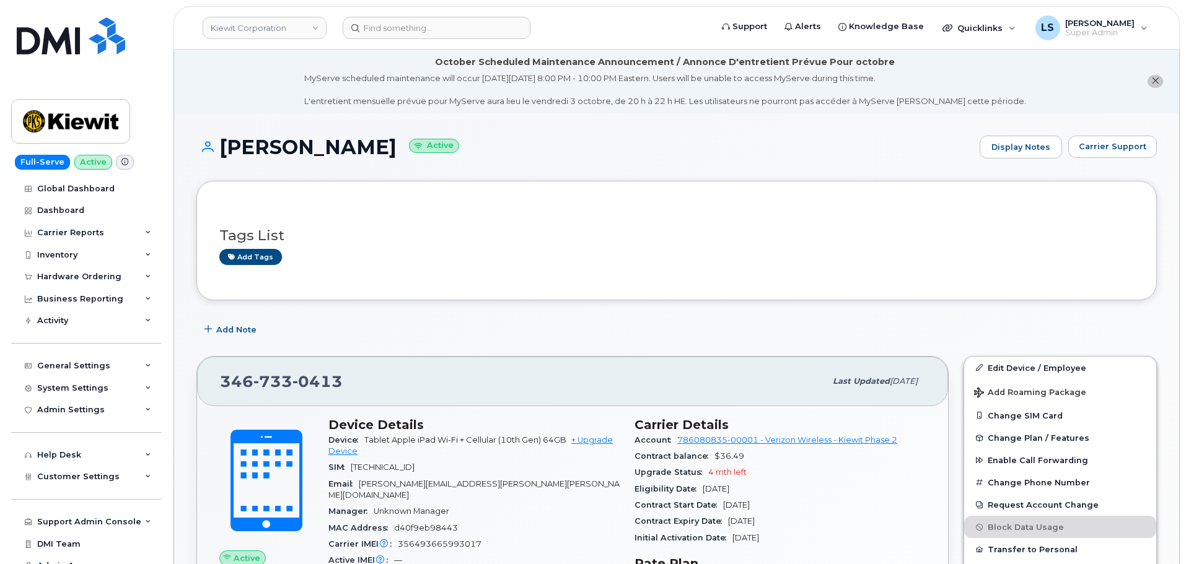
click at [274, 231] on h3 "Tags List" at bounding box center [676, 235] width 914 height 15
click at [422, 211] on div "Tags List Add tags" at bounding box center [676, 240] width 914 height 73
click at [302, 146] on h1 "Isaac Huizar Active" at bounding box center [584, 147] width 777 height 22
drag, startPoint x: 302, startPoint y: 146, endPoint x: 323, endPoint y: 186, distance: 46.0
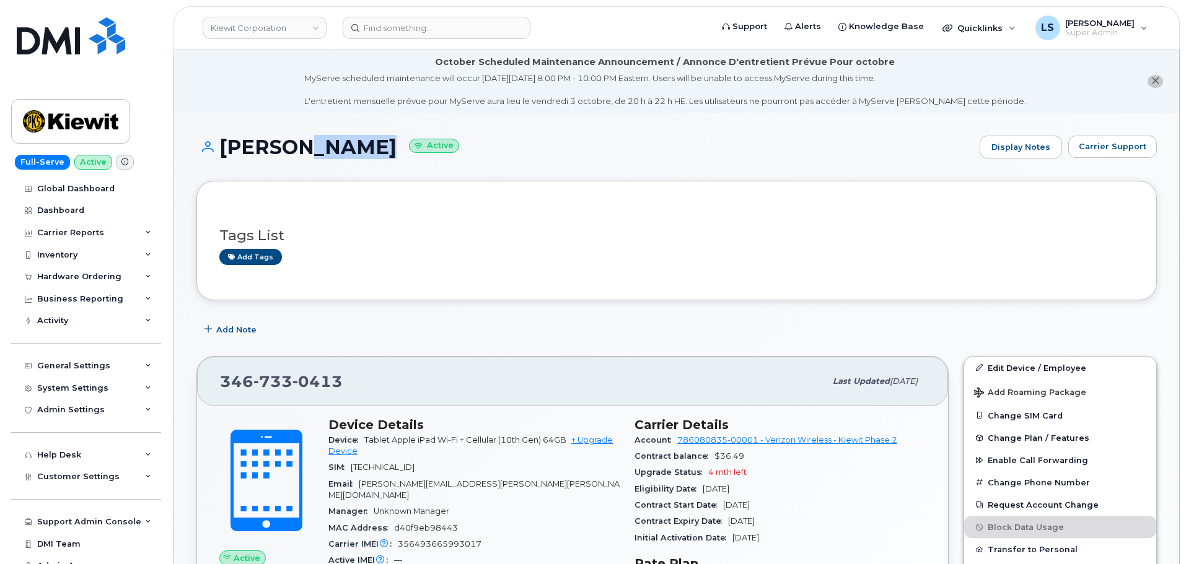
click at [302, 147] on h1 "Isaac Huizar Active" at bounding box center [584, 147] width 777 height 22
click at [384, 224] on div "Tags List Add tags" at bounding box center [676, 241] width 914 height 48
click at [271, 236] on h3 "Tags List" at bounding box center [676, 235] width 914 height 15
click at [490, 230] on h3 "Tags List" at bounding box center [676, 235] width 914 height 15
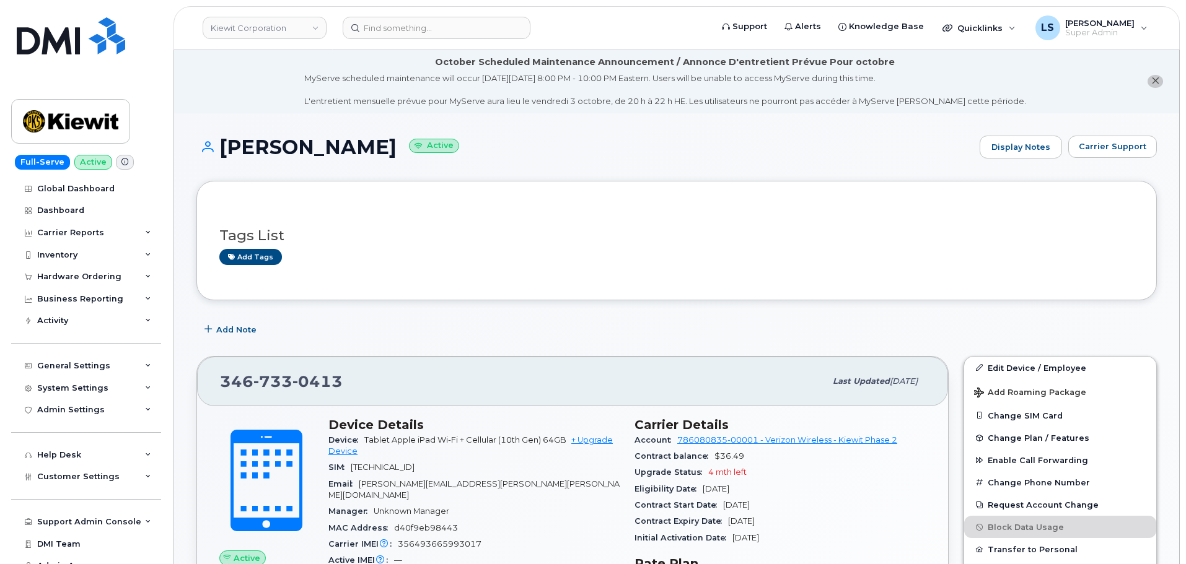
click at [286, 188] on div "Tags List Add tags" at bounding box center [676, 240] width 960 height 119
click at [261, 235] on h3 "Tags List" at bounding box center [676, 235] width 914 height 15
click at [261, 234] on h3 "Tags List" at bounding box center [676, 235] width 914 height 15
click at [238, 236] on h3 "Tags List" at bounding box center [676, 235] width 914 height 15
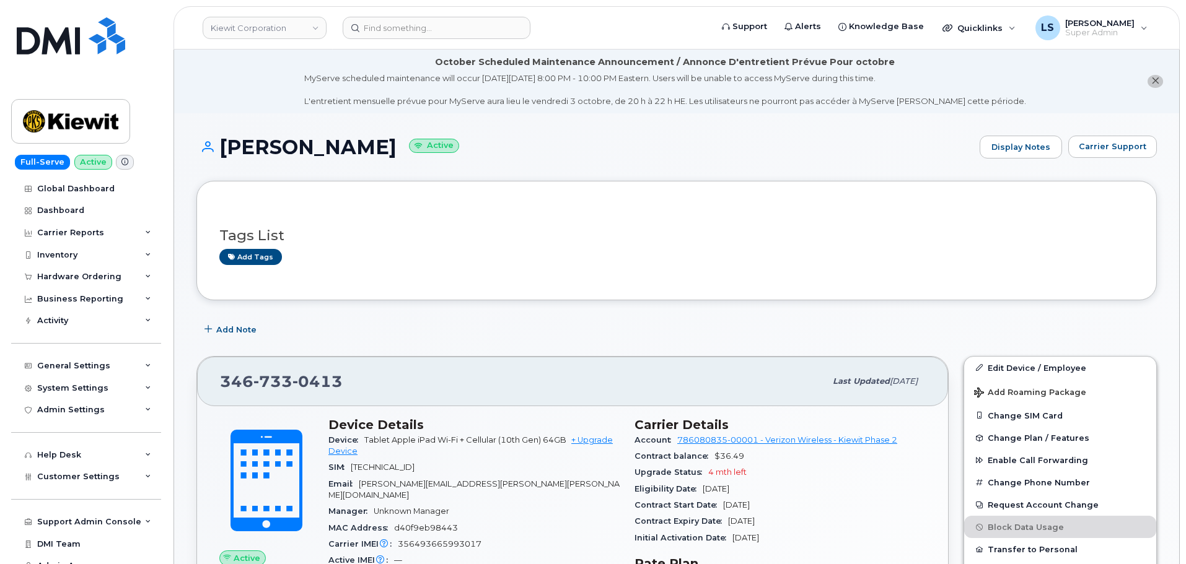
click at [375, 233] on h3 "Tags List" at bounding box center [676, 235] width 914 height 15
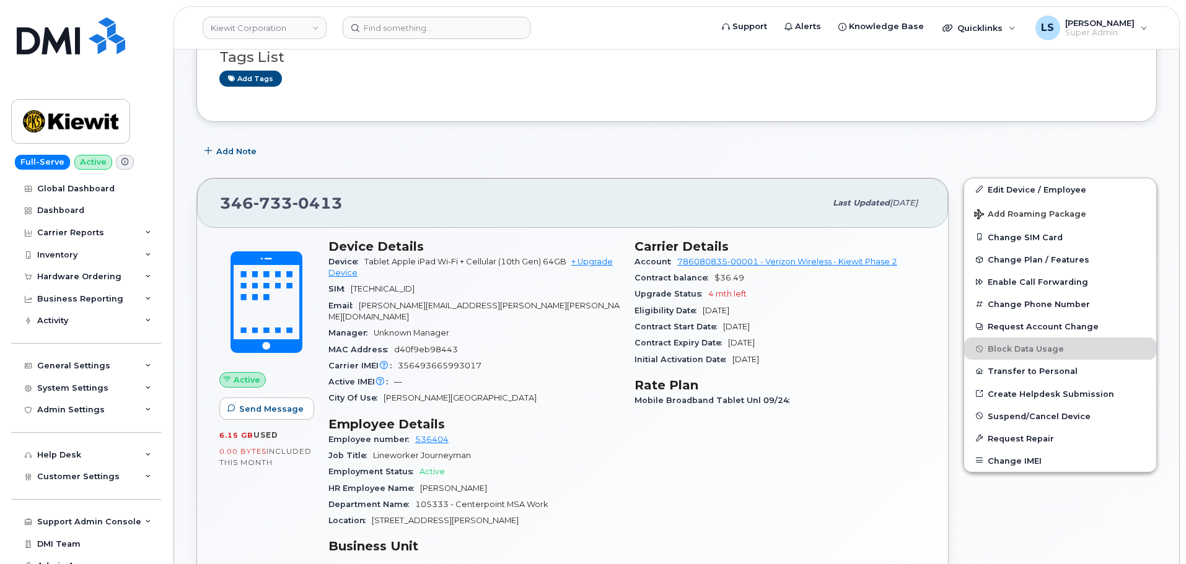
scroll to position [186, 0]
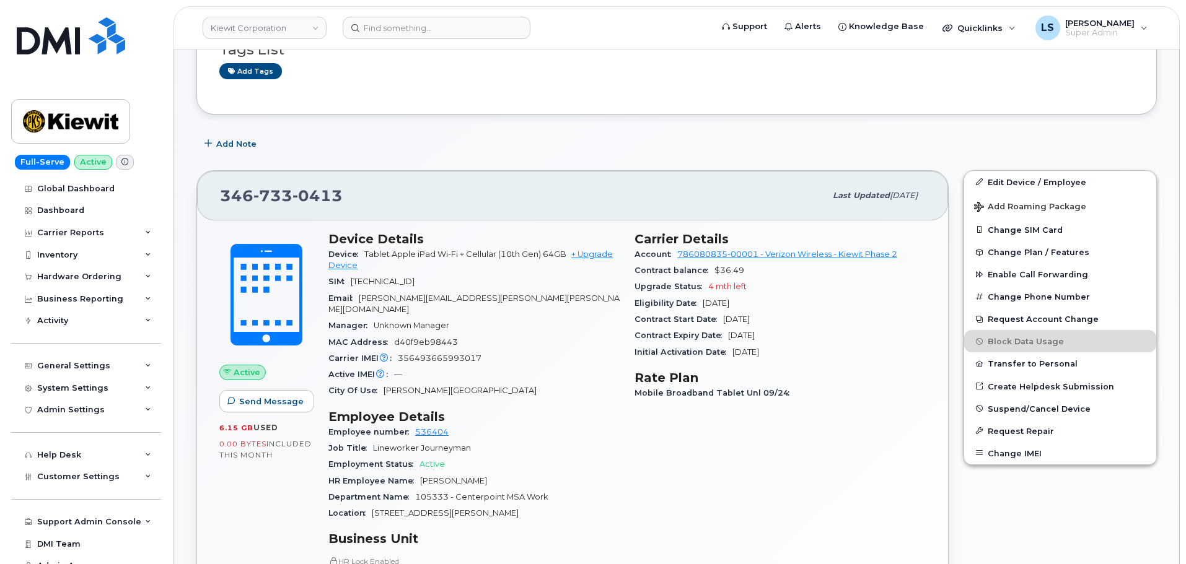
click at [321, 195] on span "0413" at bounding box center [317, 195] width 50 height 19
click at [262, 195] on span "733" at bounding box center [272, 195] width 39 height 19
click at [426, 177] on div "346 733 0413 Last updated Oct 06, 2025" at bounding box center [572, 196] width 751 height 50
drag, startPoint x: 413, startPoint y: 134, endPoint x: 452, endPoint y: 153, distance: 44.0
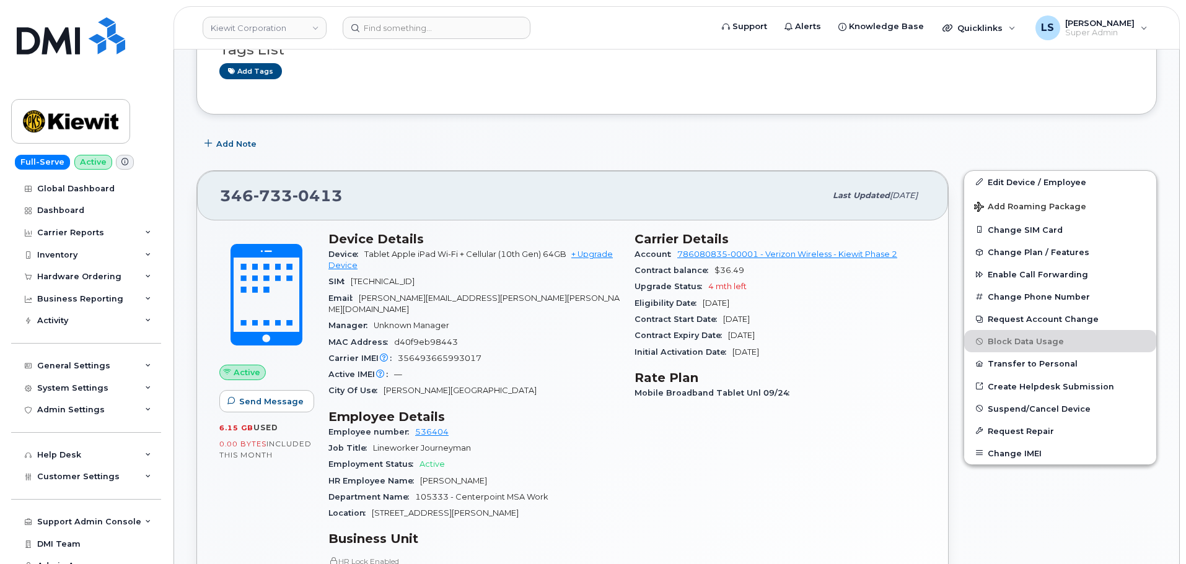
click at [413, 134] on div "Add Note" at bounding box center [676, 144] width 960 height 22
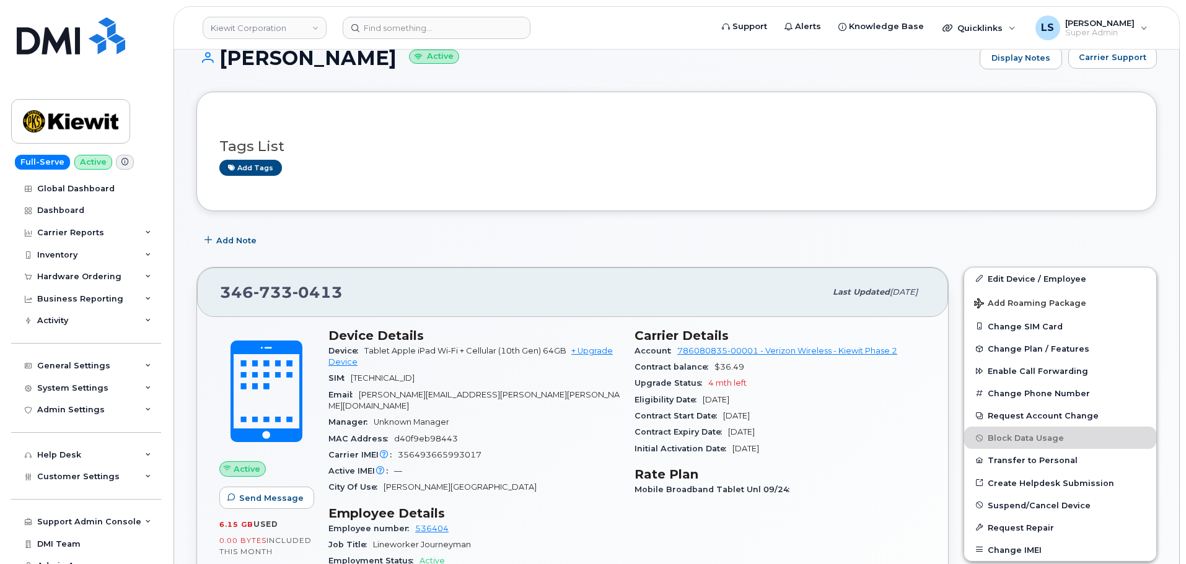
scroll to position [0, 0]
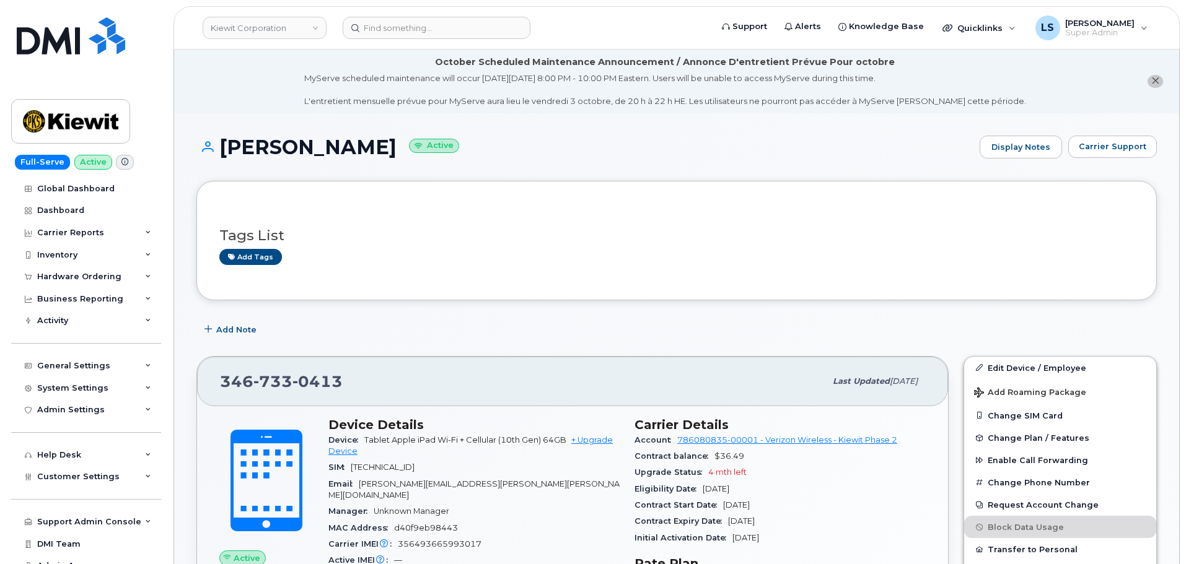
click at [299, 138] on h1 "Isaac Huizar Active" at bounding box center [584, 147] width 777 height 22
copy h1 "Huizar"
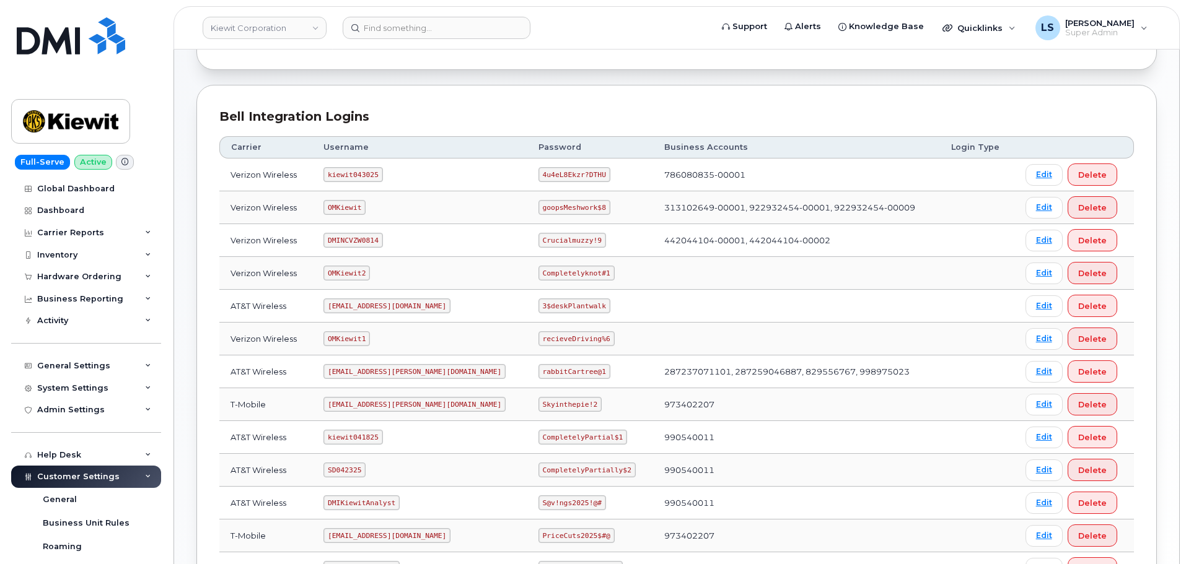
scroll to position [124, 0]
click at [538, 170] on code "4u4eL8Ekzr?DTHU" at bounding box center [574, 175] width 72 height 15
click at [538, 172] on code "4u4eL8Ekzr?DTHU" at bounding box center [574, 175] width 72 height 15
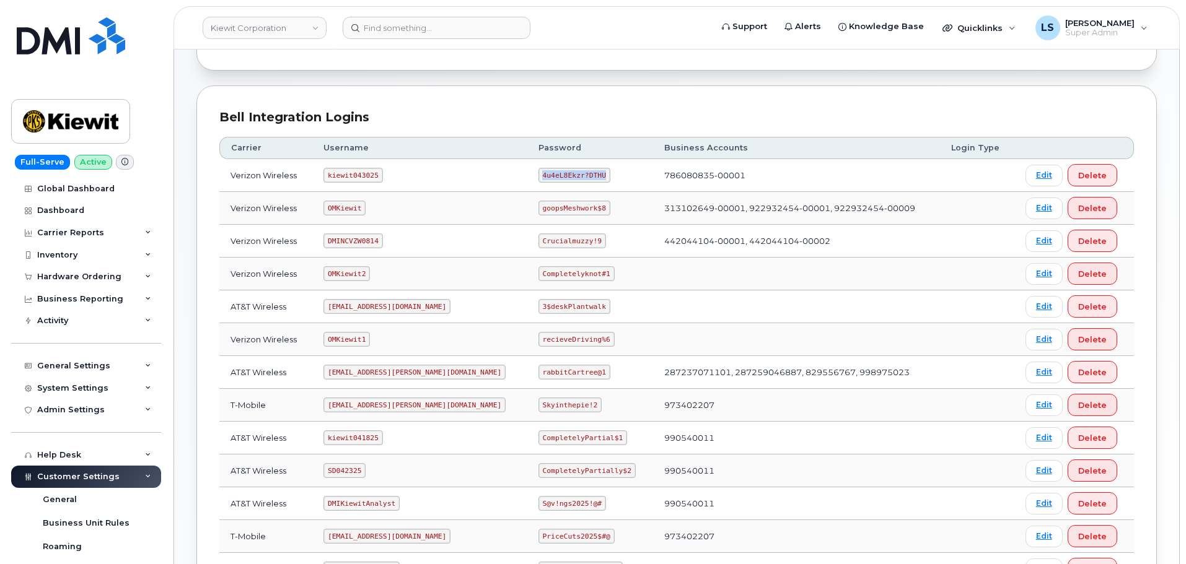
click at [538, 172] on code "4u4eL8Ekzr?DTHU" at bounding box center [574, 175] width 72 height 15
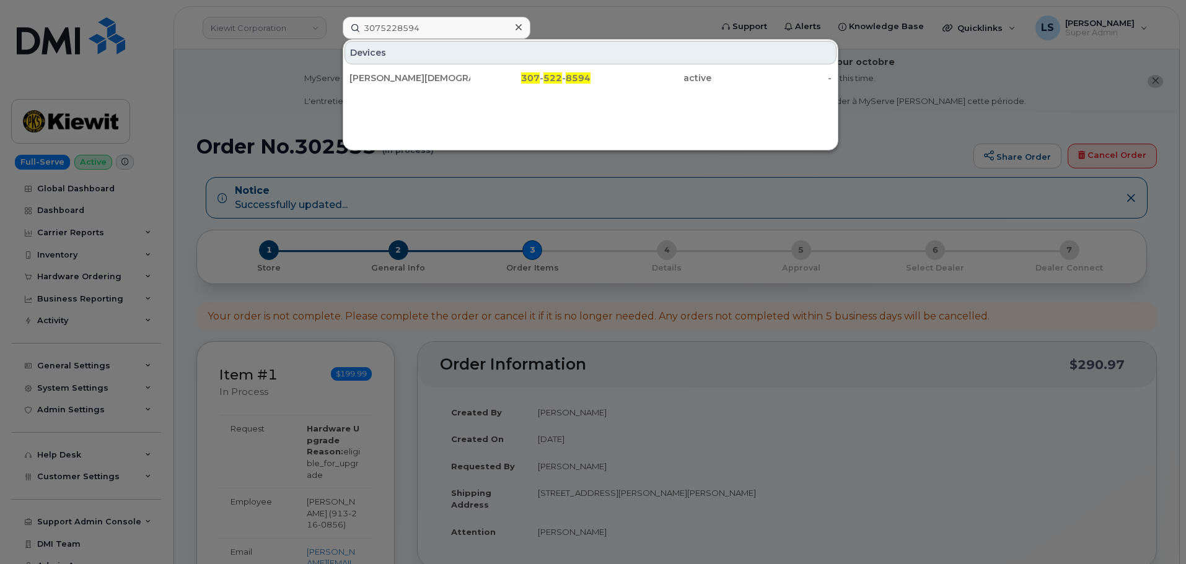
select select
drag, startPoint x: 470, startPoint y: 26, endPoint x: 169, endPoint y: 15, distance: 301.2
click at [333, 17] on div "3075228594 Devices [PERSON_NAME] 307 - 522 - 8594 active -" at bounding box center [523, 28] width 380 height 22
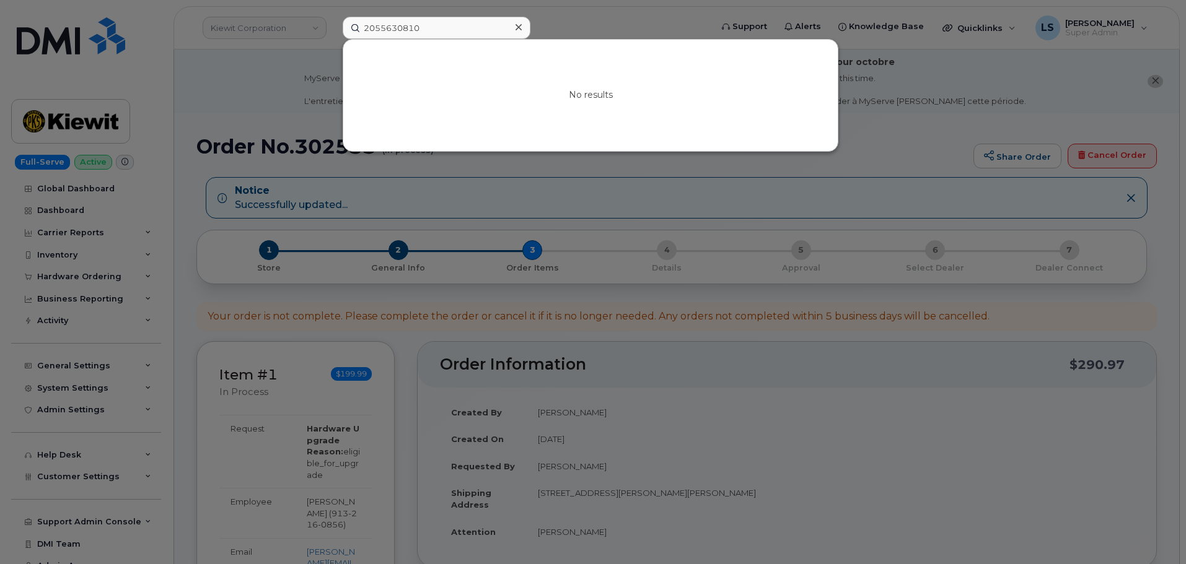
drag, startPoint x: 423, startPoint y: 30, endPoint x: 269, endPoint y: 23, distance: 154.4
click at [333, 23] on div "2055630810 No results" at bounding box center [523, 28] width 380 height 22
type input "2055630810"
click at [249, 95] on div at bounding box center [593, 282] width 1186 height 564
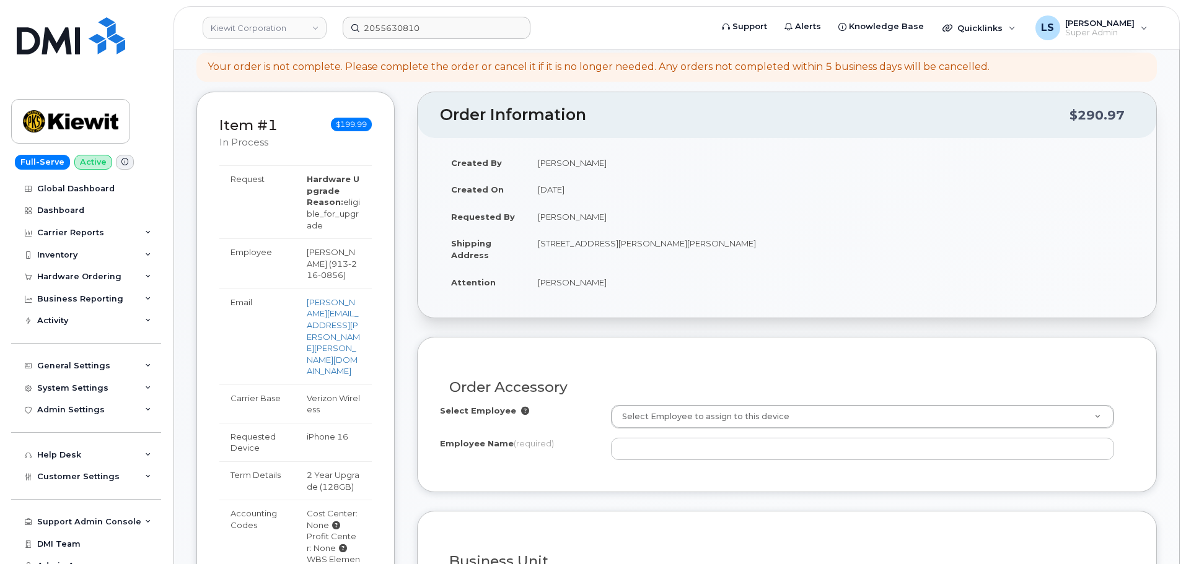
scroll to position [186, 0]
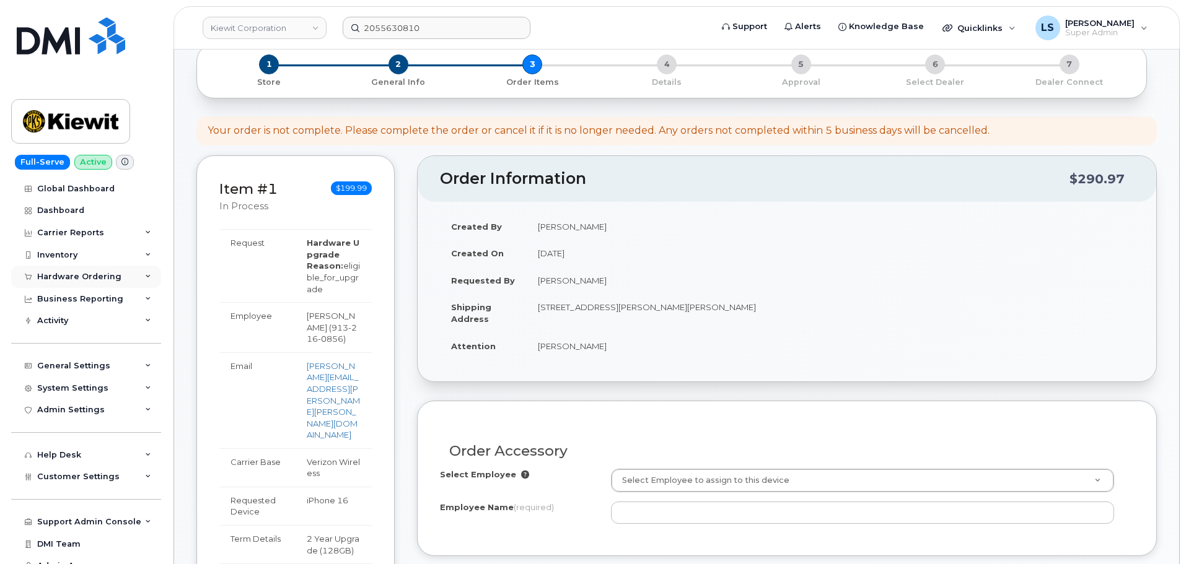
click at [103, 272] on div "Hardware Ordering" at bounding box center [79, 277] width 84 height 10
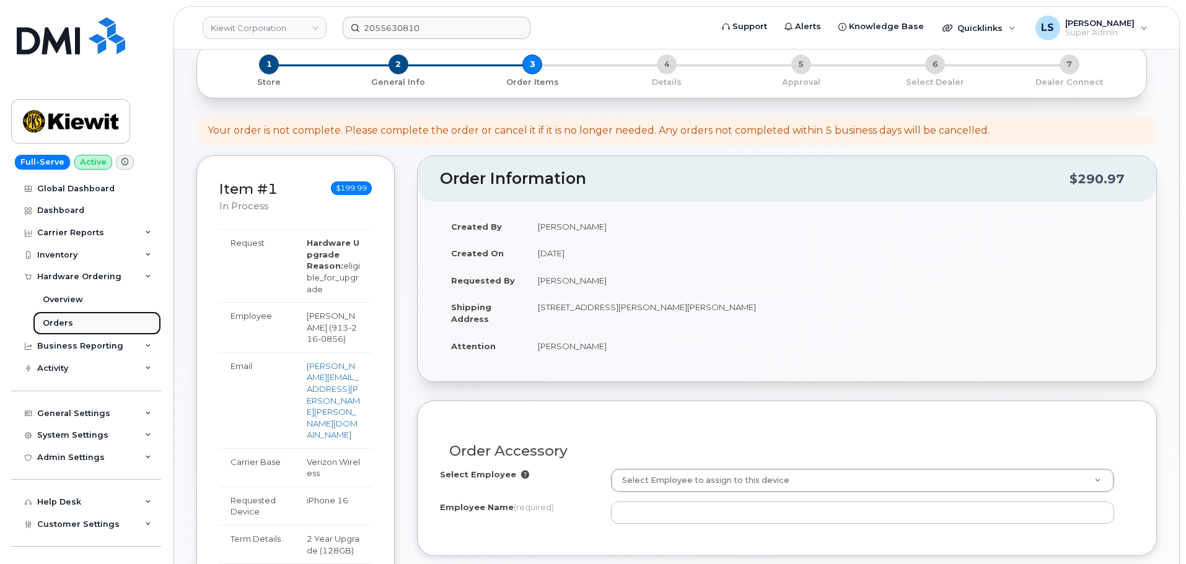
click at [86, 325] on link "Orders" at bounding box center [97, 324] width 128 height 24
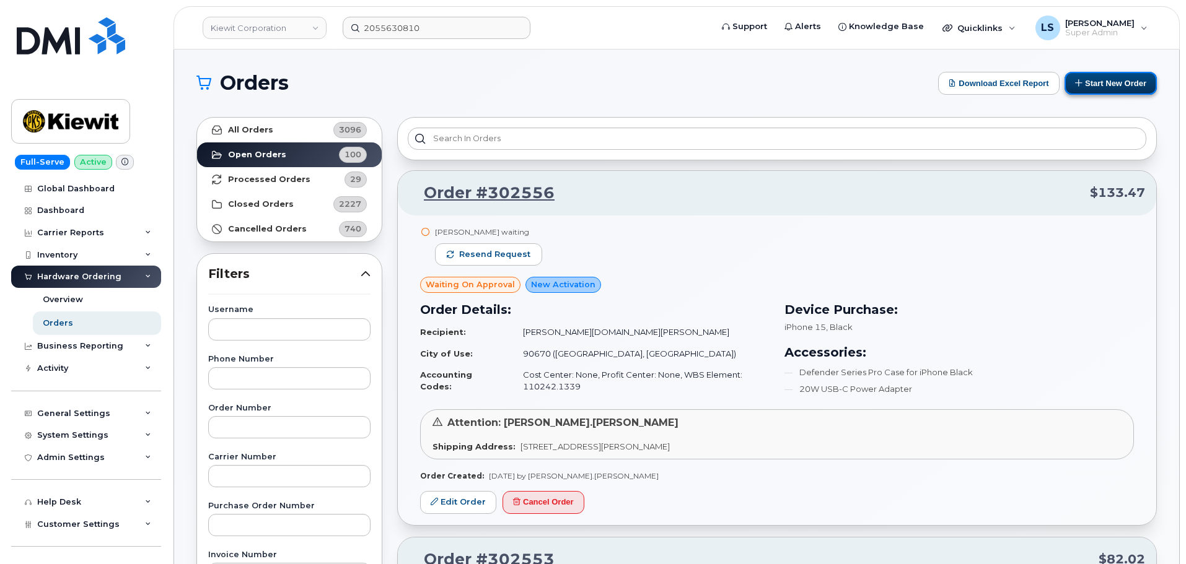
click at [1127, 92] on button "Start New Order" at bounding box center [1110, 83] width 92 height 23
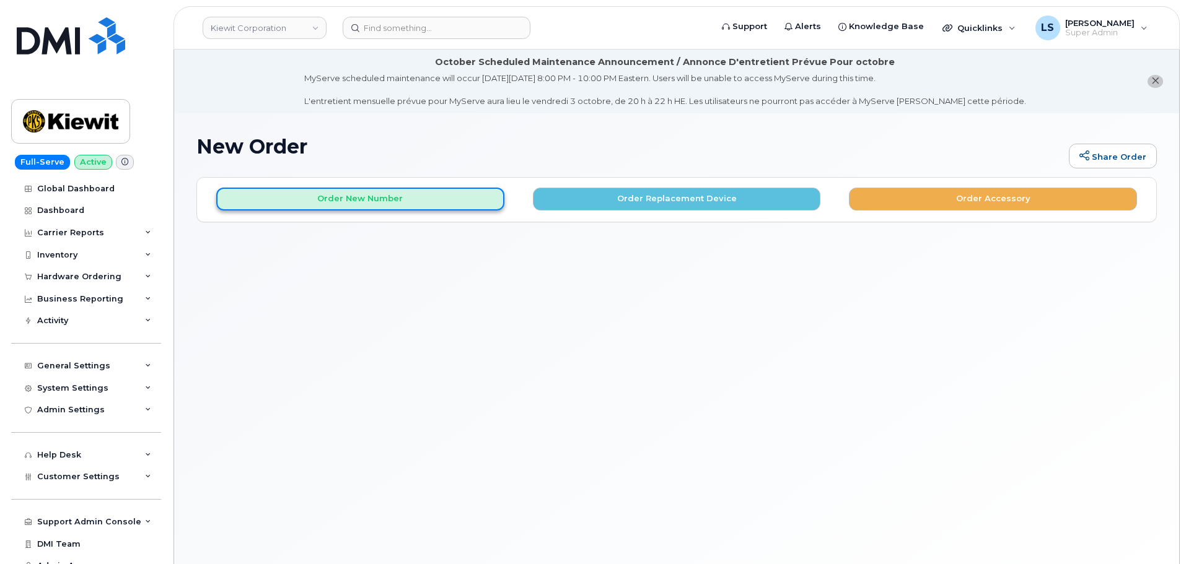
click at [430, 207] on button "Order New Number" at bounding box center [360, 199] width 288 height 23
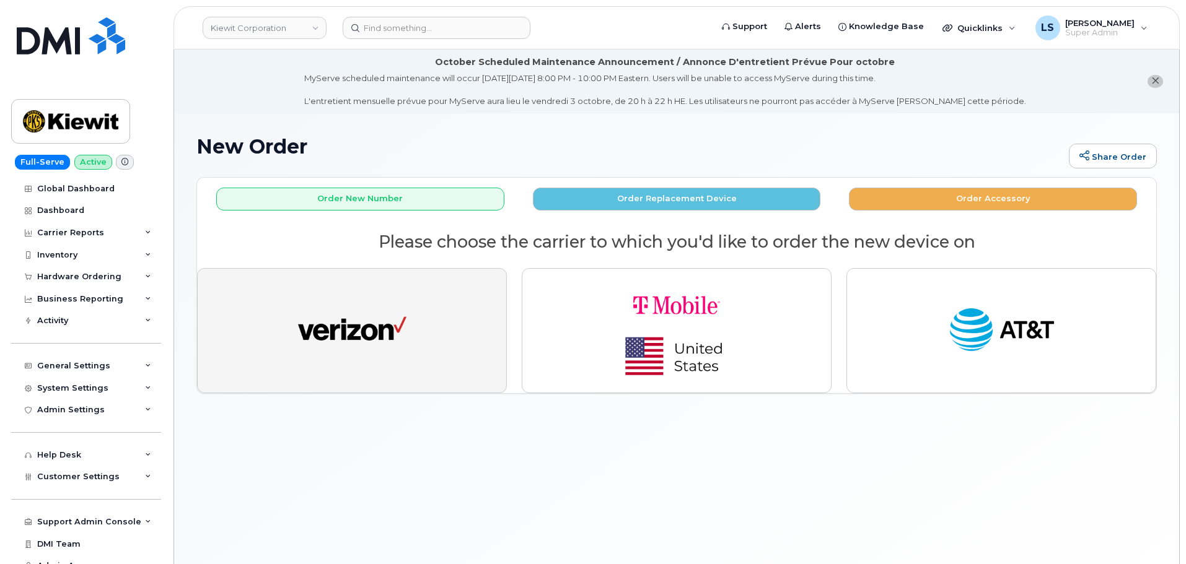
click at [371, 348] on img "button" at bounding box center [352, 331] width 108 height 56
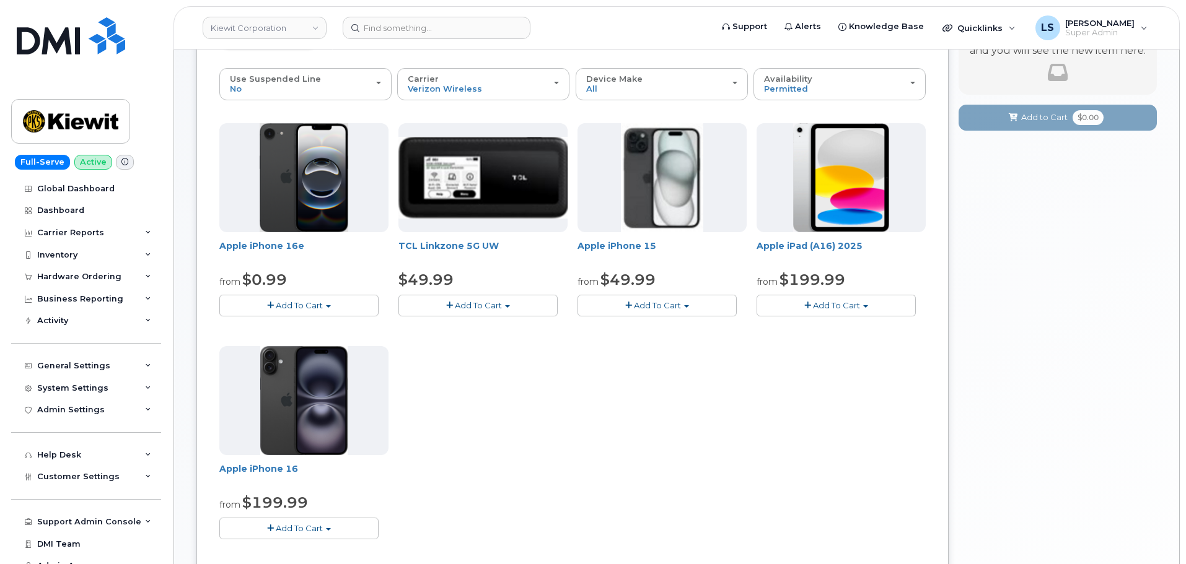
scroll to position [310, 0]
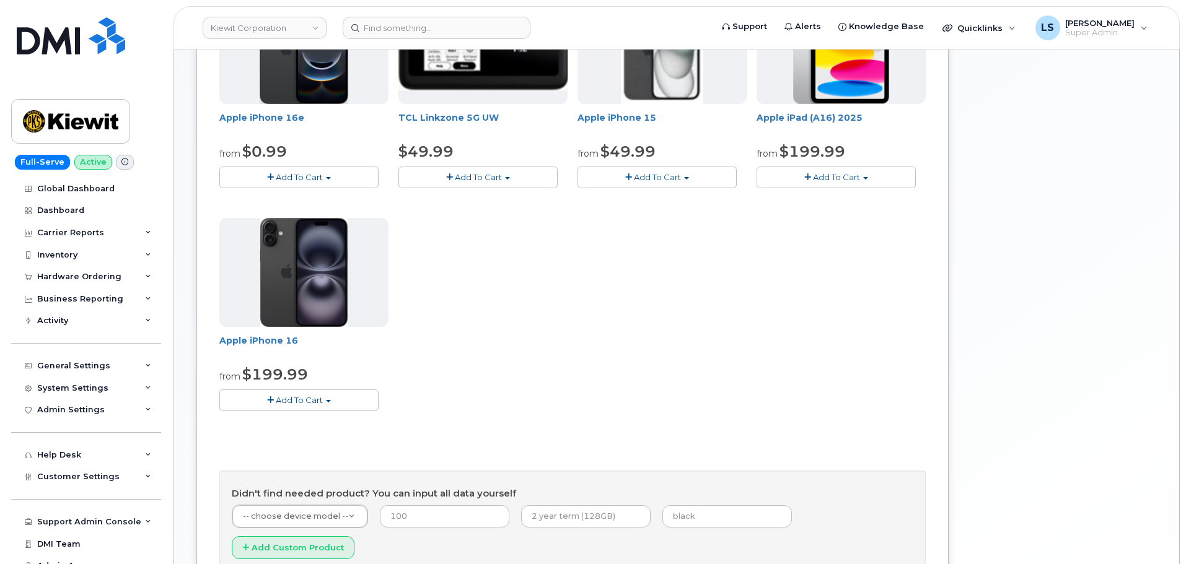
click at [278, 174] on span "Add To Cart" at bounding box center [299, 177] width 47 height 10
click at [520, 351] on div "Apple iPhone 16e from $0.99 Add To Cart $0.99 - 2 Year Activation (128GB) $599.…" at bounding box center [572, 213] width 706 height 436
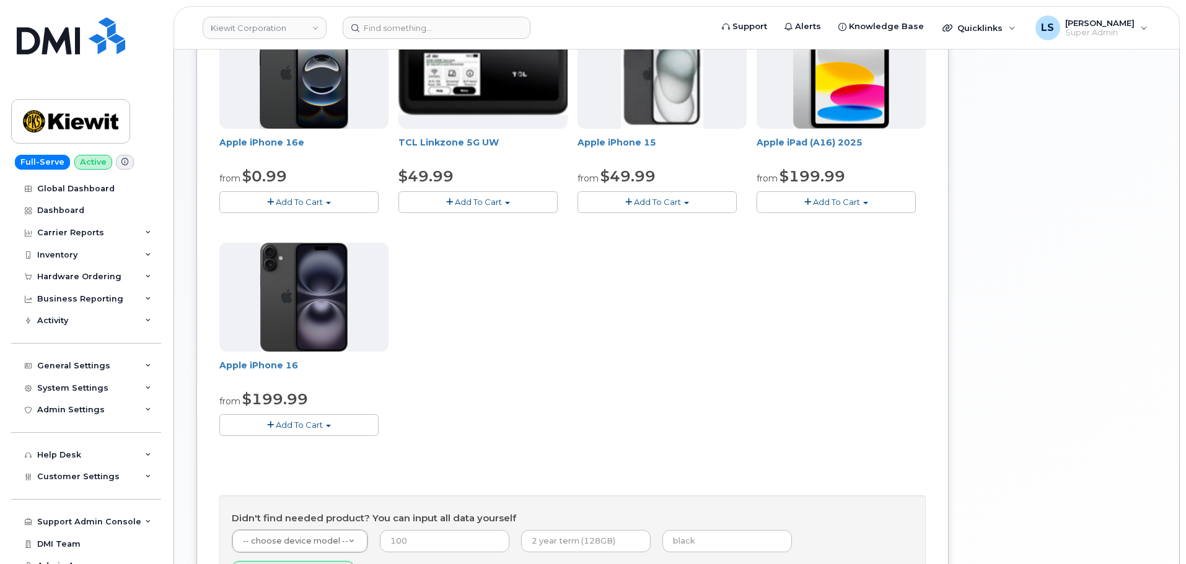
scroll to position [248, 0]
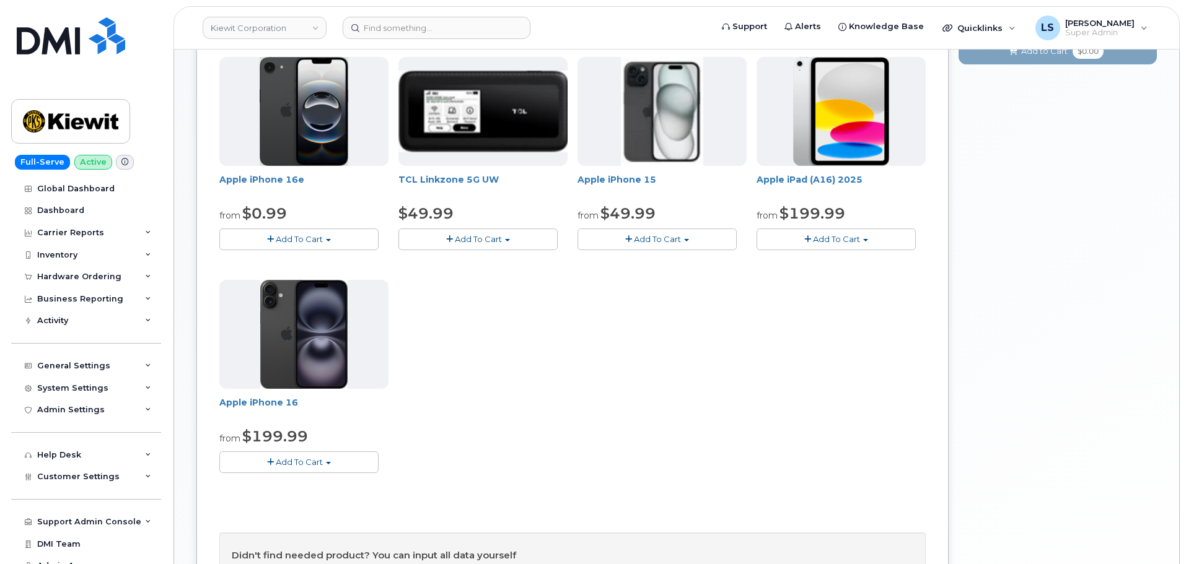
click at [304, 222] on div "from $0.99" at bounding box center [303, 213] width 169 height 21
drag, startPoint x: 304, startPoint y: 230, endPoint x: 310, endPoint y: 225, distance: 8.4
click at [310, 225] on div "Apple iPhone 16e from $0.99 Add To Cart $0.99 - 2 Year Activation (128GB) $599.…" at bounding box center [303, 153] width 169 height 193
click at [321, 237] on span "Add To Cart" at bounding box center [299, 239] width 47 height 10
click at [340, 234] on button "Add To Cart" at bounding box center [298, 240] width 159 height 22
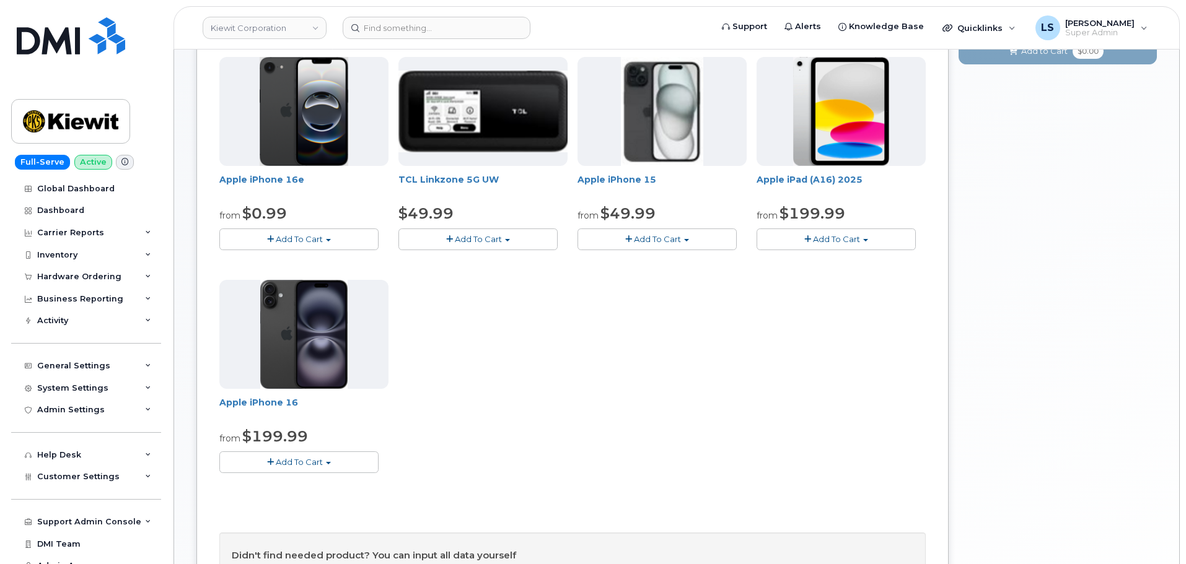
click at [340, 234] on button "Add To Cart" at bounding box center [298, 240] width 159 height 22
click at [343, 230] on button "Add To Cart" at bounding box center [298, 240] width 159 height 22
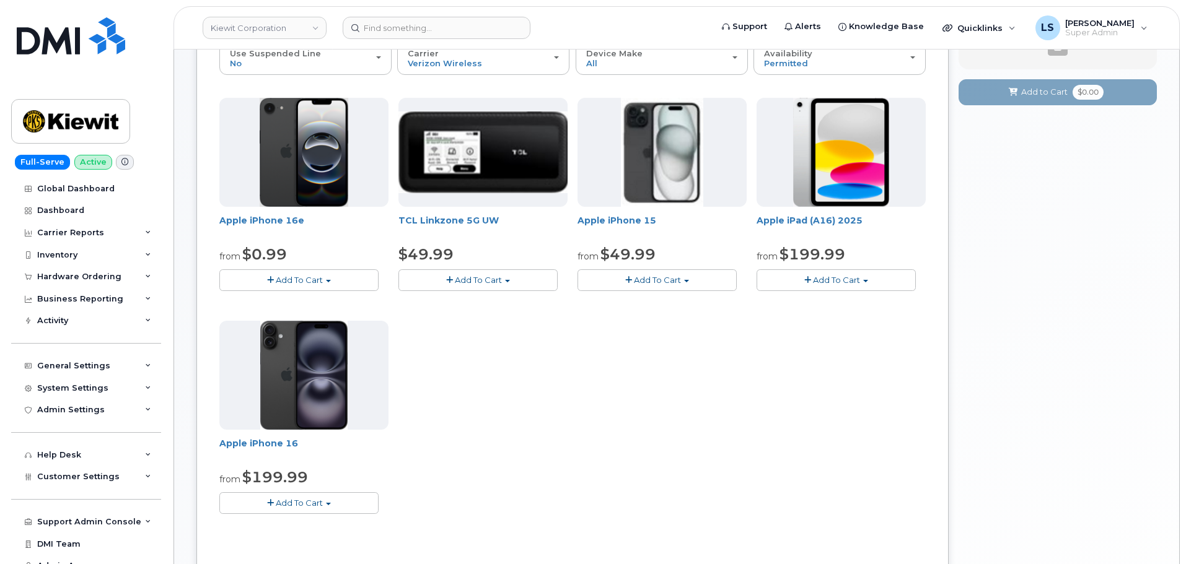
scroll to position [186, 0]
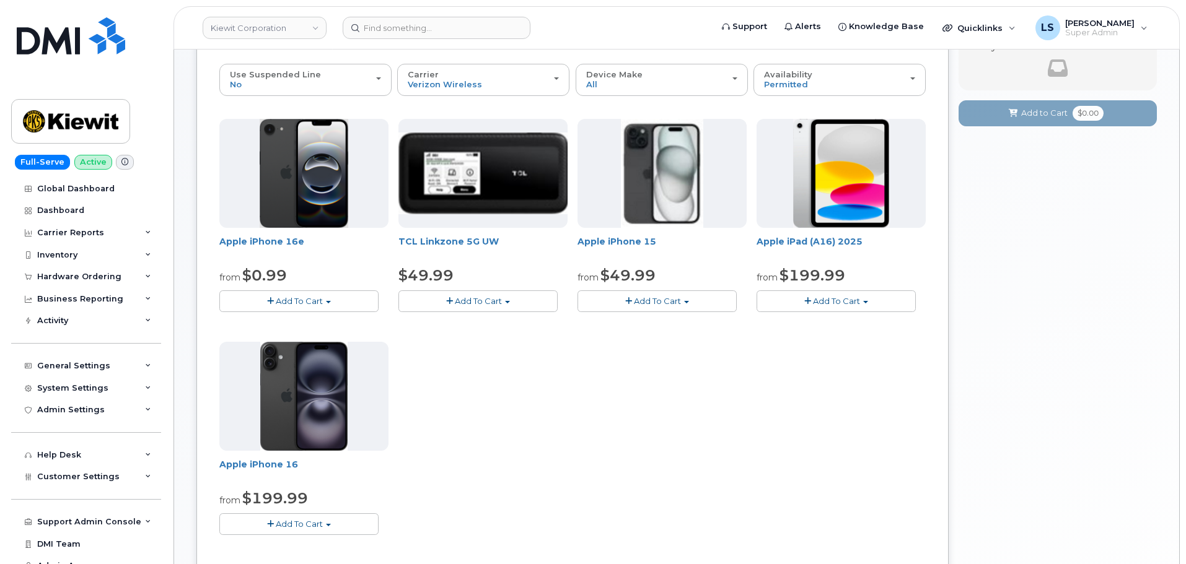
click at [666, 301] on span "Add To Cart" at bounding box center [657, 301] width 47 height 10
click at [666, 304] on span "Add To Cart" at bounding box center [657, 301] width 47 height 10
click at [321, 304] on span "Add To Cart" at bounding box center [299, 301] width 47 height 10
click at [315, 297] on span "Add To Cart" at bounding box center [299, 301] width 47 height 10
click at [310, 297] on span "Add To Cart" at bounding box center [299, 301] width 47 height 10
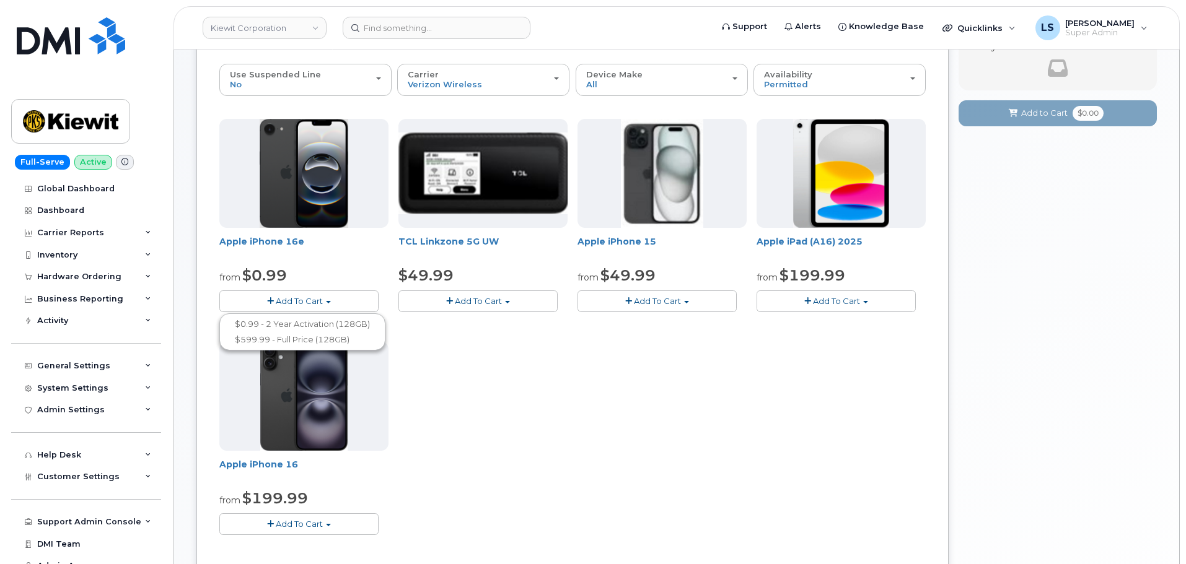
click at [310, 296] on span "Add To Cart" at bounding box center [299, 301] width 47 height 10
click at [308, 295] on button "Add To Cart" at bounding box center [298, 302] width 159 height 22
click at [313, 320] on link "$0.99 - 2 Year Activation (128GB)" at bounding box center [302, 324] width 160 height 15
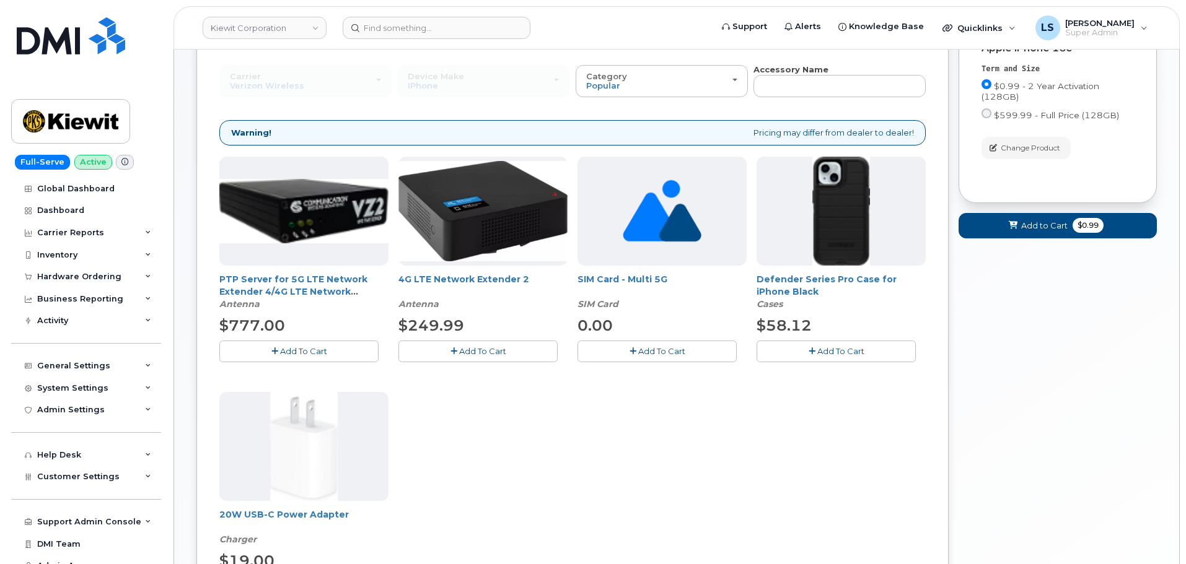
click at [824, 347] on span "Add To Cart" at bounding box center [840, 351] width 47 height 10
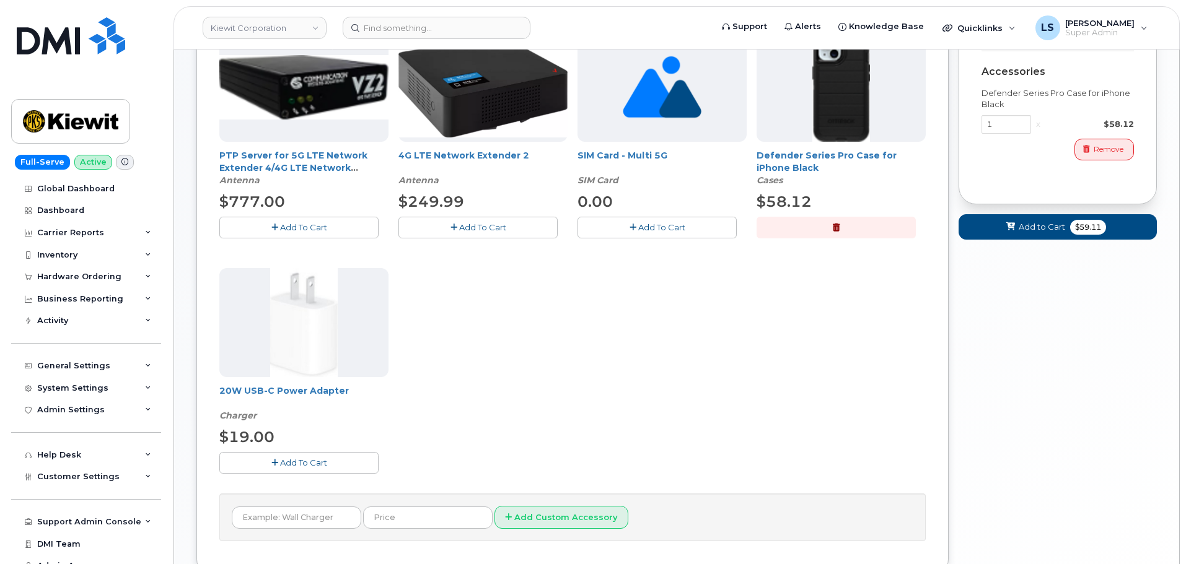
click at [282, 468] on span "Add To Cart" at bounding box center [303, 463] width 47 height 10
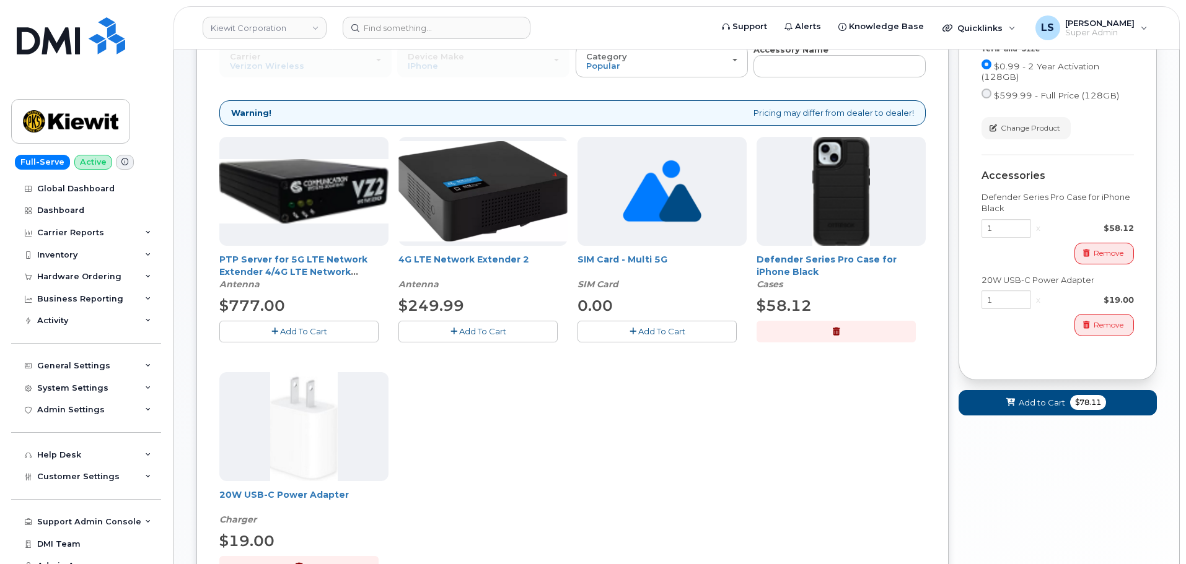
scroll to position [62, 0]
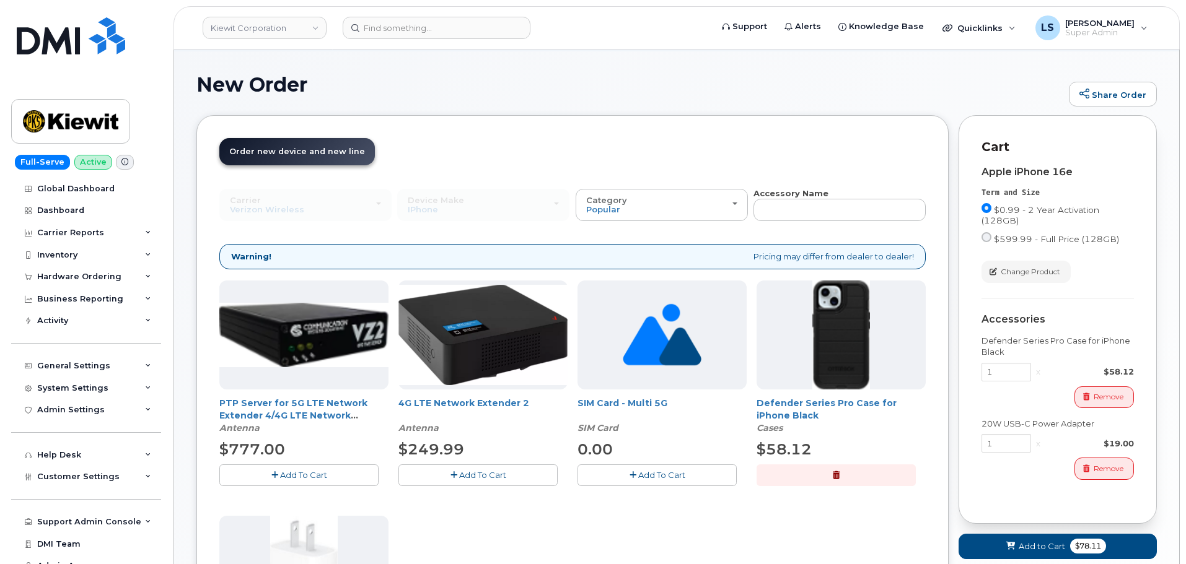
click at [261, 263] on strong "Warning!" at bounding box center [251, 257] width 40 height 12
click at [270, 253] on div "Warning! Pricing may differ from dealer to dealer!" at bounding box center [572, 256] width 706 height 25
drag, startPoint x: 271, startPoint y: 259, endPoint x: 245, endPoint y: 259, distance: 26.0
click at [242, 259] on div "Warning! Pricing may differ from dealer to dealer!" at bounding box center [572, 256] width 706 height 25
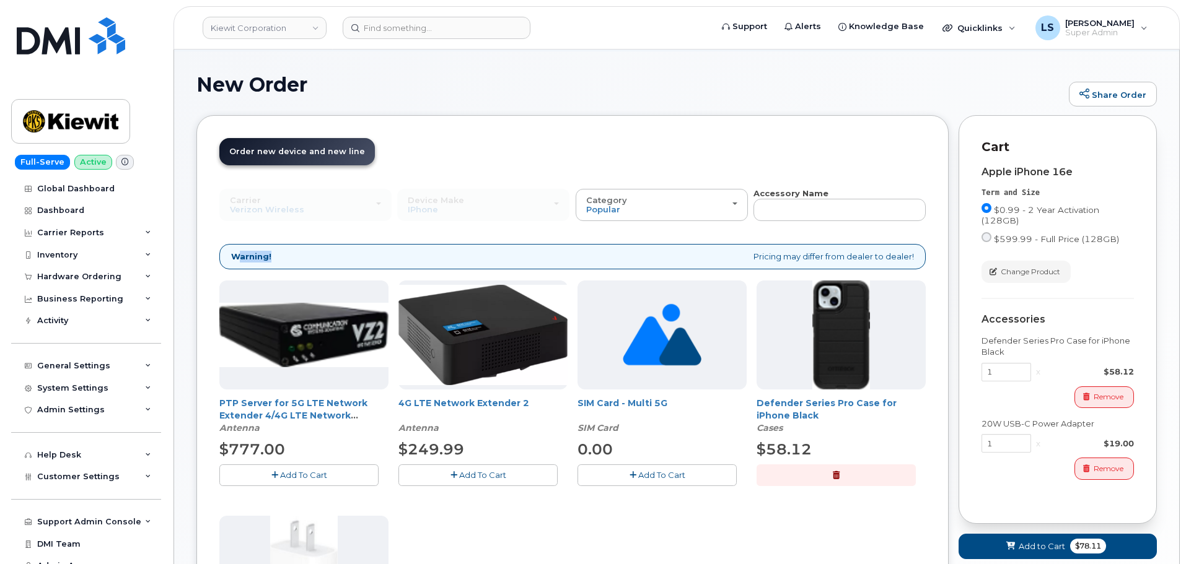
drag, startPoint x: 279, startPoint y: 252, endPoint x: 281, endPoint y: 259, distance: 7.1
click at [279, 251] on div "Warning! Pricing may differ from dealer to dealer!" at bounding box center [572, 256] width 706 height 25
click at [500, 121] on div "Order New Device Upgrade Existing Device Order Accessory Order new device and n…" at bounding box center [572, 469] width 752 height 709
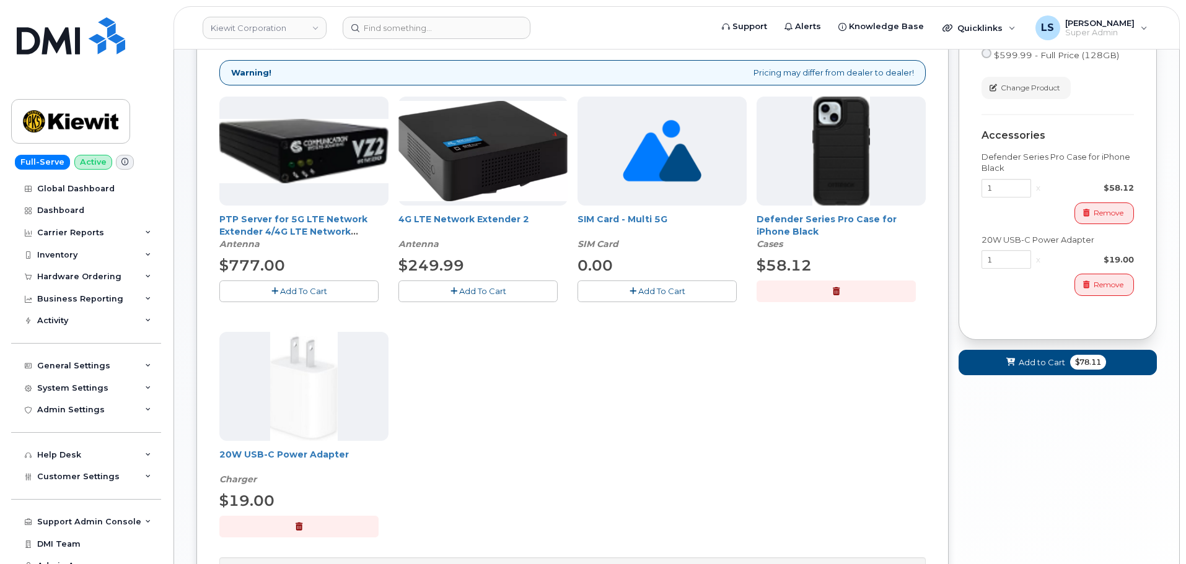
scroll to position [279, 0]
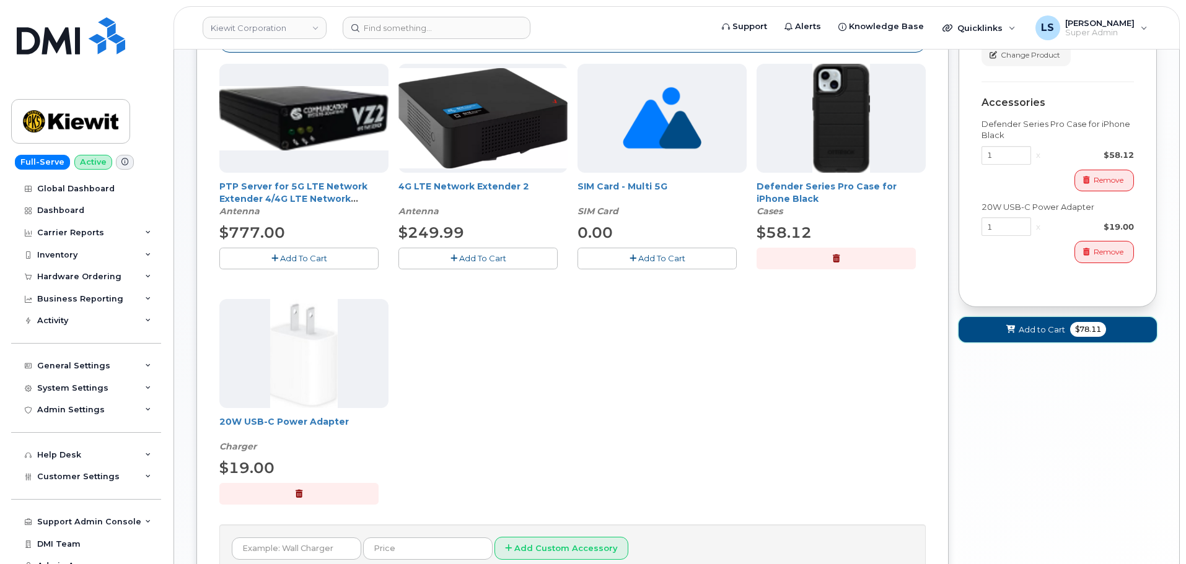
drag, startPoint x: 1055, startPoint y: 328, endPoint x: 941, endPoint y: 347, distance: 116.2
click at [1055, 328] on span "Add to Cart" at bounding box center [1041, 330] width 46 height 12
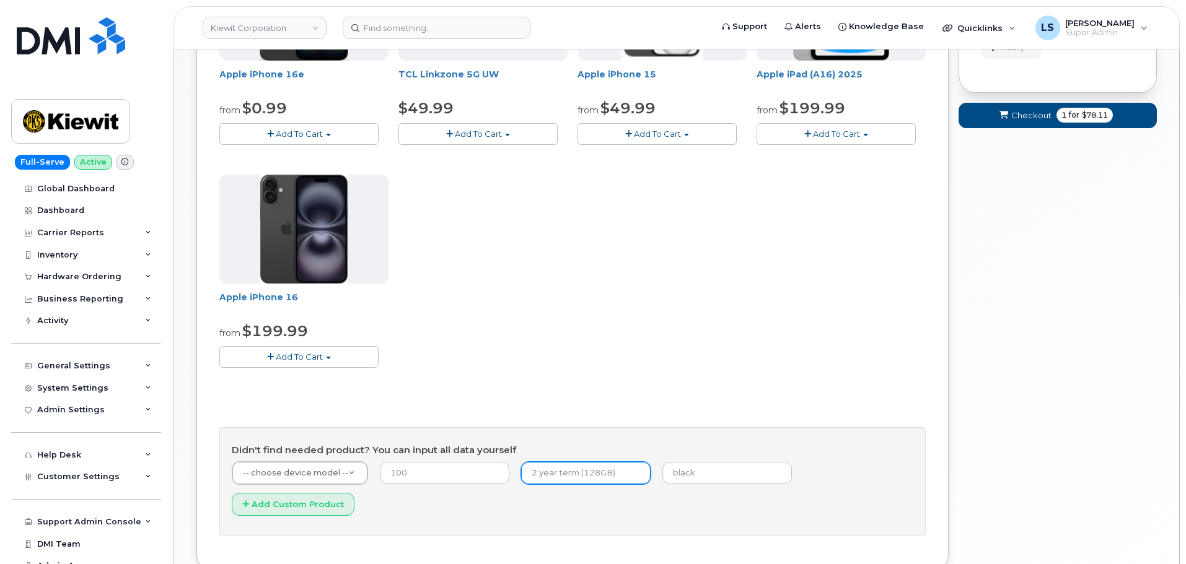
scroll to position [0, 0]
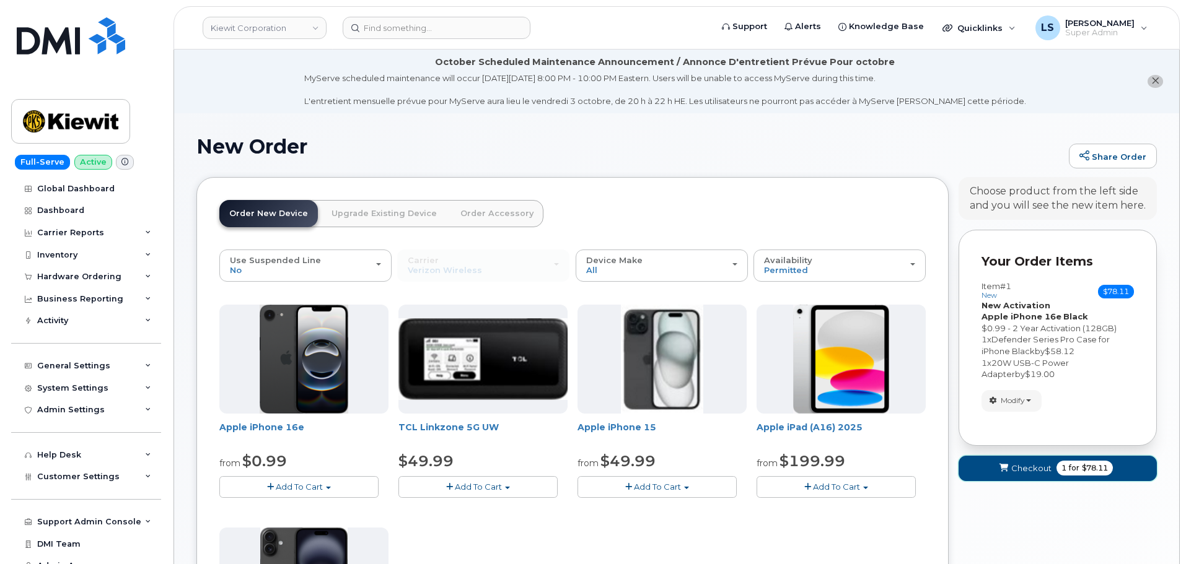
click at [1051, 469] on button "Checkout 1 for $78.11" at bounding box center [1057, 468] width 198 height 25
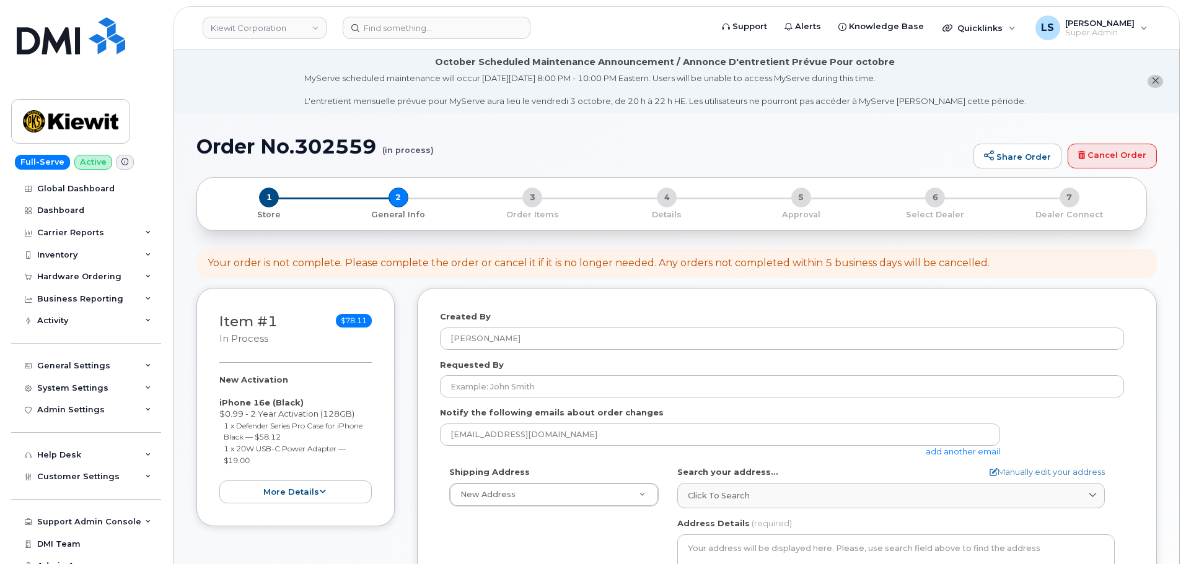
select select
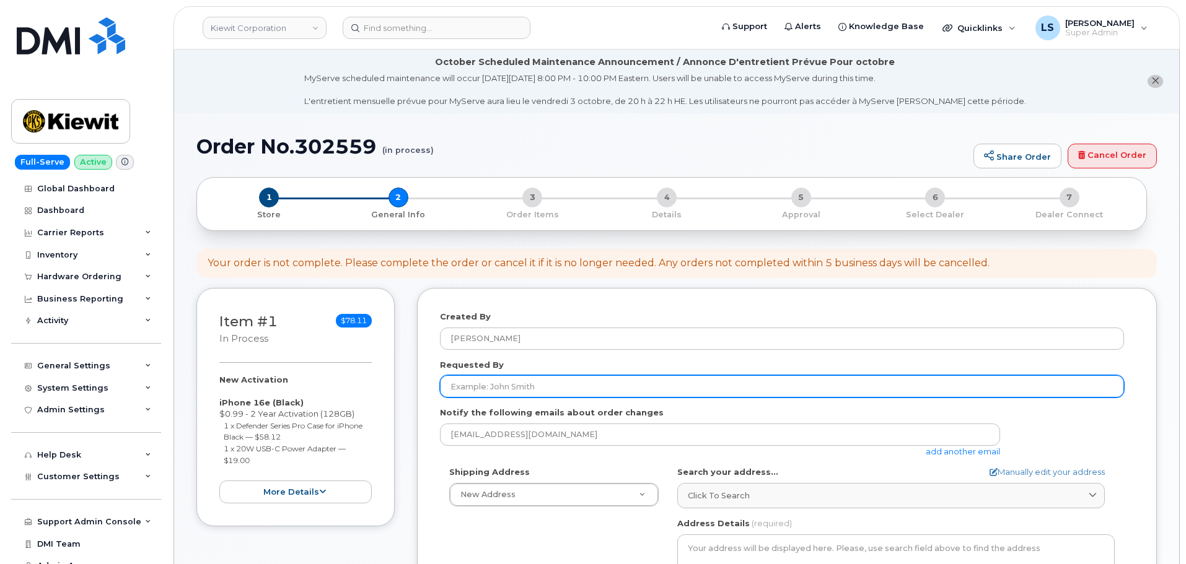
click at [541, 390] on input "Requested By" at bounding box center [782, 386] width 684 height 22
paste input "[PERSON_NAME]"
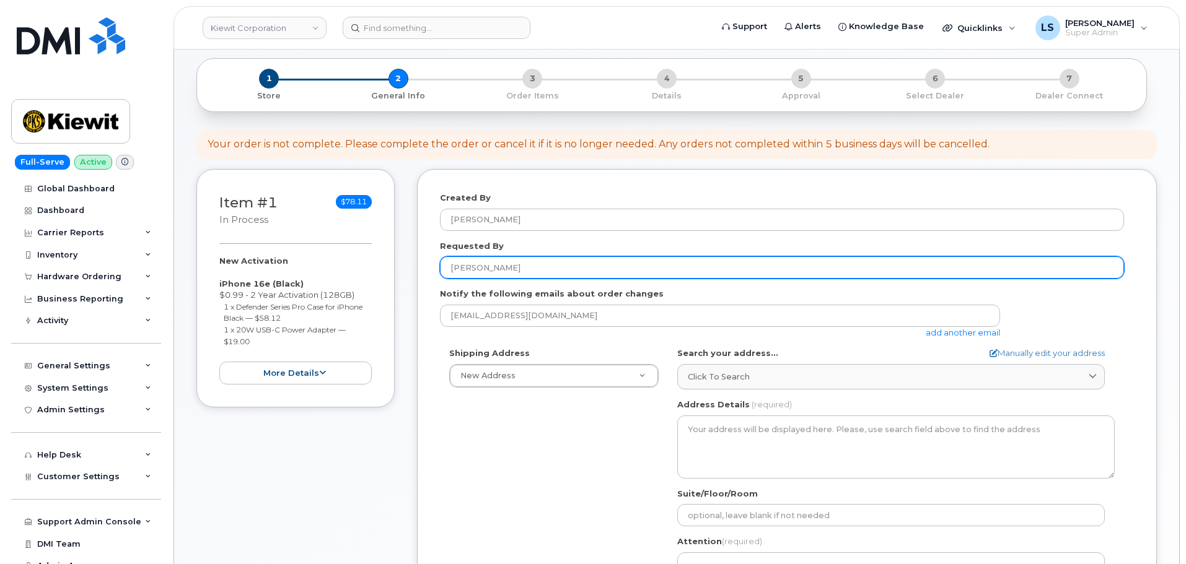
scroll to position [248, 0]
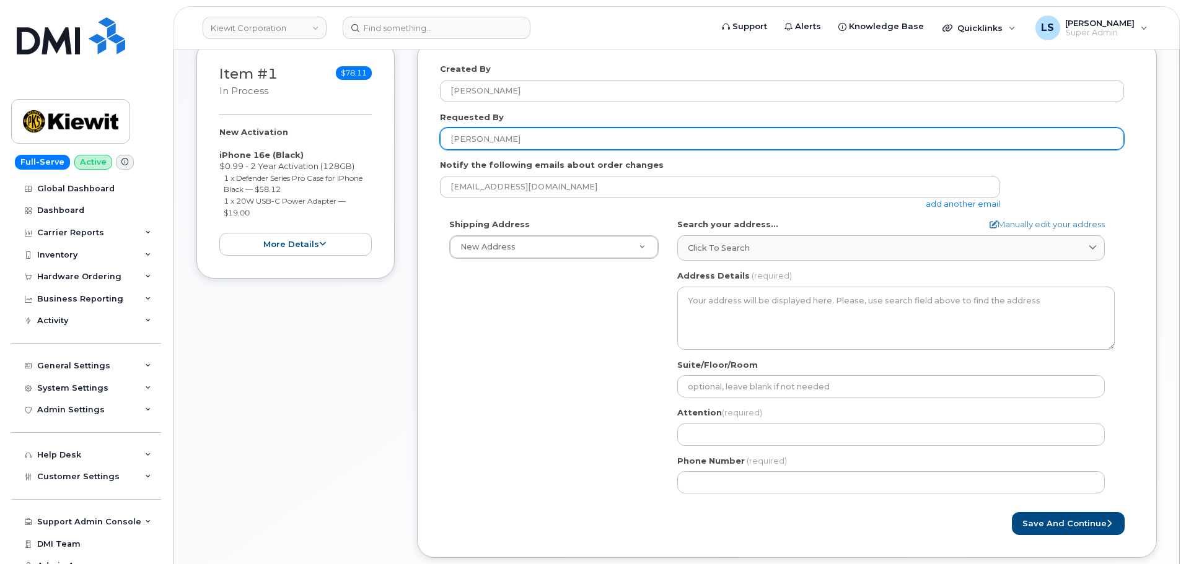
type input "[PERSON_NAME]"
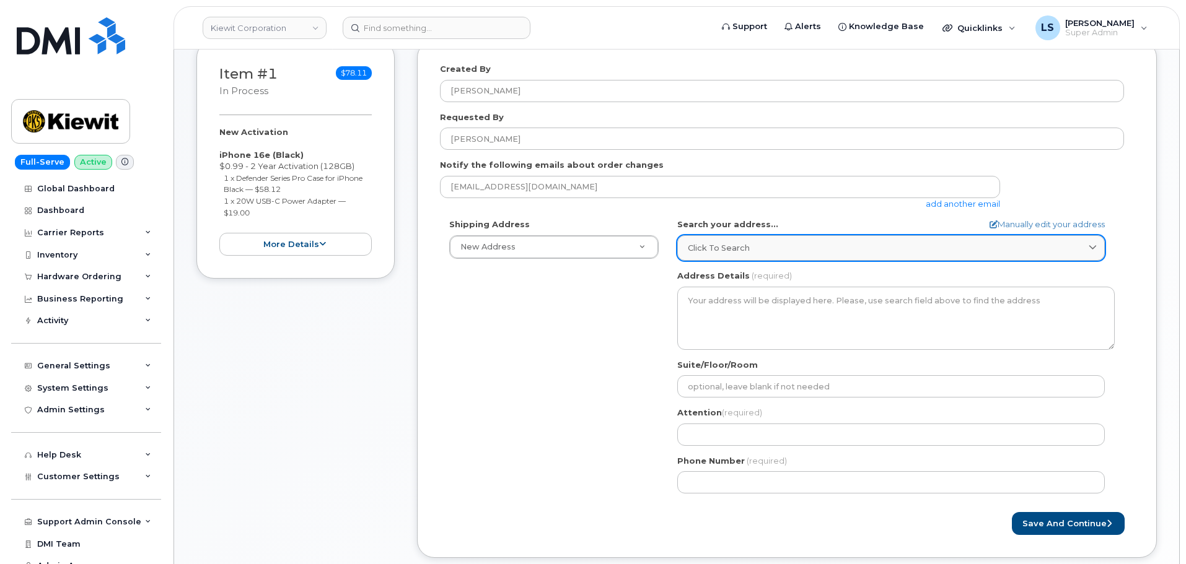
click at [763, 255] on link "Click to search" at bounding box center [890, 247] width 427 height 25
paste input "[STREET_ADDRESS][PERSON_NAME]"
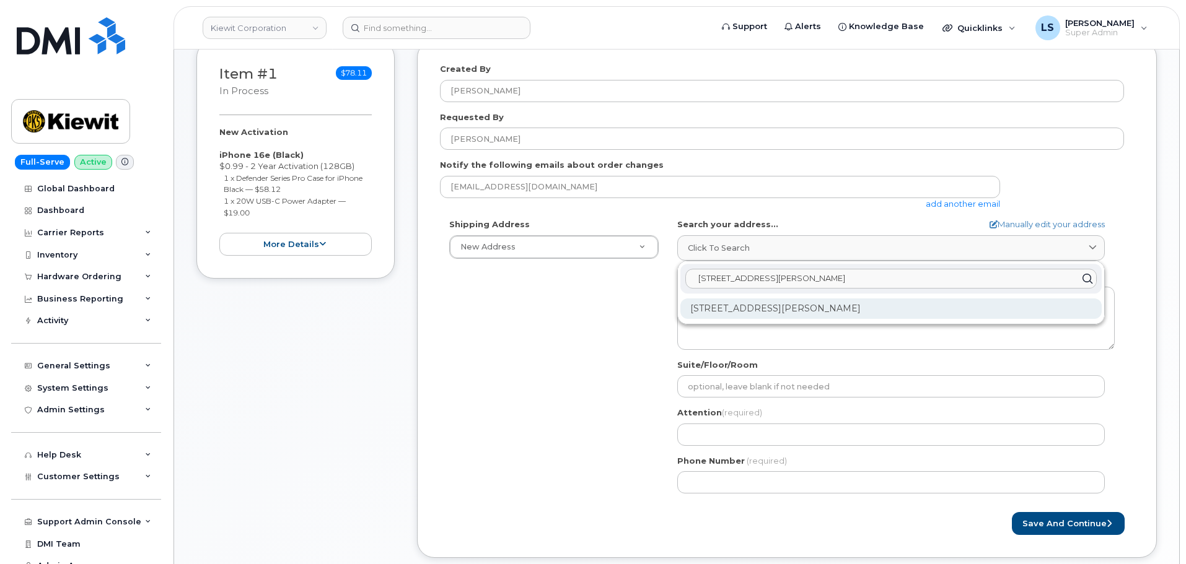
type input "[STREET_ADDRESS][PERSON_NAME]"
click at [774, 306] on div "[STREET_ADDRESS][PERSON_NAME]" at bounding box center [890, 309] width 421 height 20
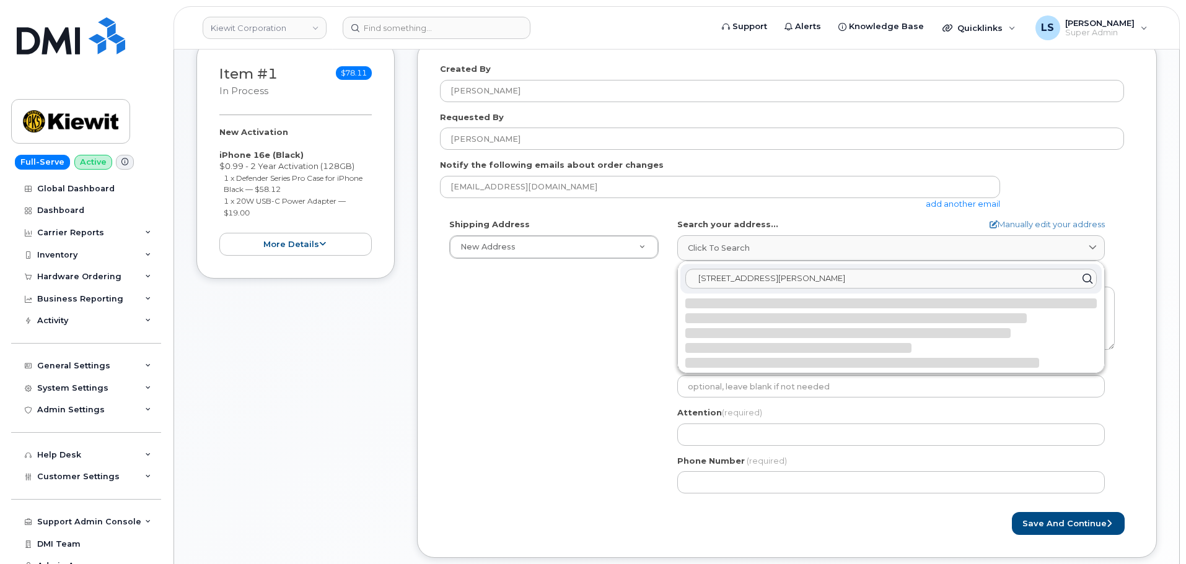
select select
type textarea "8900 Renner Blvd LENEXA KS 66219-3049 UNITED STATES"
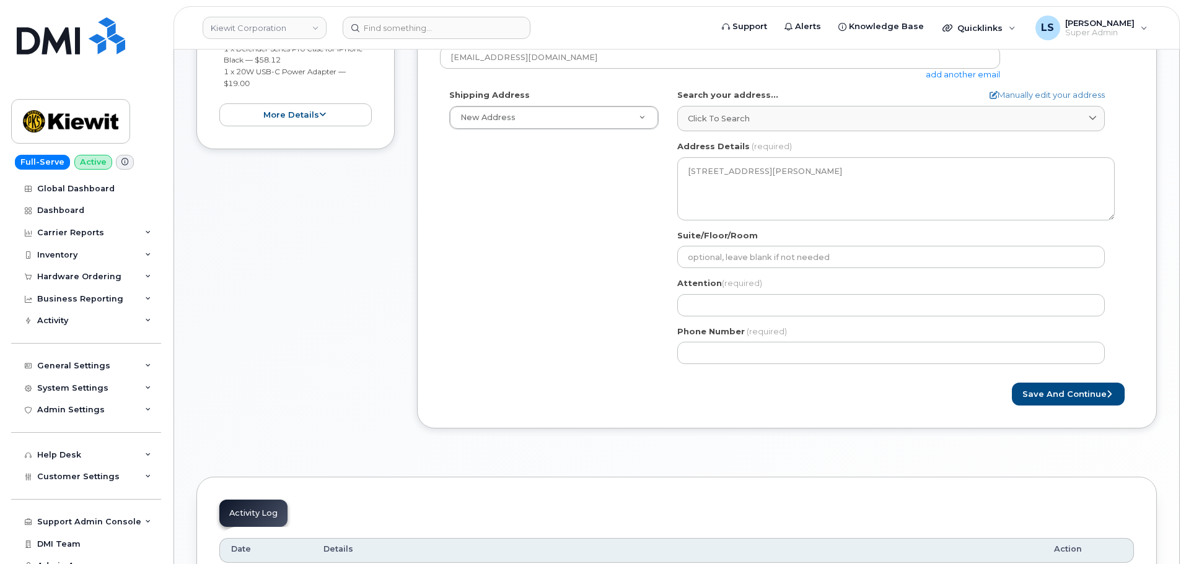
scroll to position [496, 0]
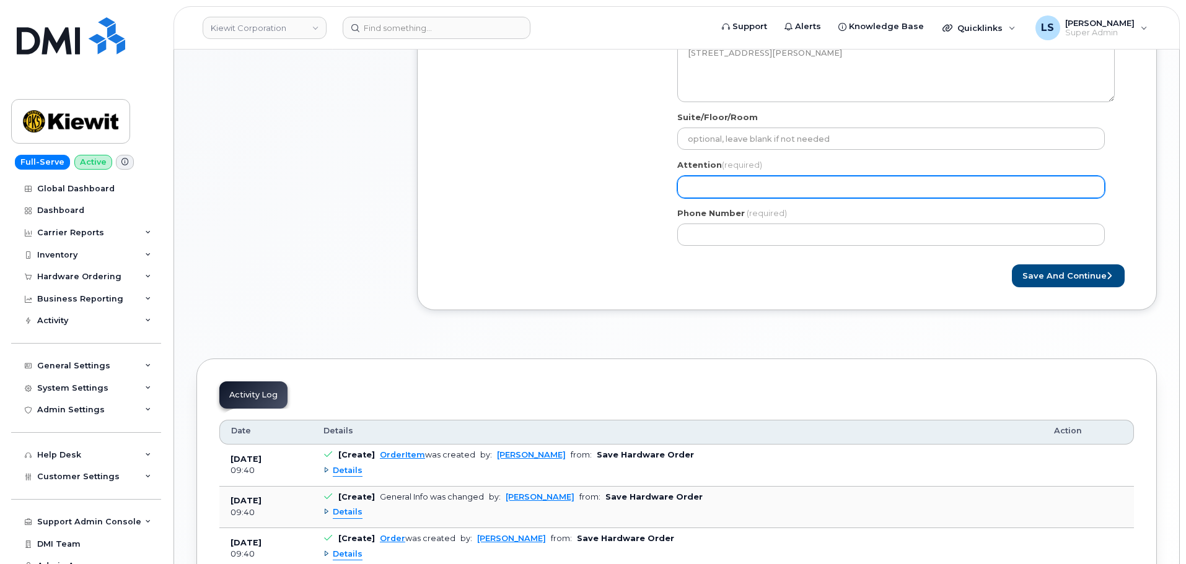
drag, startPoint x: 758, startPoint y: 188, endPoint x: 727, endPoint y: 175, distance: 34.4
click at [750, 185] on input "Attention (required)" at bounding box center [890, 187] width 427 height 22
paste input "[PERSON_NAME]"
type input "[PERSON_NAME]"
select select
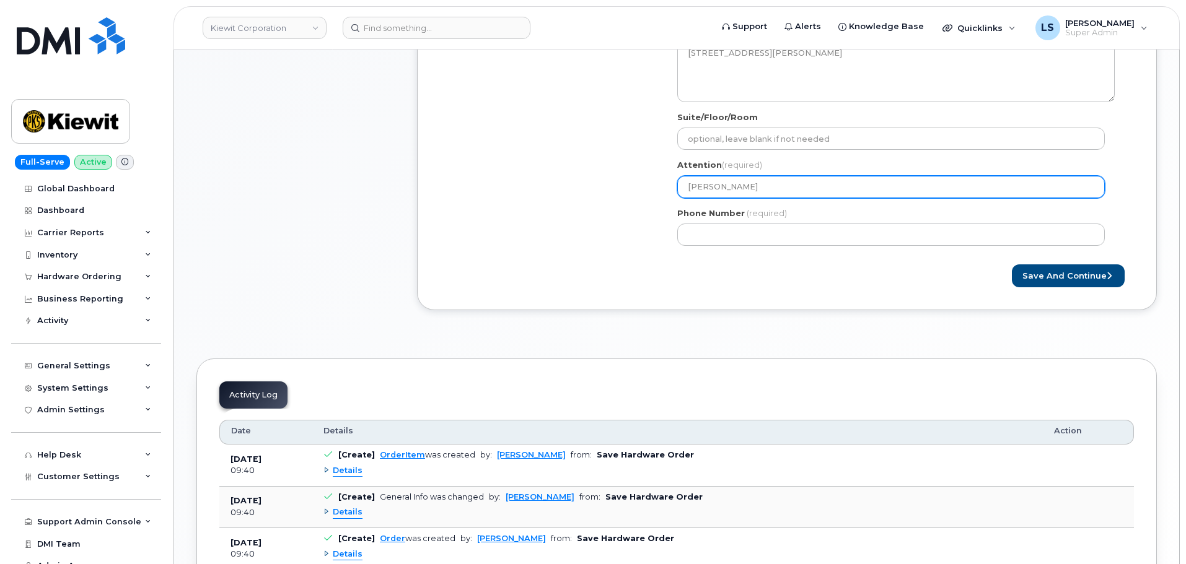
type input "[PERSON_NAME]"
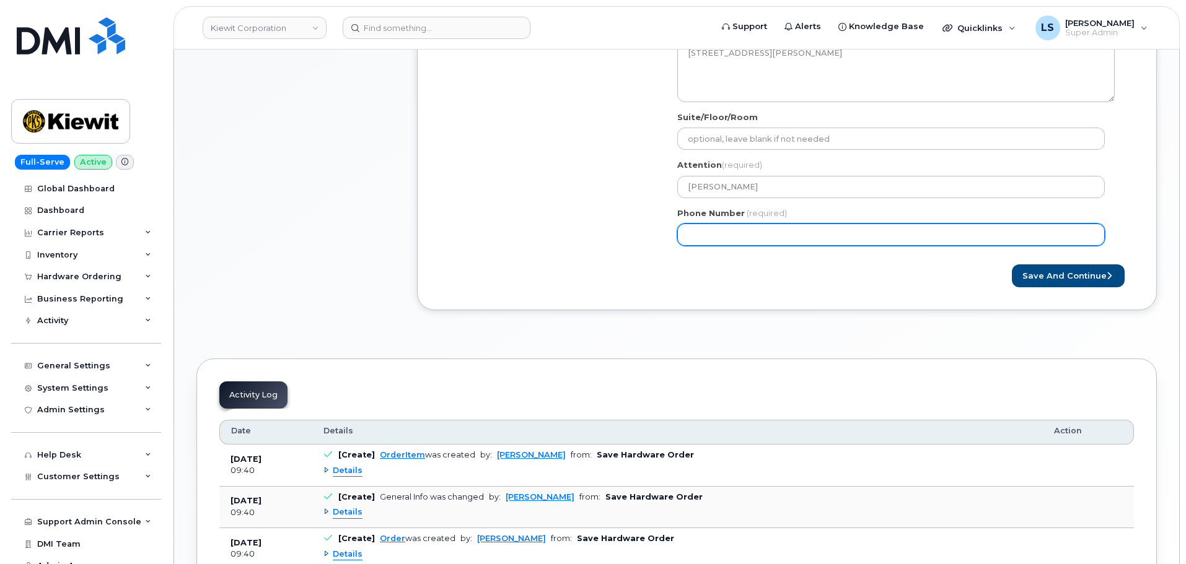
click at [759, 235] on input "Phone Number" at bounding box center [890, 235] width 427 height 22
paste input "2055630810"
select select
type input "2055630810"
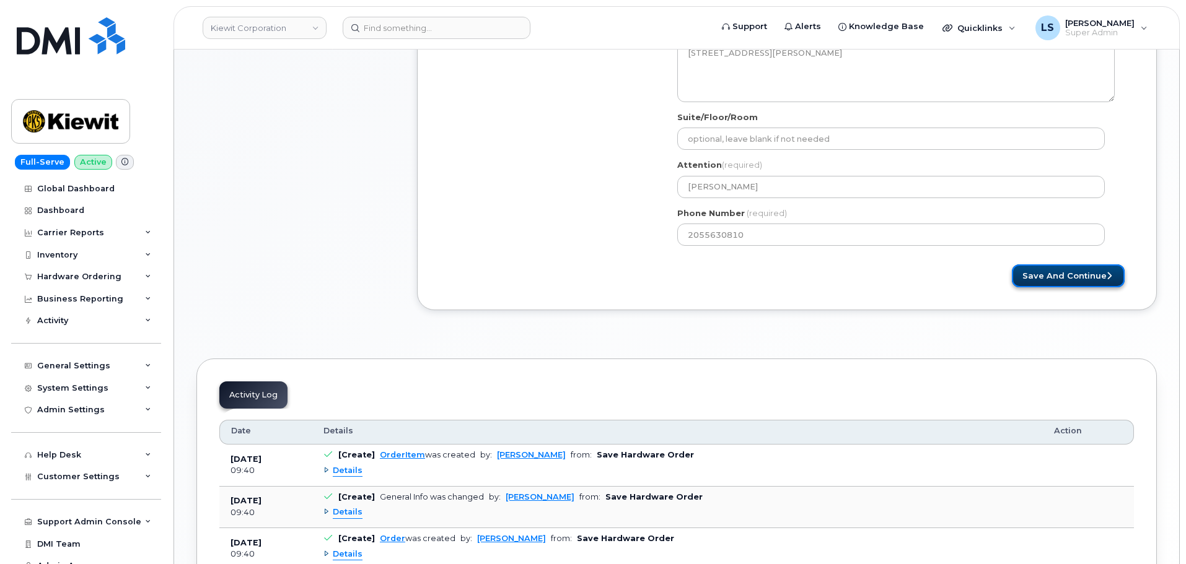
click at [1056, 273] on button "Save and Continue" at bounding box center [1068, 275] width 113 height 23
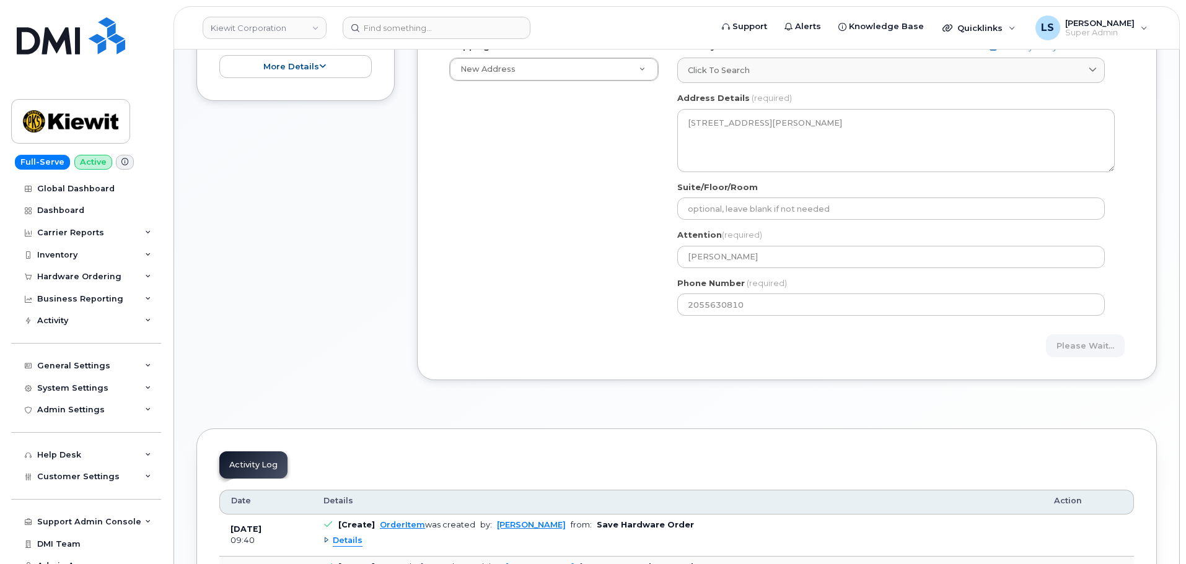
scroll to position [372, 0]
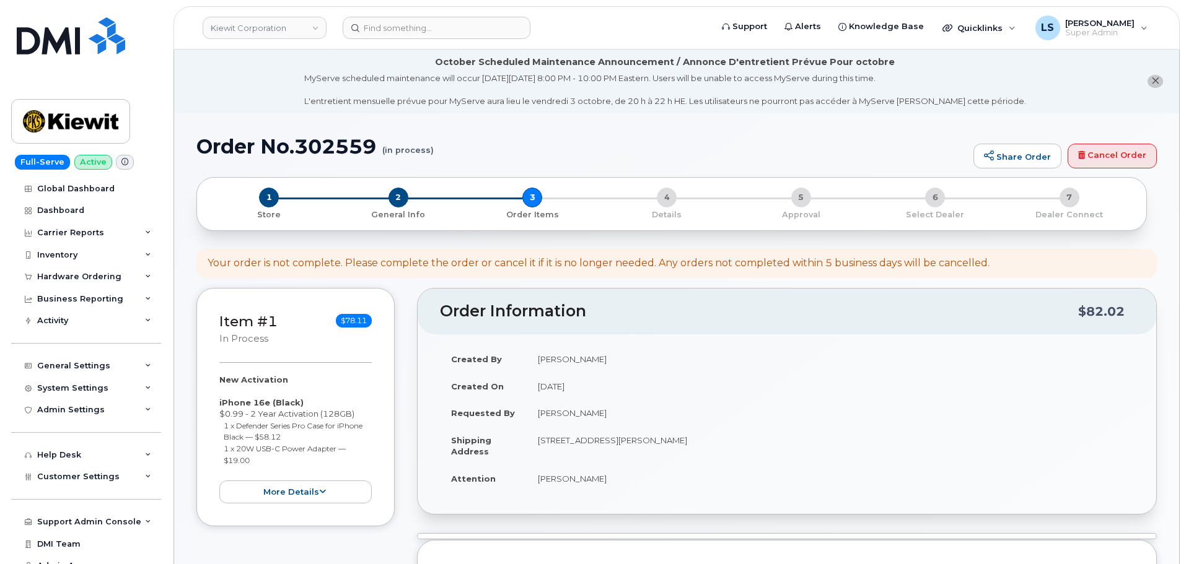
select select
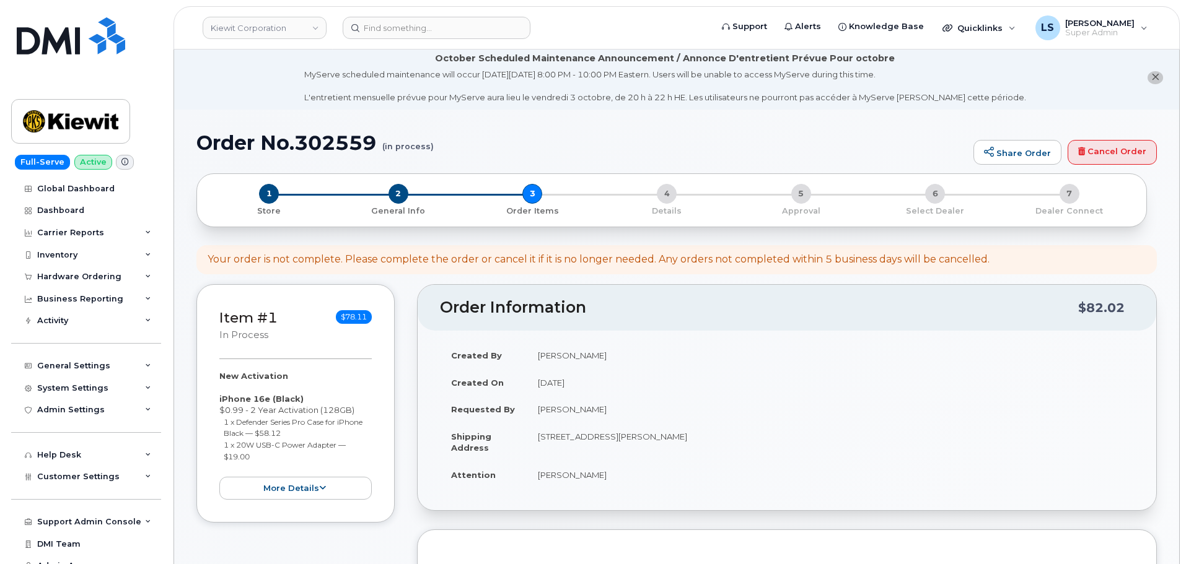
scroll to position [372, 0]
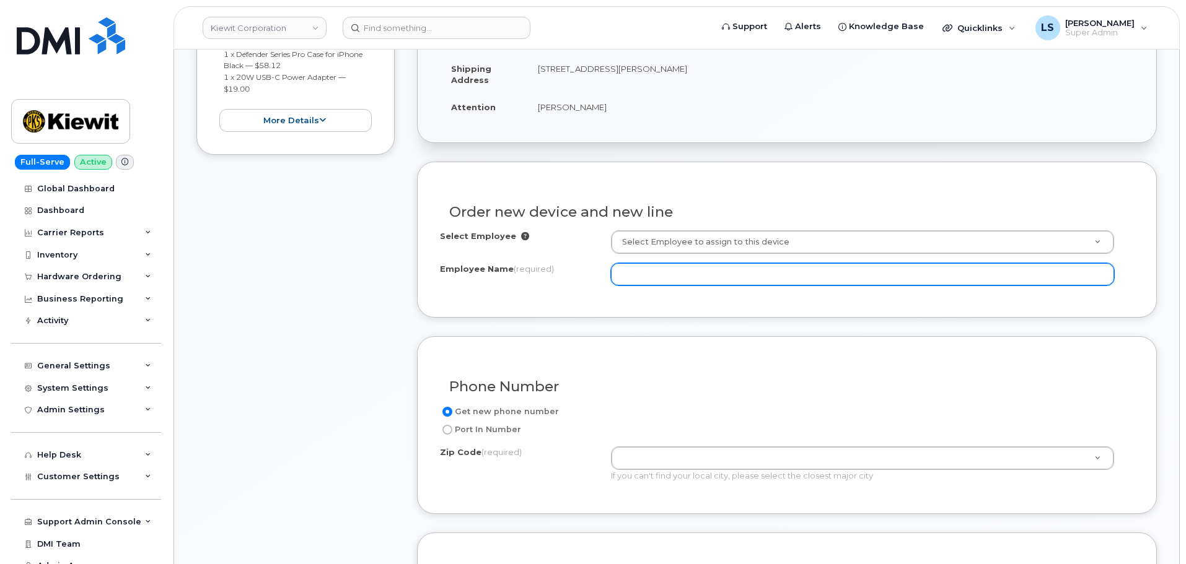
click at [677, 277] on input "Employee Name (required)" at bounding box center [862, 274] width 503 height 22
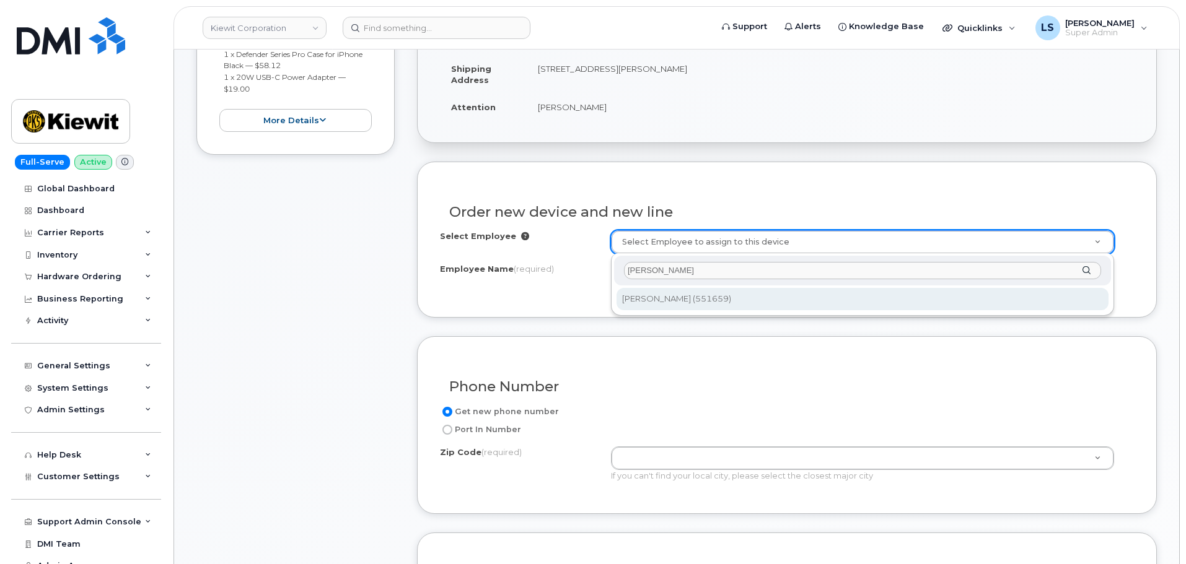
type input "[PERSON_NAME]"
type input "2177385"
type input "[PERSON_NAME]"
type input "[STREET_ADDRESS][PERSON_NAME]"
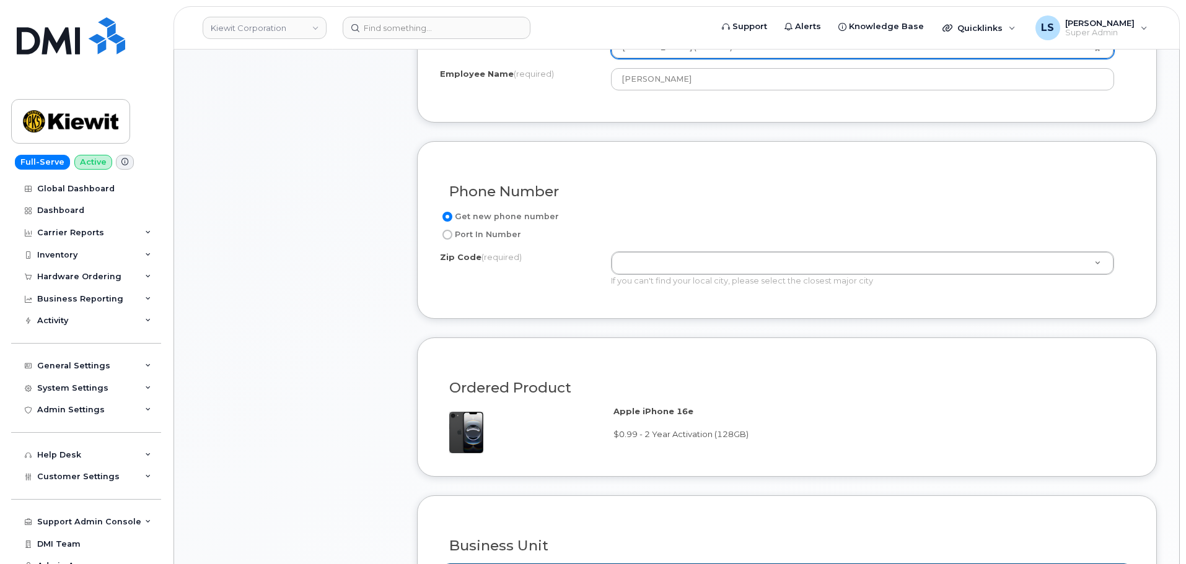
scroll to position [681, 0]
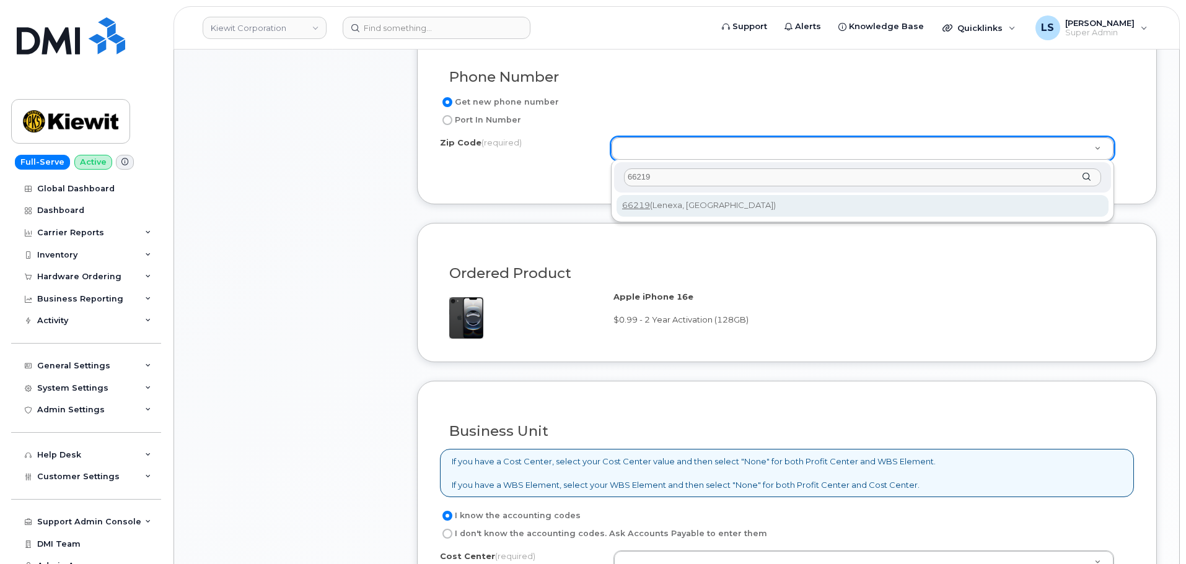
type input "66219"
type input "66219 ([GEOGRAPHIC_DATA], [GEOGRAPHIC_DATA])"
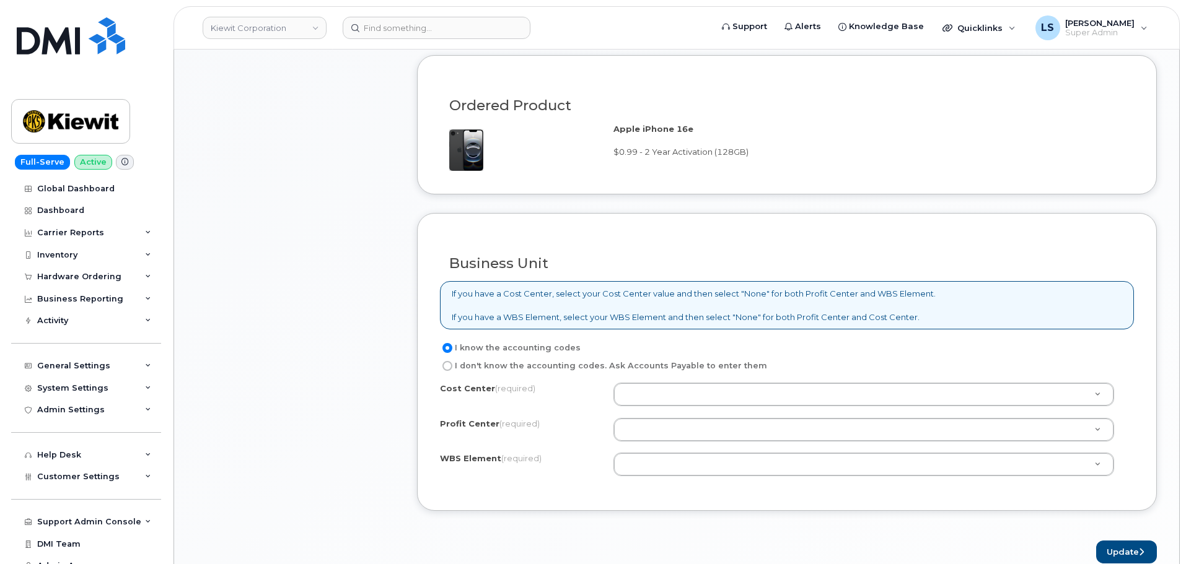
scroll to position [867, 0]
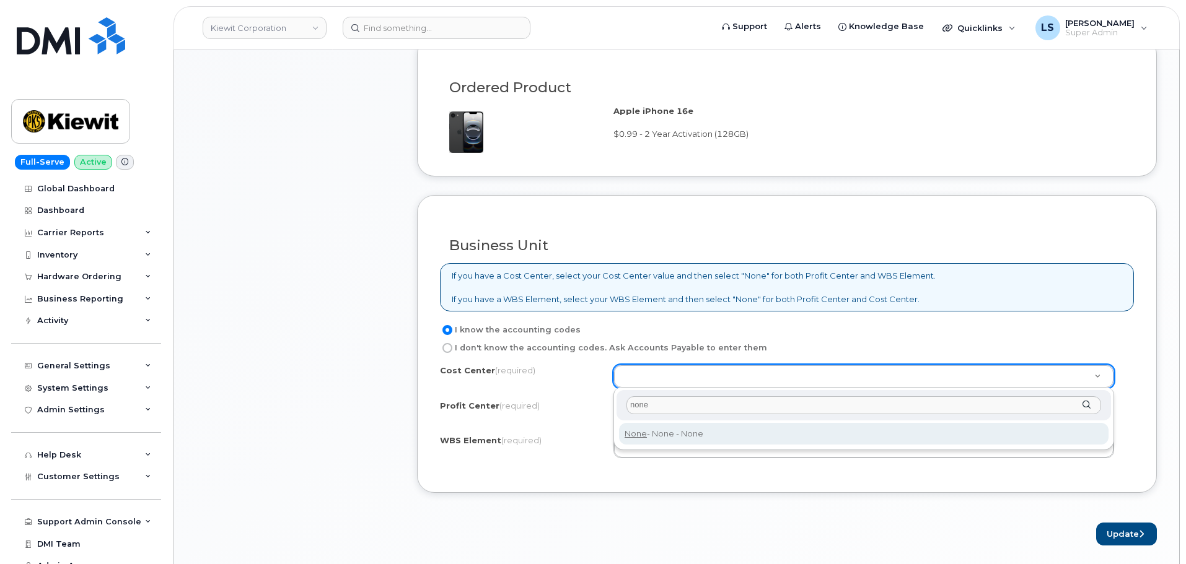
type input "none"
type input "None"
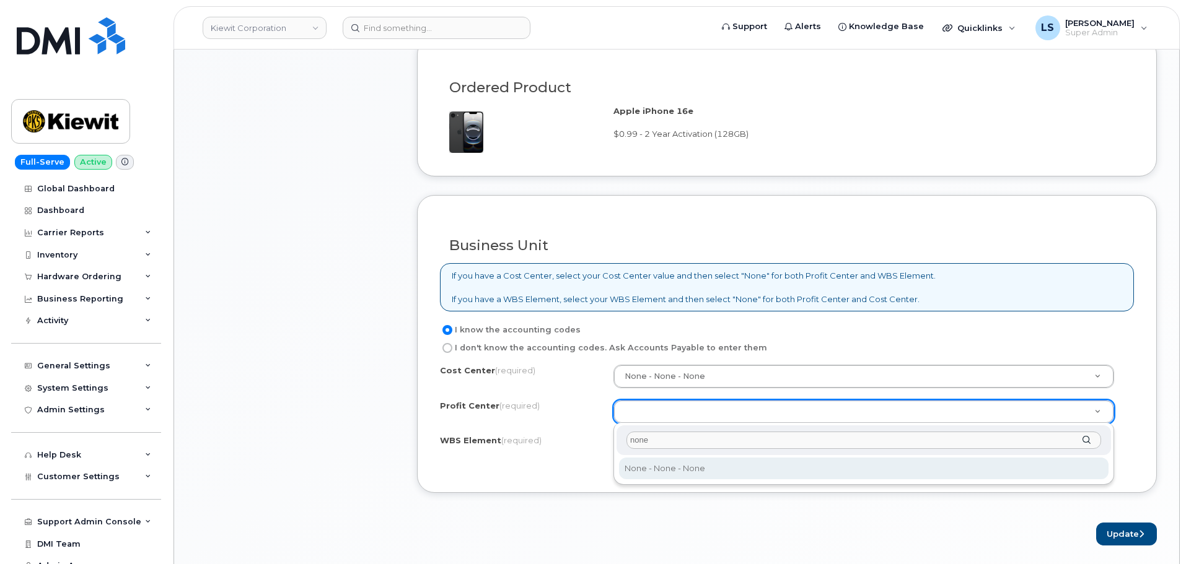
type input "none"
select select "None"
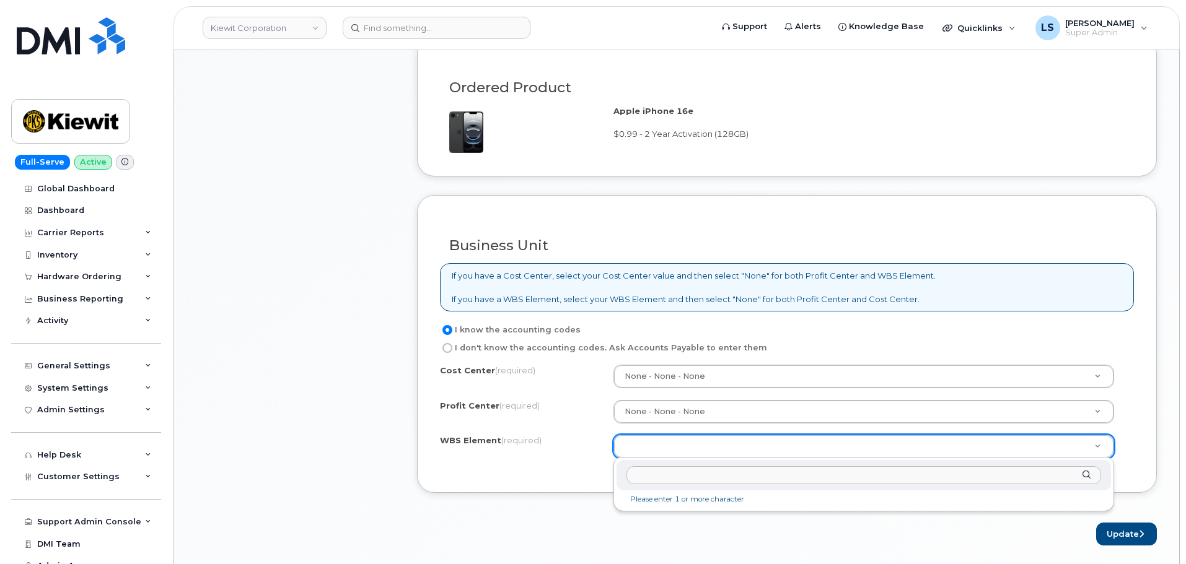
paste input "110282.1478"
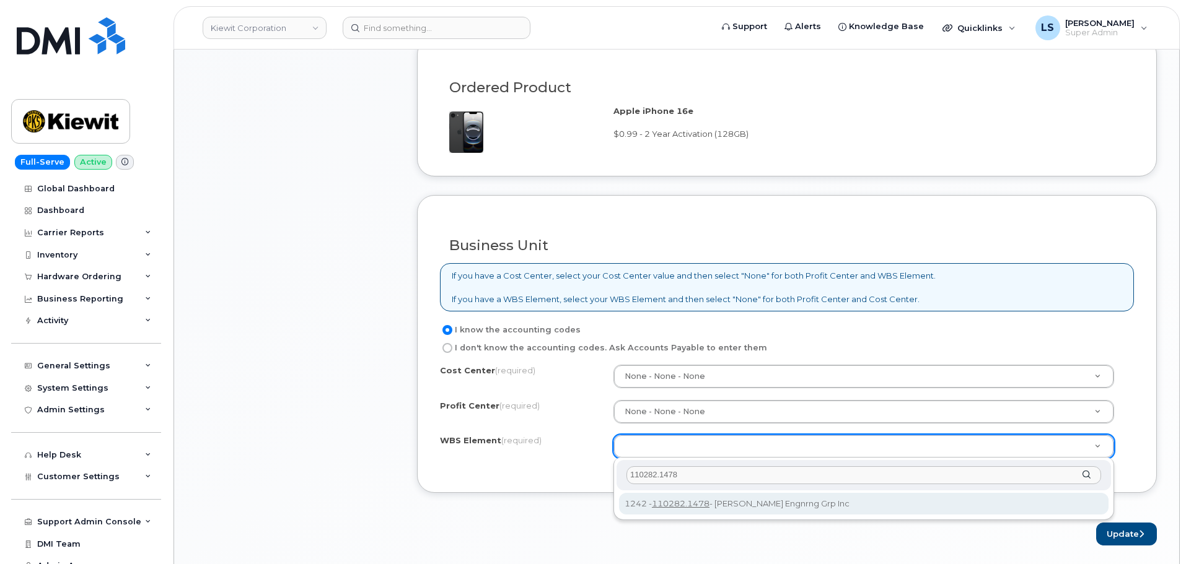
type input "110282.1478"
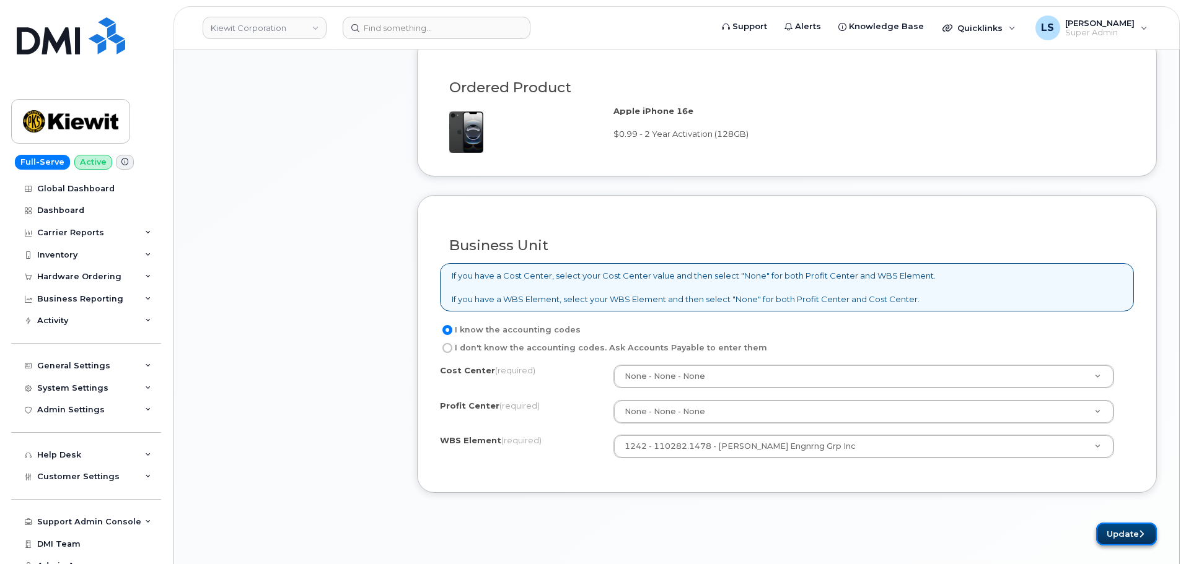
click at [1103, 534] on button "Update" at bounding box center [1126, 534] width 61 height 23
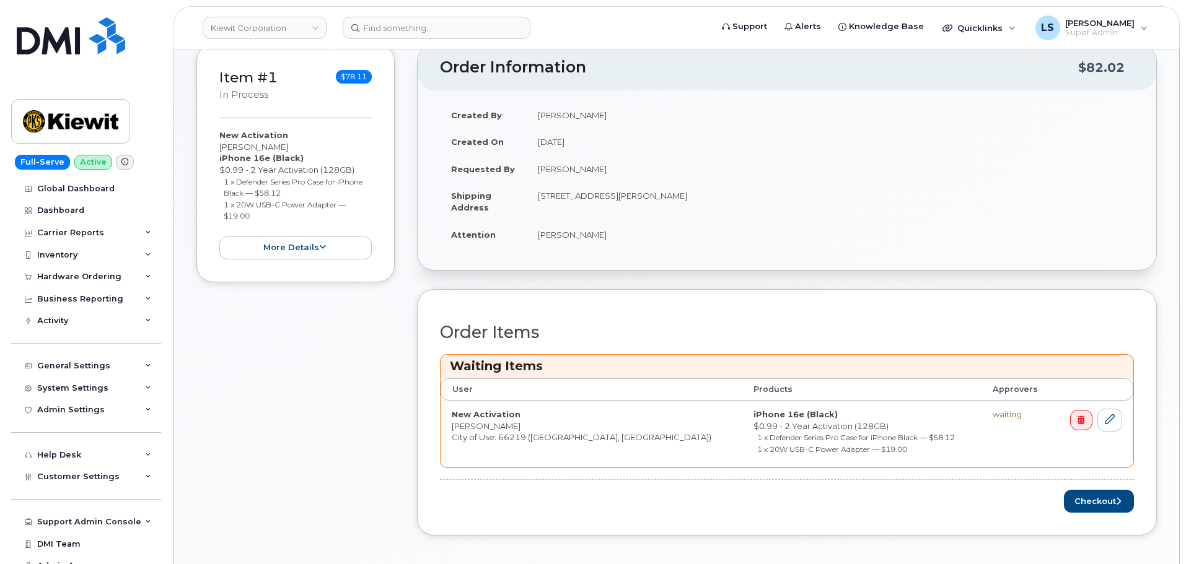
scroll to position [434, 0]
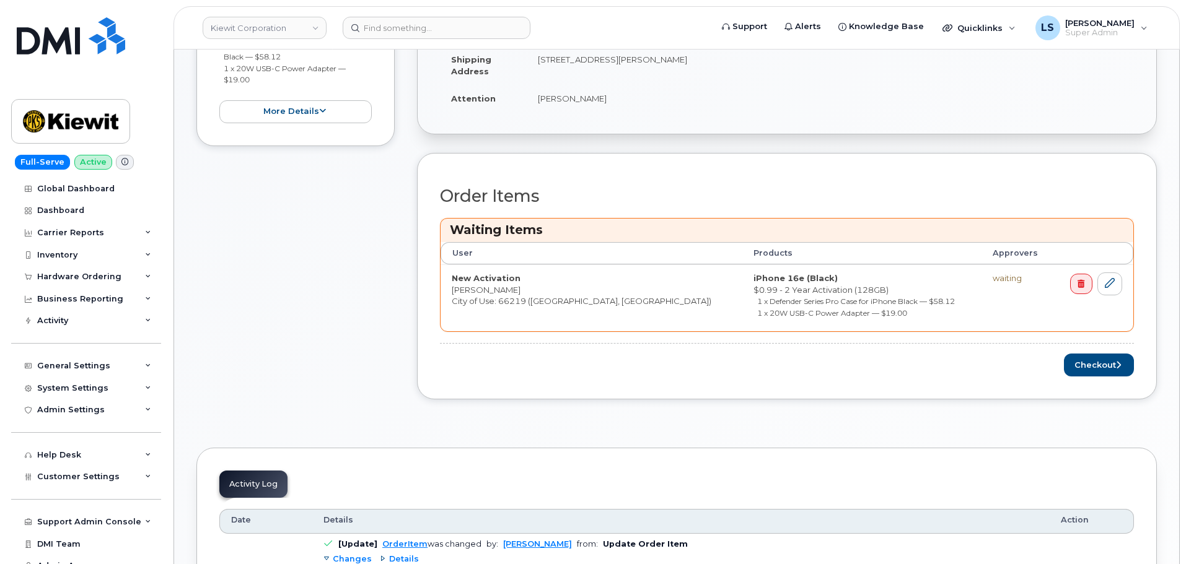
click at [1058, 366] on div "Checkout" at bounding box center [787, 365] width 694 height 23
click at [1070, 366] on button "Checkout" at bounding box center [1099, 365] width 70 height 23
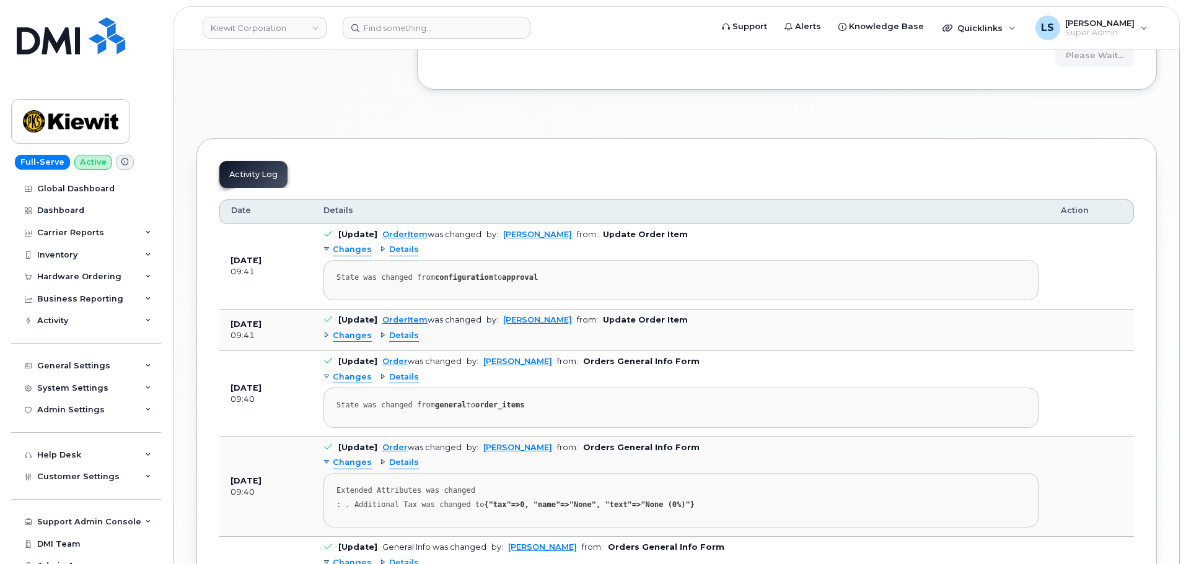
scroll to position [310, 0]
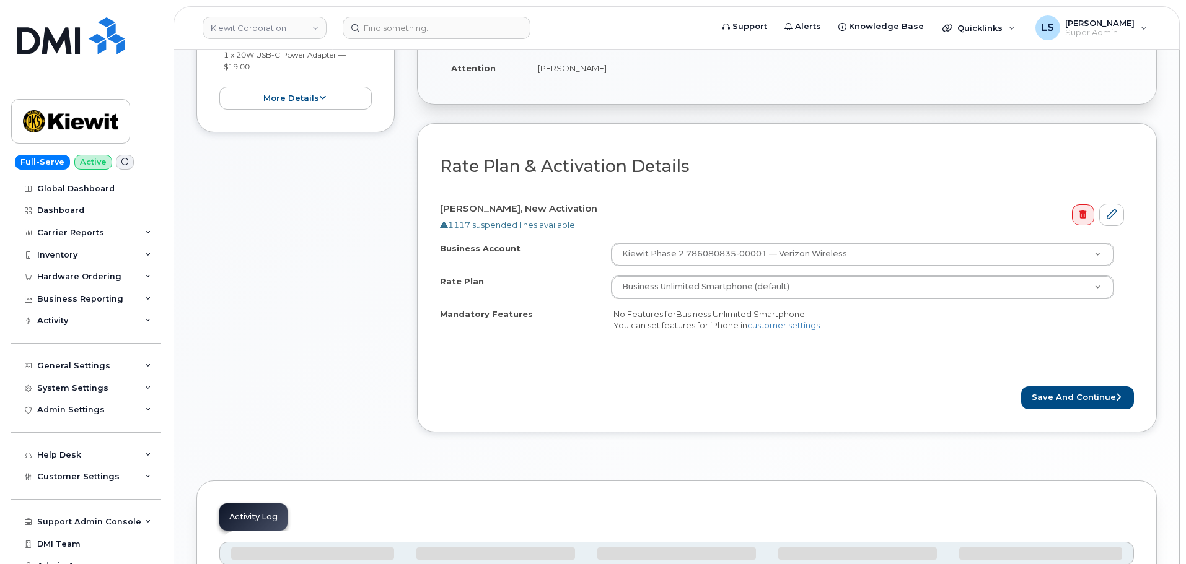
scroll to position [372, 0]
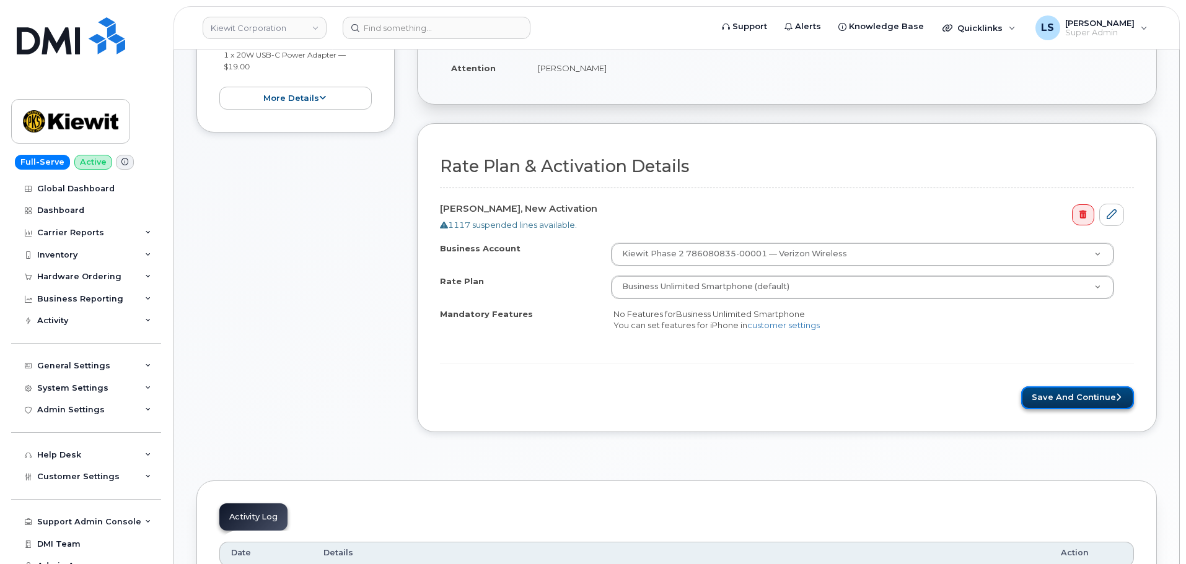
click at [1093, 399] on button "Save and Continue" at bounding box center [1077, 398] width 113 height 23
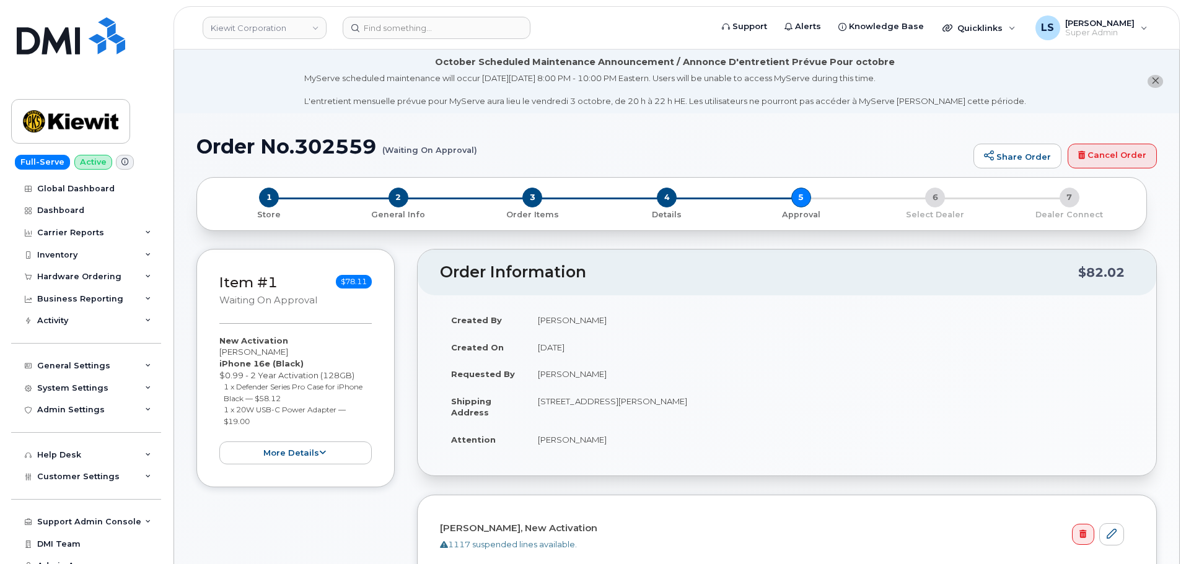
scroll to position [434, 0]
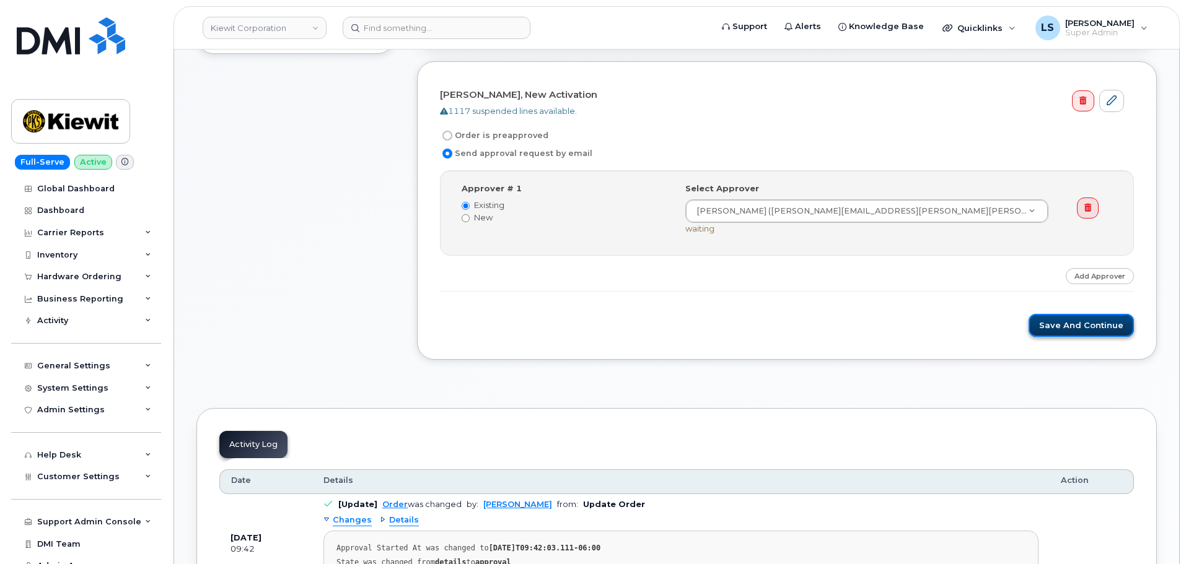
click at [1038, 320] on button "Save and Continue" at bounding box center [1080, 325] width 105 height 23
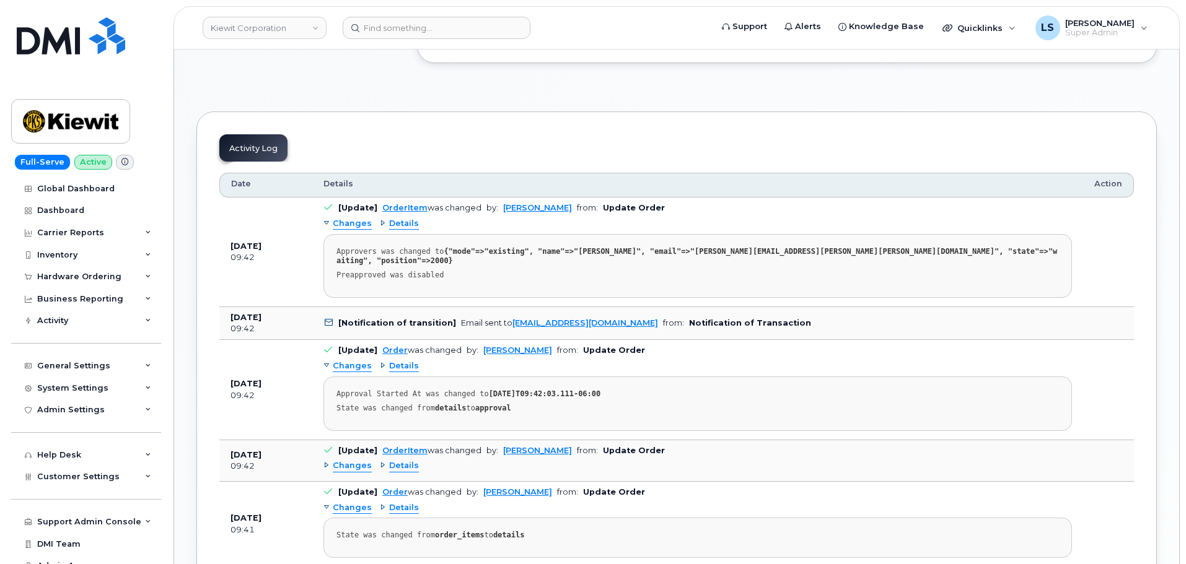
scroll to position [743, 0]
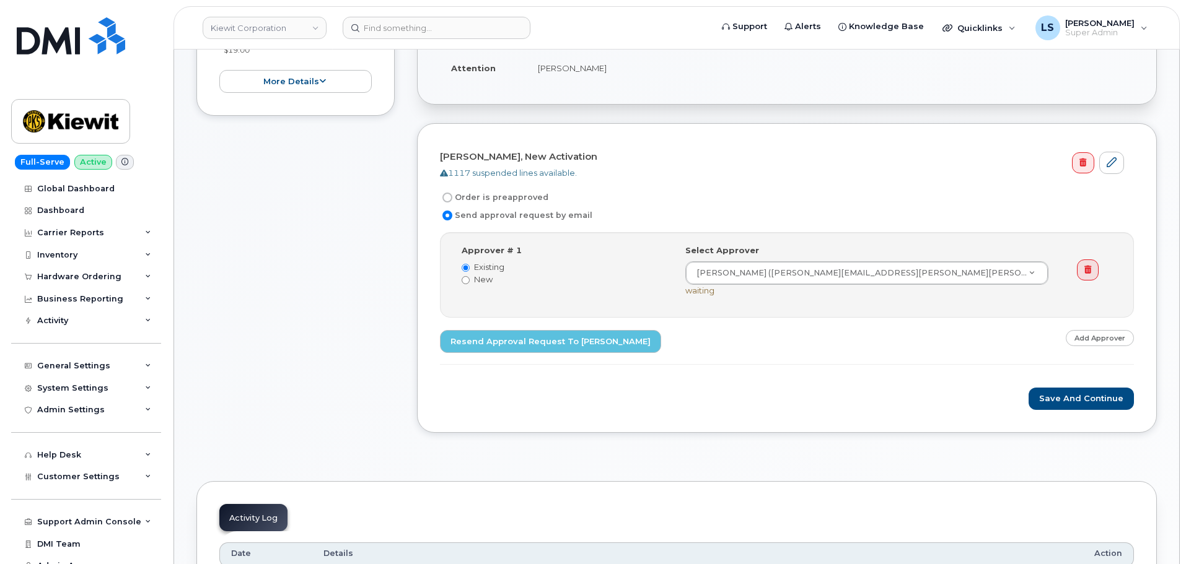
click at [811, 408] on div "Save and Continue" at bounding box center [787, 399] width 694 height 23
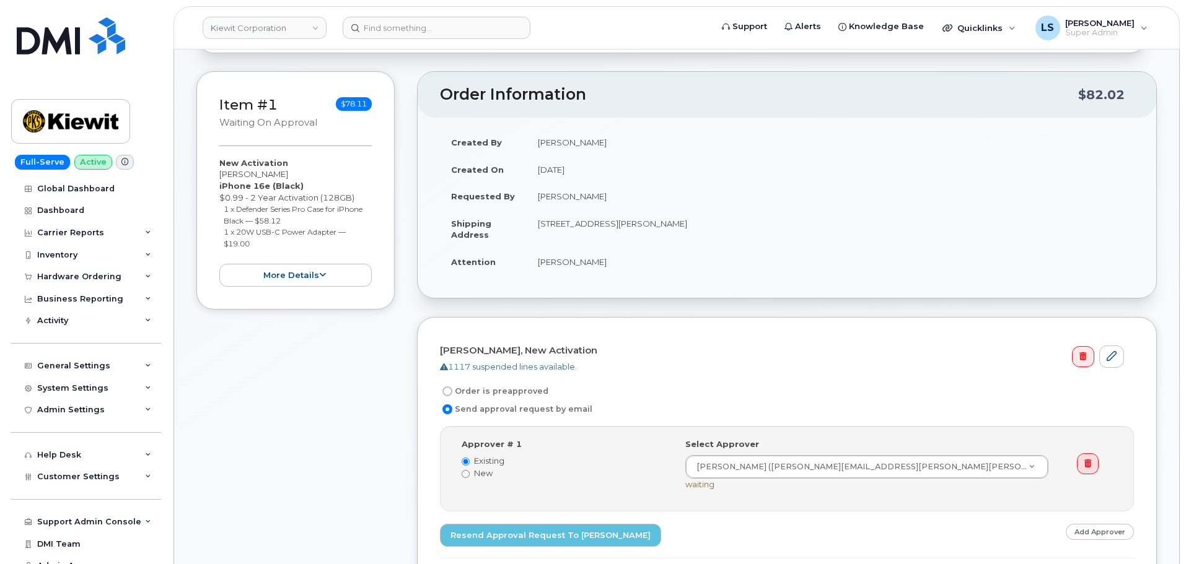
scroll to position [0, 0]
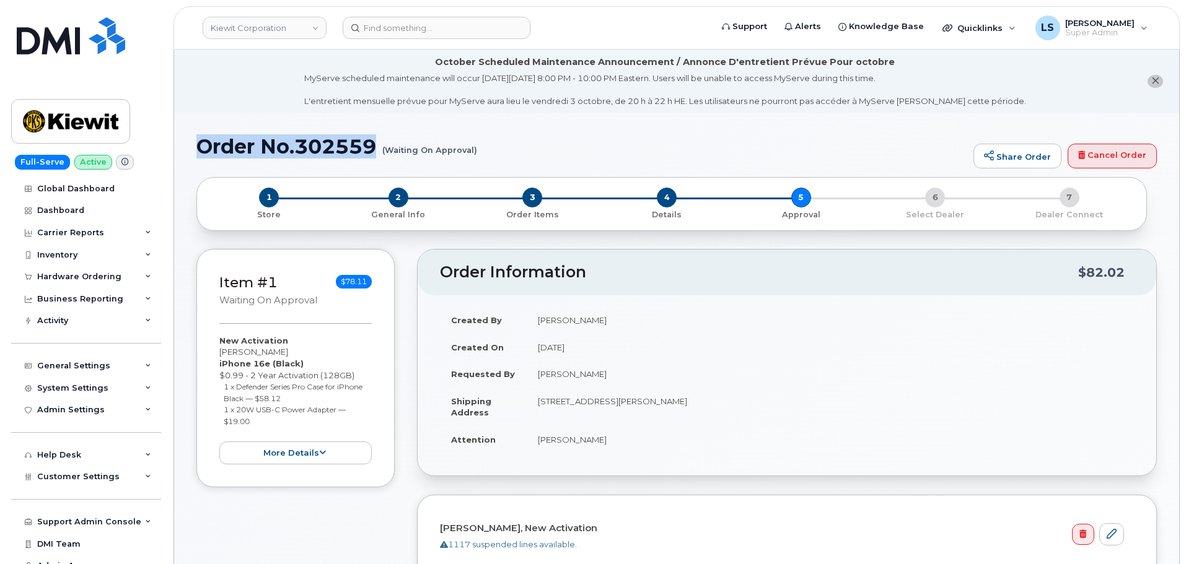
drag, startPoint x: 376, startPoint y: 143, endPoint x: 201, endPoint y: 134, distance: 175.5
click at [201, 136] on h1 "Order No.302559 (Waiting On Approval)" at bounding box center [581, 147] width 771 height 22
copy h1 "Order No.302559"
click at [526, 144] on h1 "Order No.302559 (Waiting On Approval)" at bounding box center [581, 147] width 771 height 22
